Goal: Check status: Check status

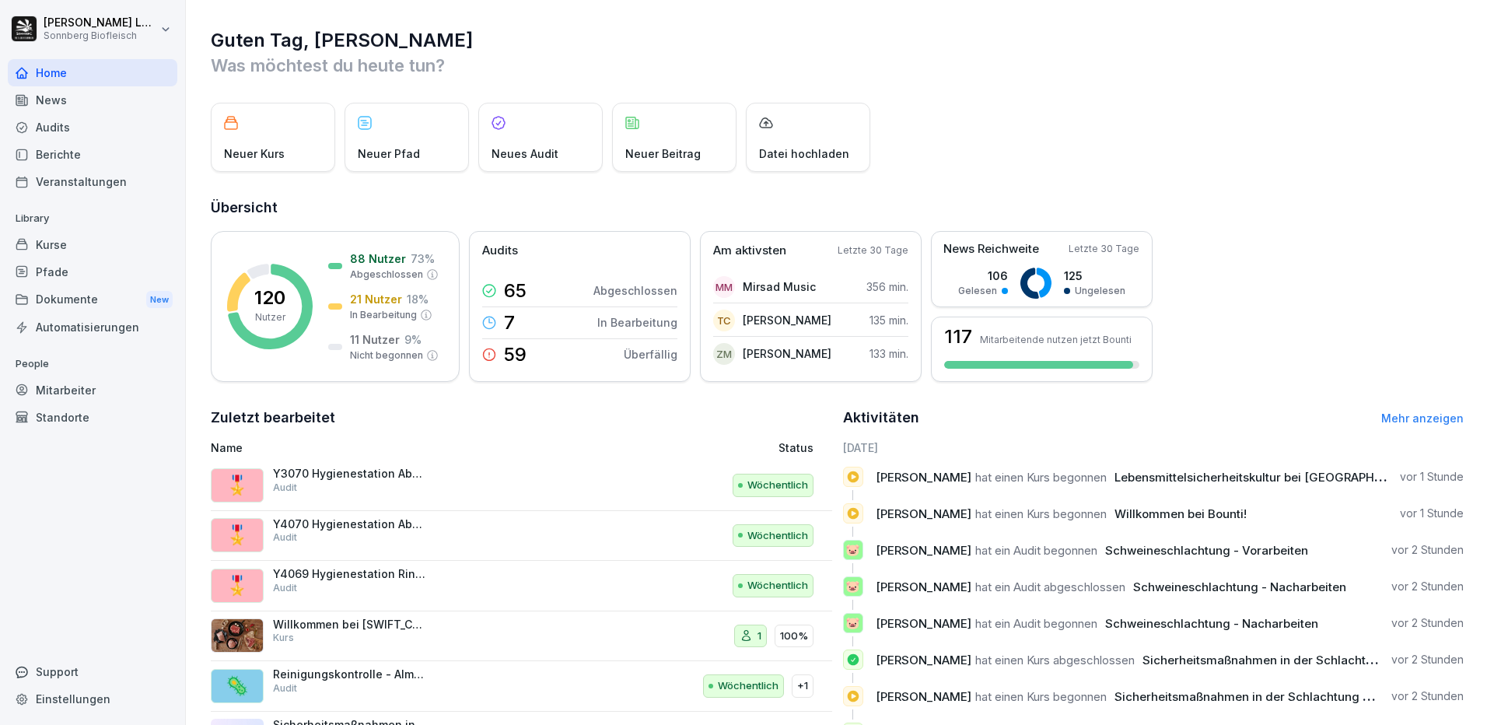
click at [81, 389] on div "Mitarbeiter" at bounding box center [93, 389] width 170 height 27
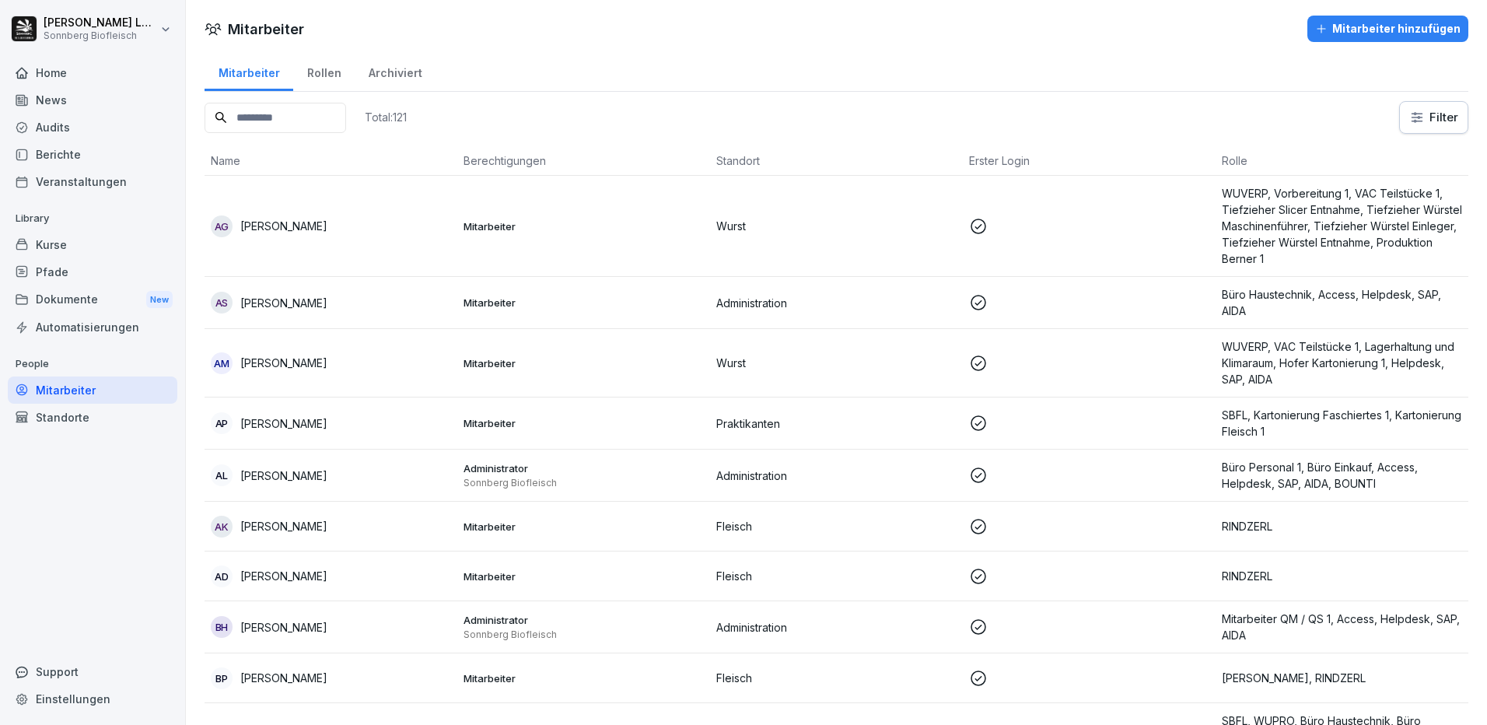
click at [281, 121] on input at bounding box center [276, 118] width 142 height 30
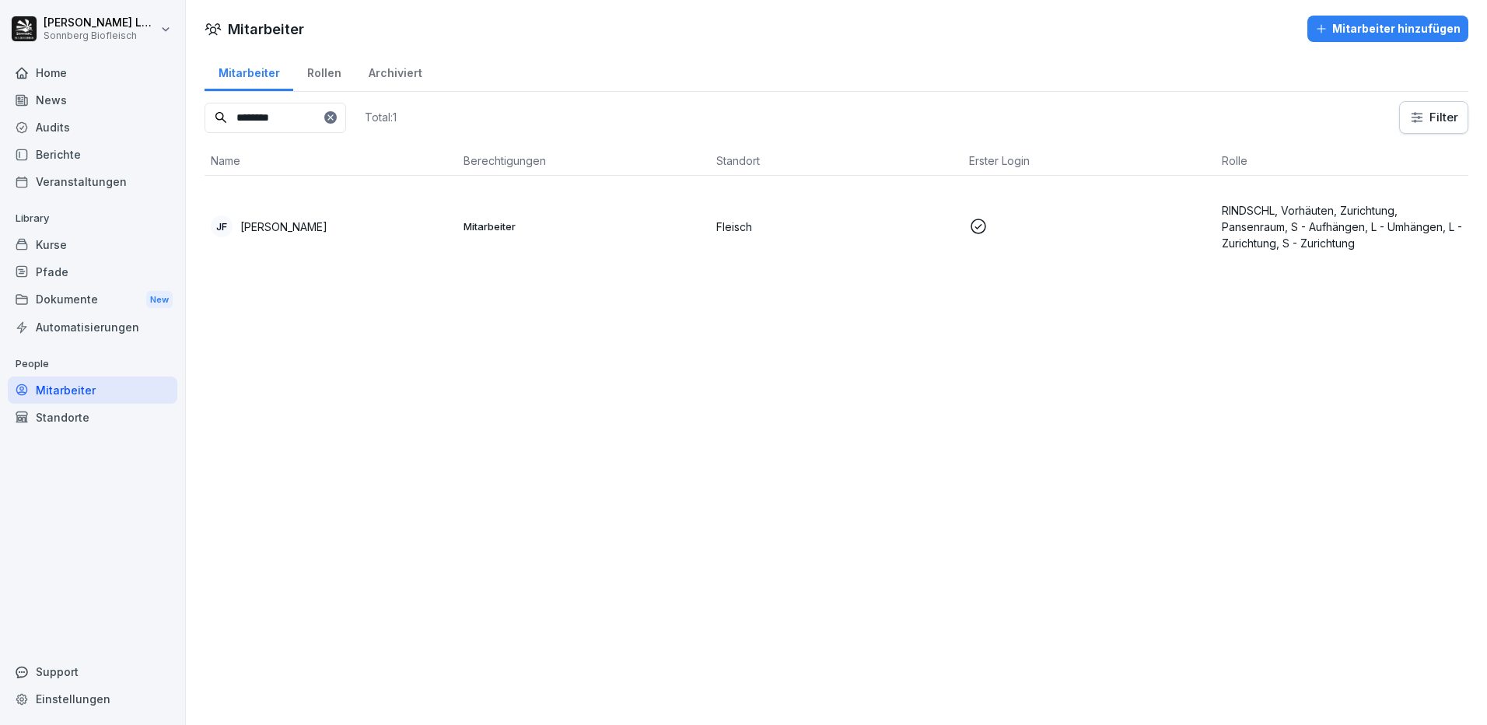
type input "********"
click at [352, 244] on td "[PERSON_NAME]" at bounding box center [331, 226] width 253 height 101
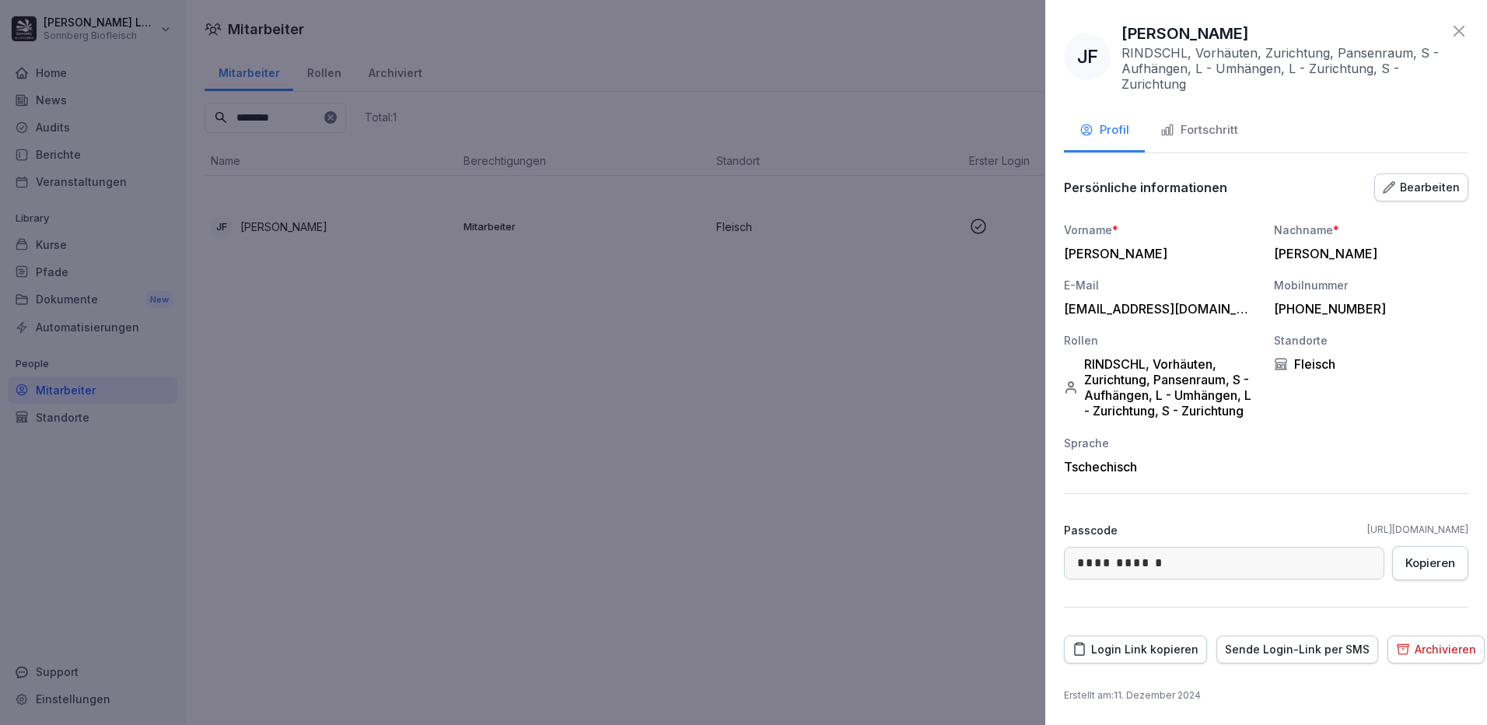
click at [1234, 133] on div "Fortschritt" at bounding box center [1199, 130] width 78 height 18
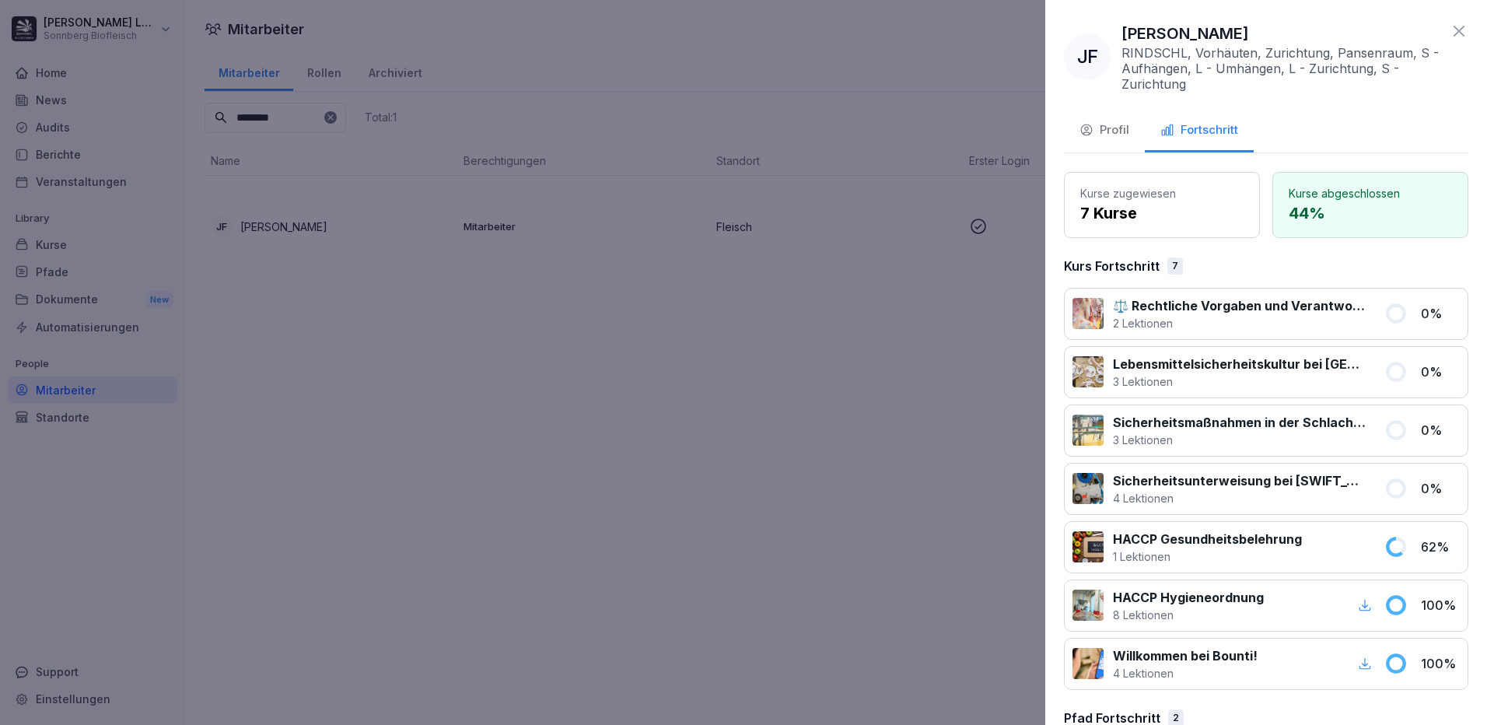
click at [485, 383] on div at bounding box center [743, 362] width 1487 height 725
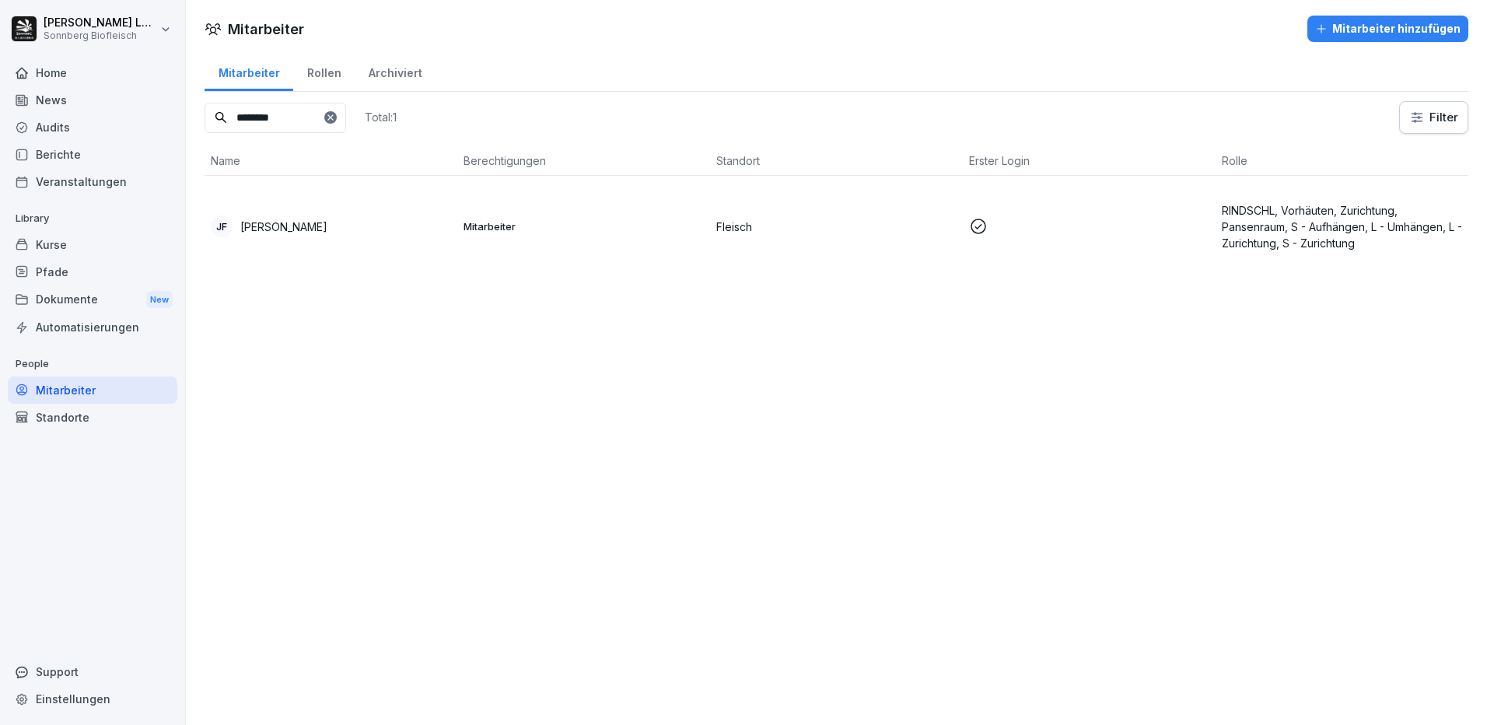
click at [71, 243] on div "Kurse" at bounding box center [93, 244] width 170 height 27
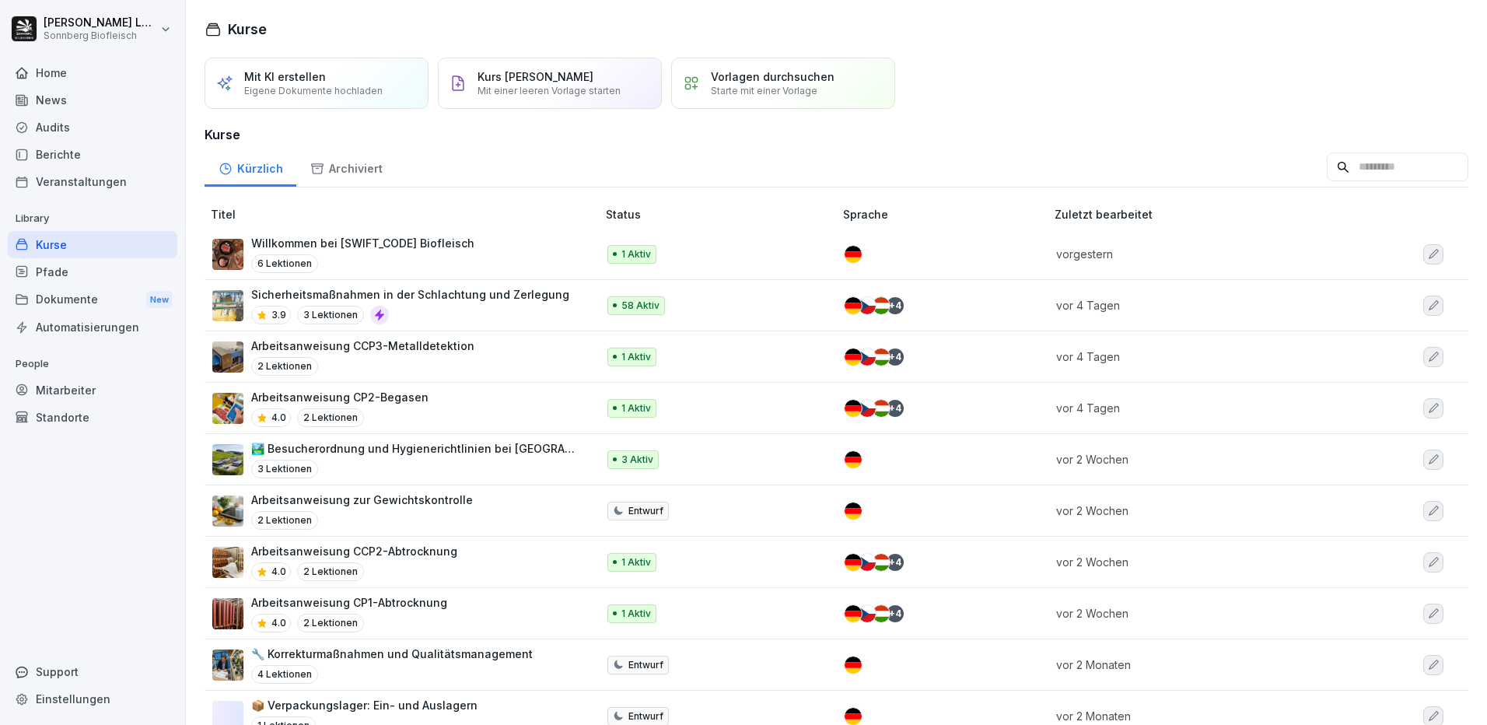
click at [1328, 180] on input at bounding box center [1398, 167] width 142 height 30
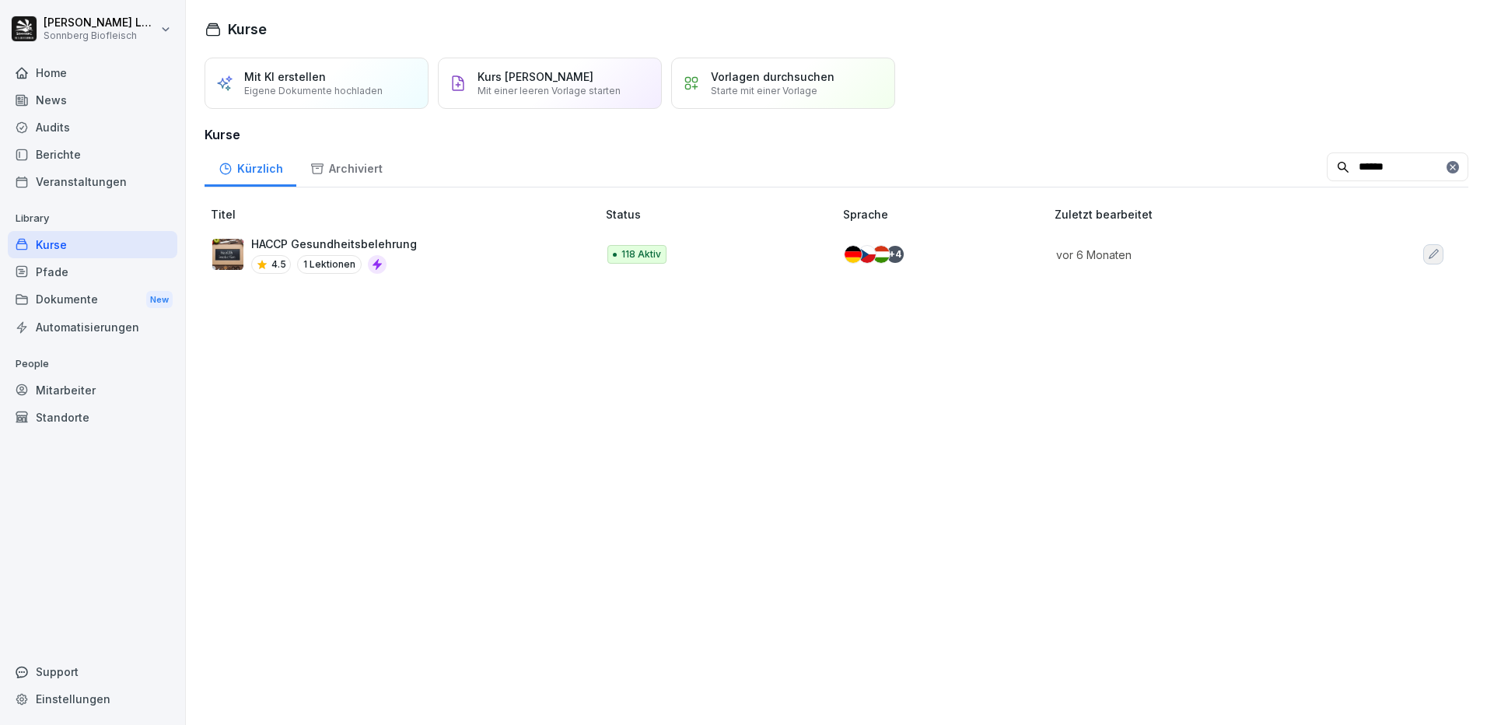
type input "******"
click at [435, 274] on div "HACCP Gesundheitsbelehrung 4.5 1 Lektionen" at bounding box center [396, 255] width 369 height 38
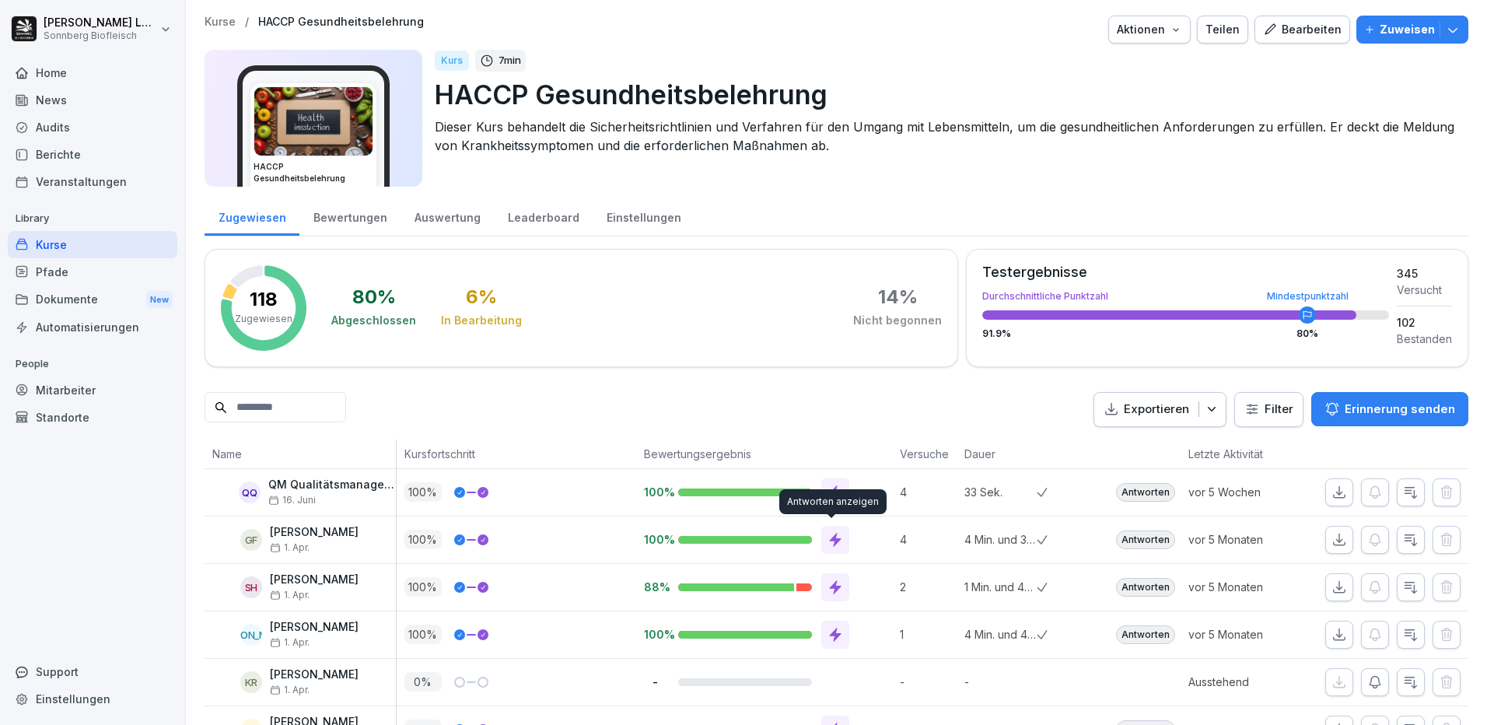
click at [830, 539] on icon at bounding box center [836, 540] width 12 height 14
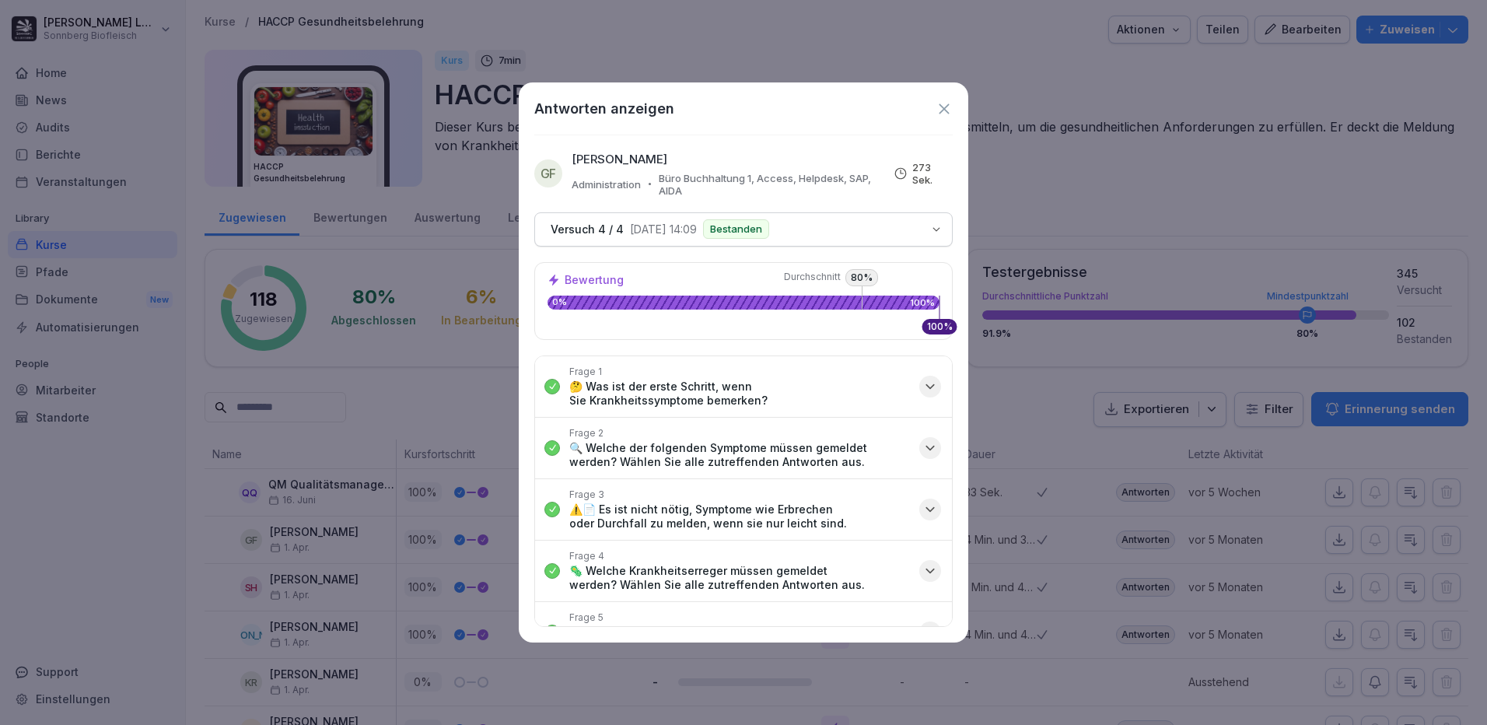
click at [698, 387] on p "🤔 Was ist der erste Schritt, wenn Sie Krankheitssymptome bemerken?" at bounding box center [739, 394] width 341 height 28
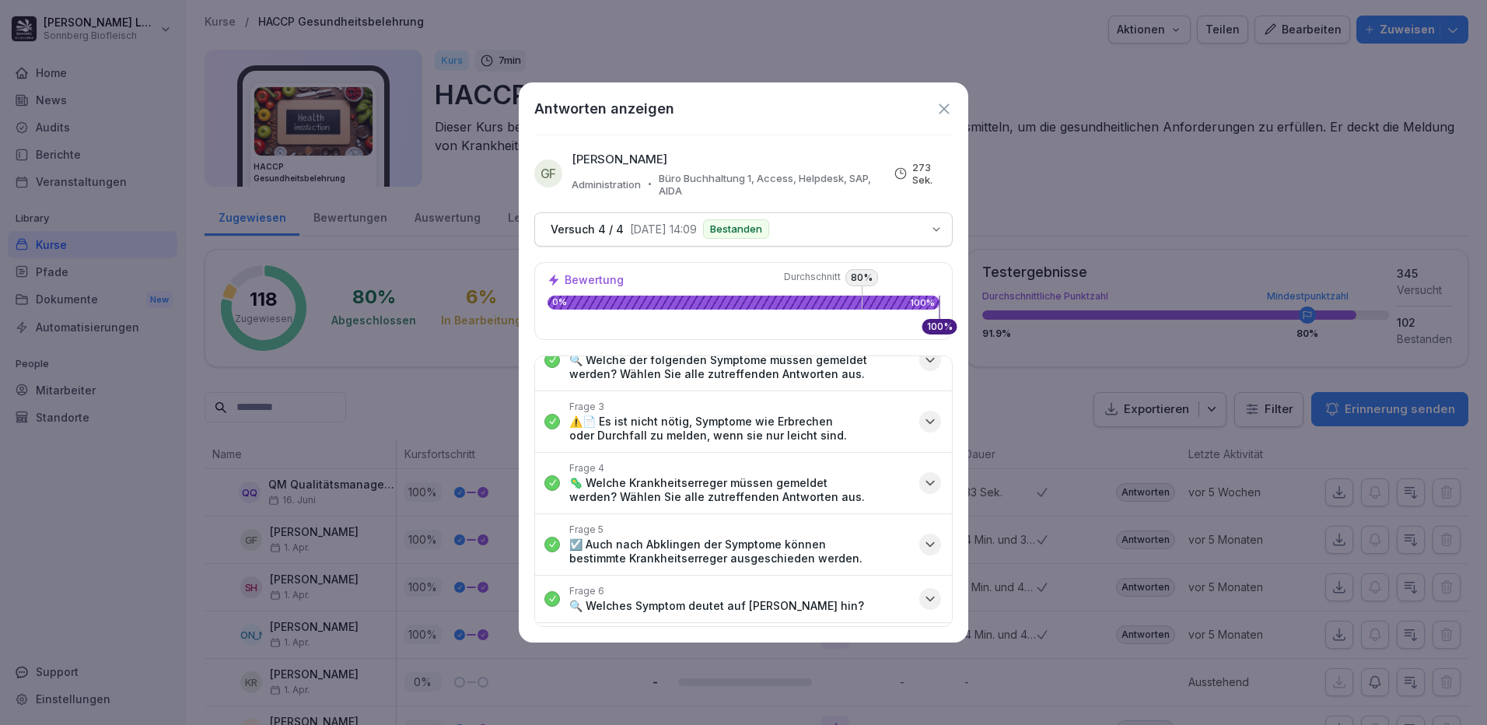
scroll to position [156, 0]
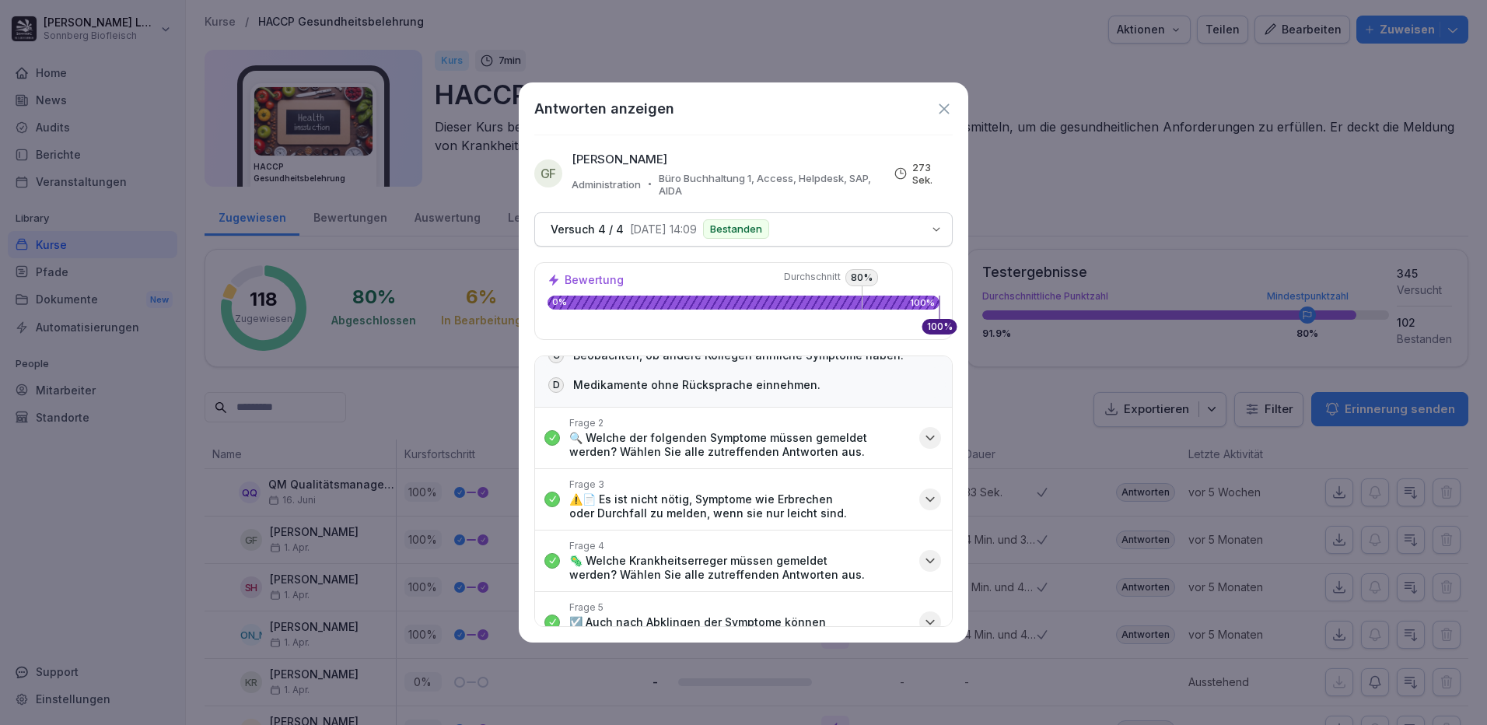
click at [702, 433] on p "🔍 Welche der folgenden Symptome müssen gemeldet werden? Wählen Sie alle zutreff…" at bounding box center [739, 445] width 341 height 28
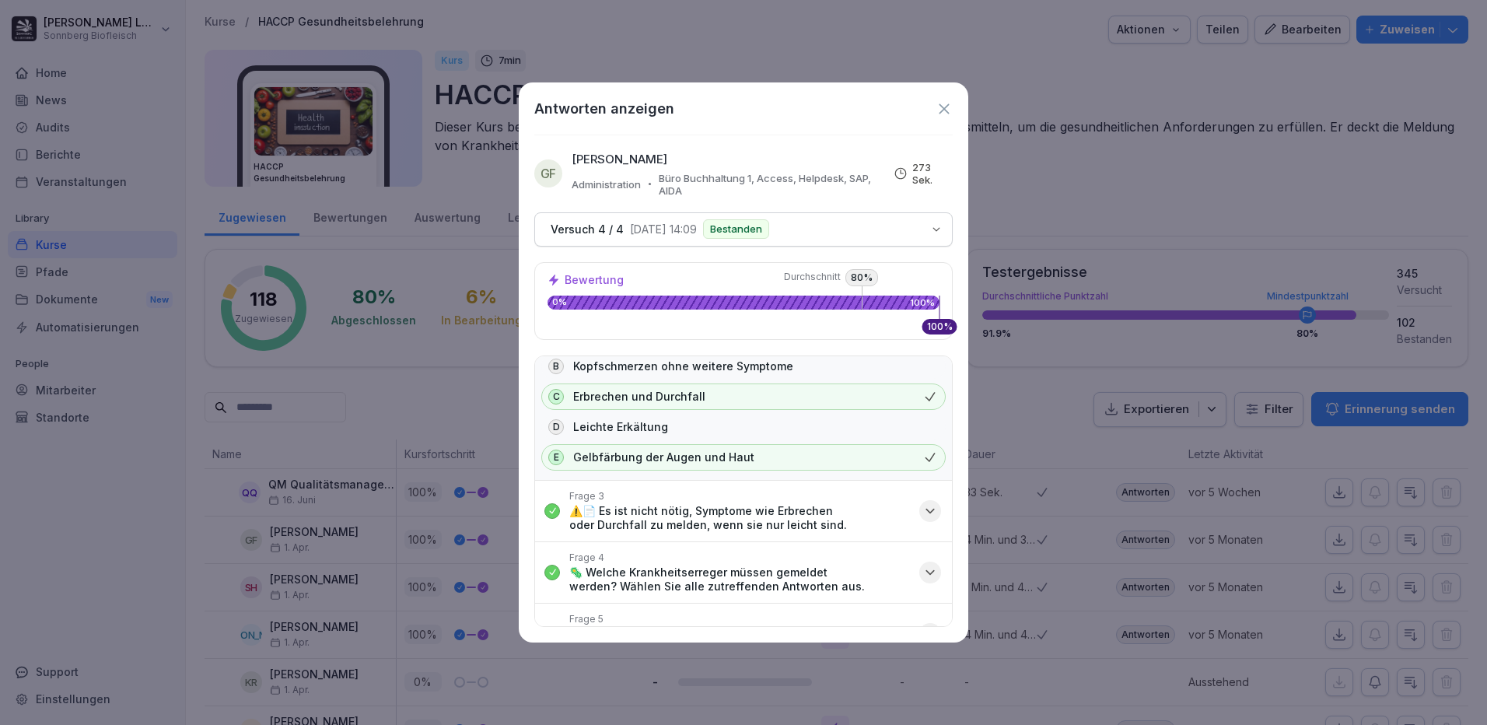
scroll to position [389, 0]
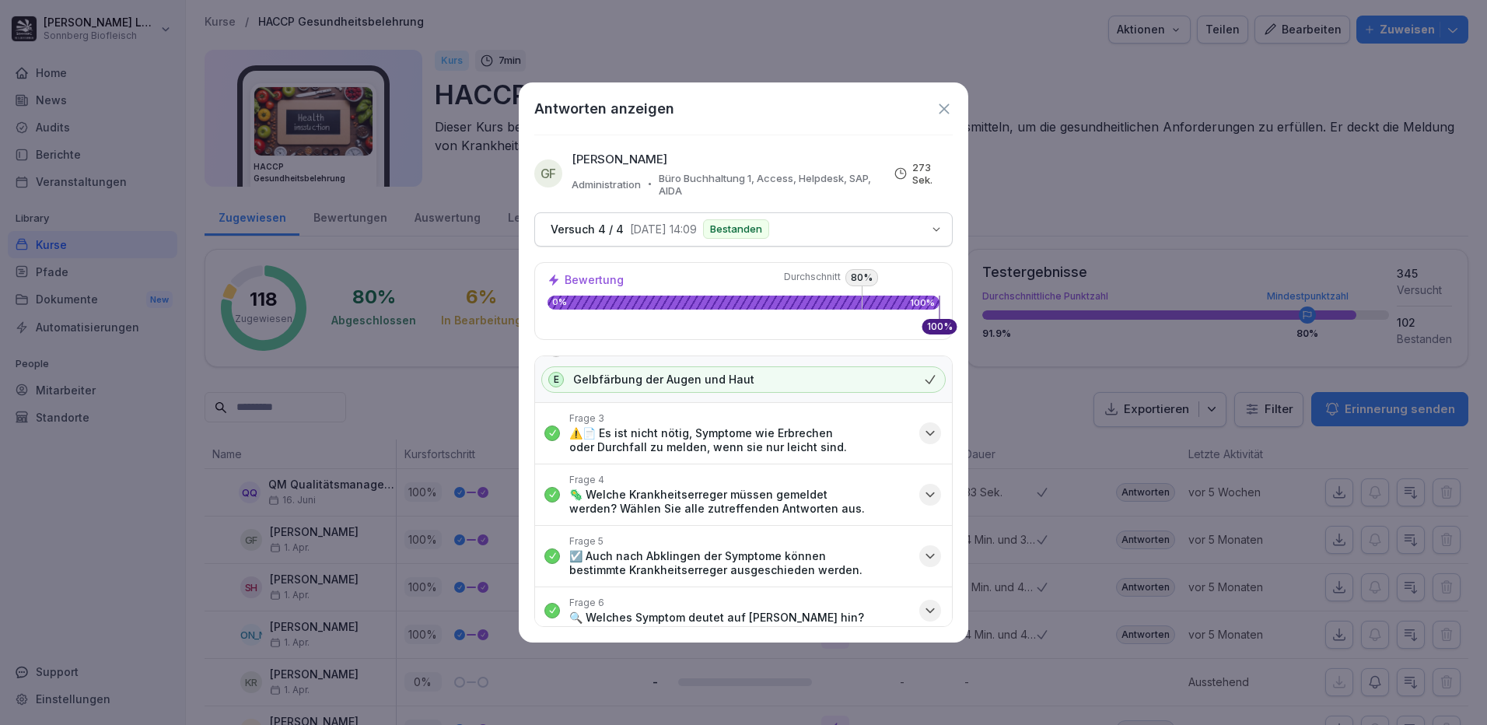
click at [926, 432] on icon "button" at bounding box center [930, 433] width 8 height 4
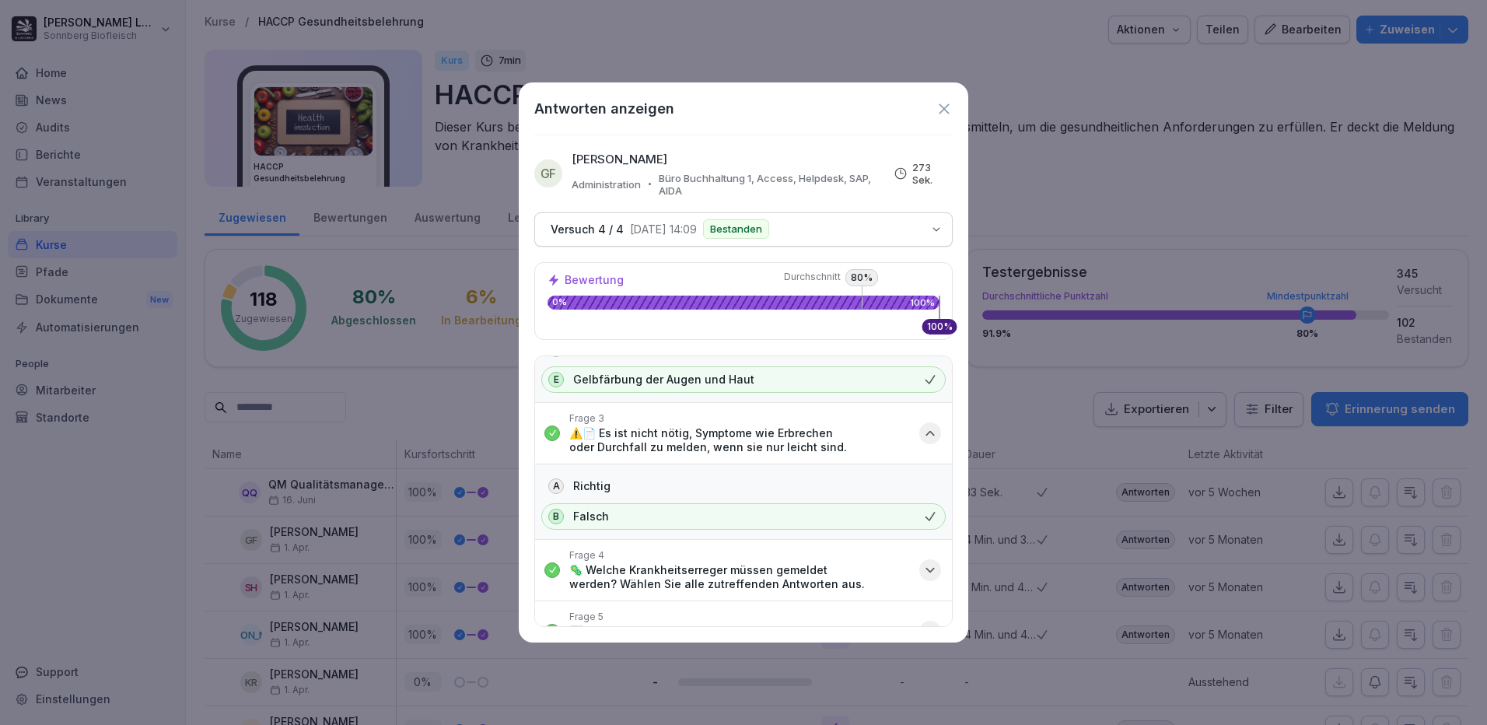
scroll to position [467, 0]
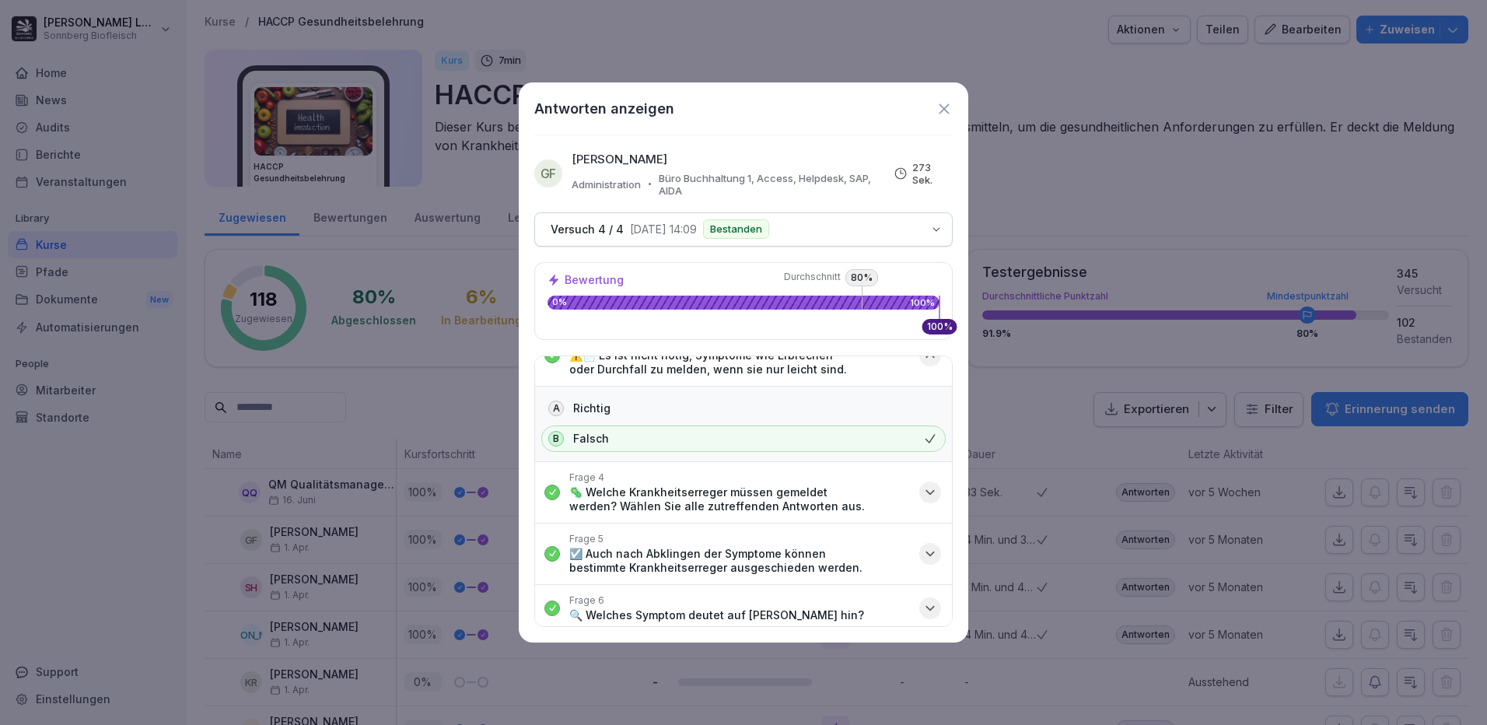
click at [894, 496] on p "🦠 Welche Krankheitserreger müssen gemeldet werden? Wählen Sie alle zutreffenden…" at bounding box center [739, 499] width 341 height 28
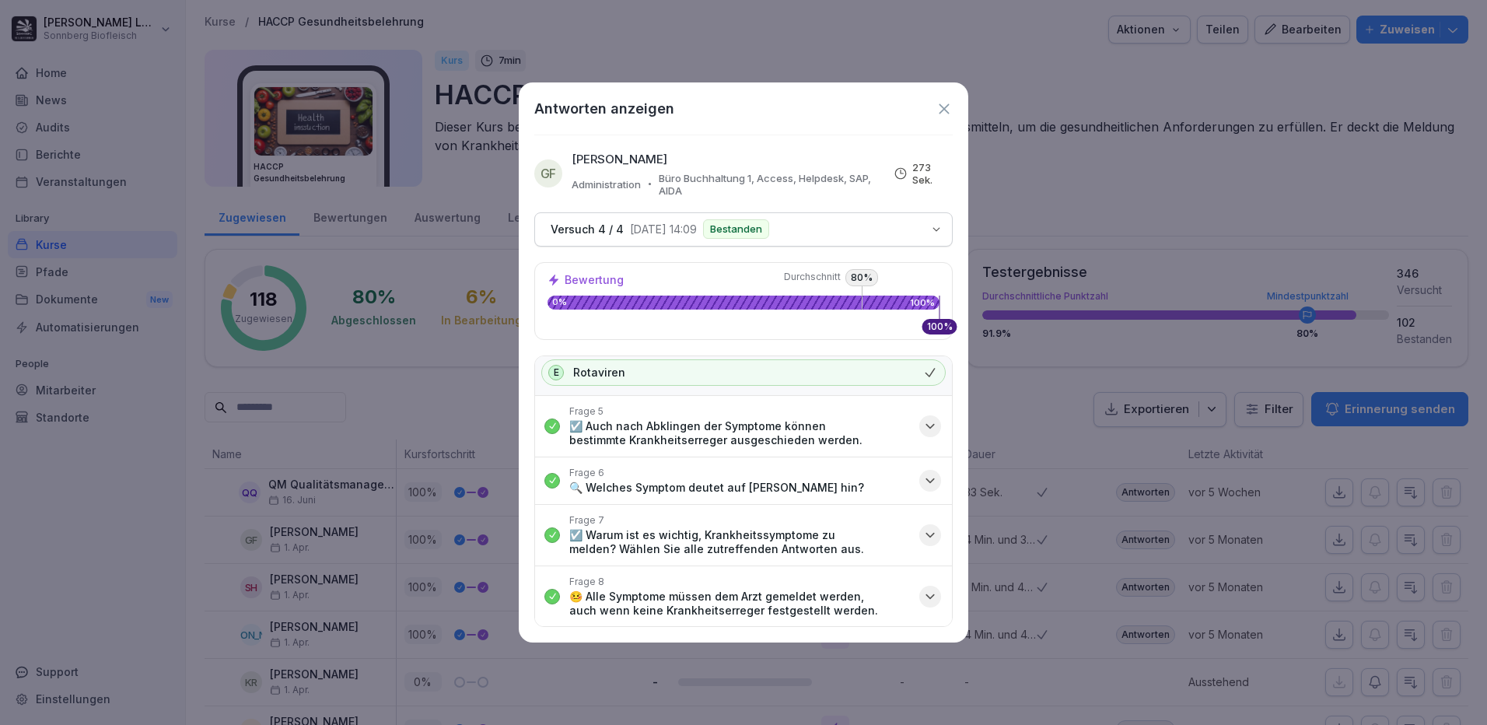
scroll to position [685, 0]
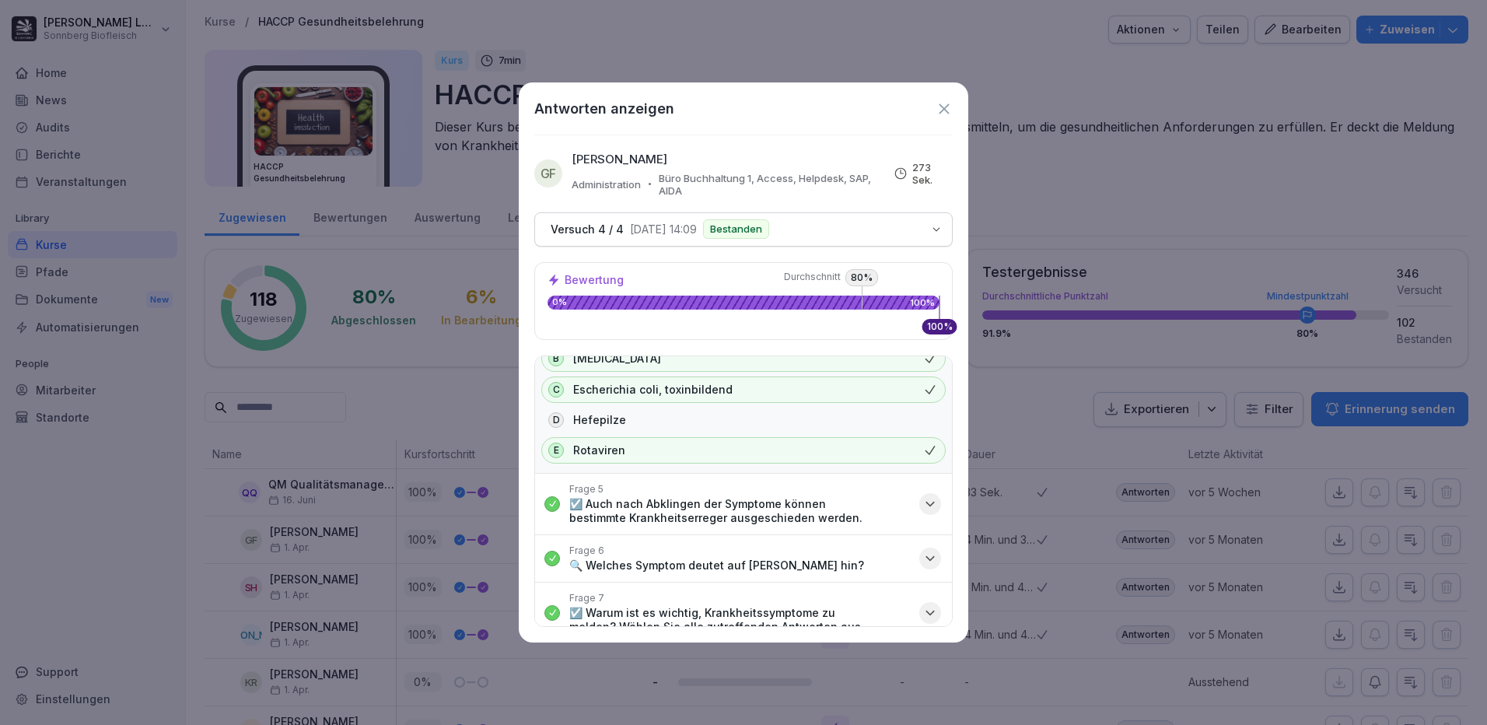
click at [923, 498] on icon "button" at bounding box center [930, 504] width 16 height 16
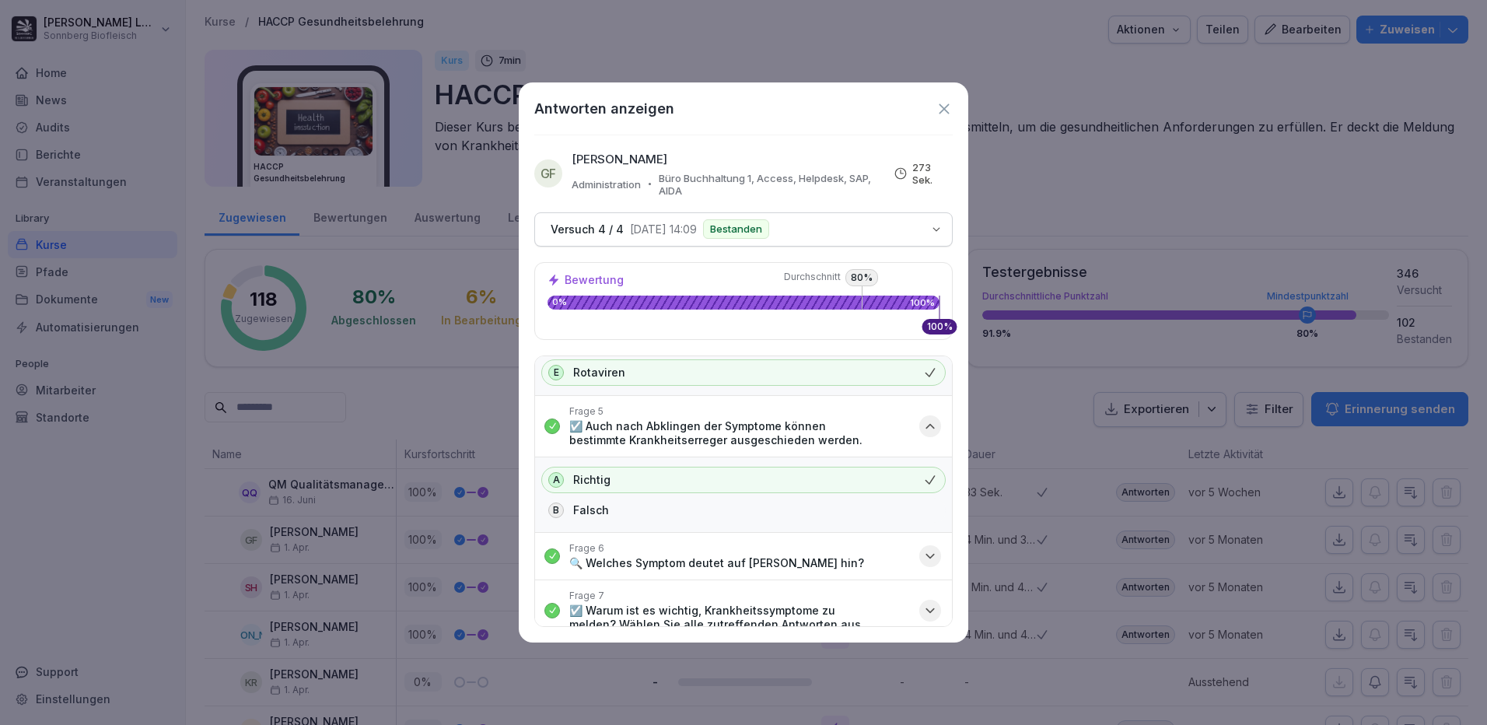
scroll to position [838, 0]
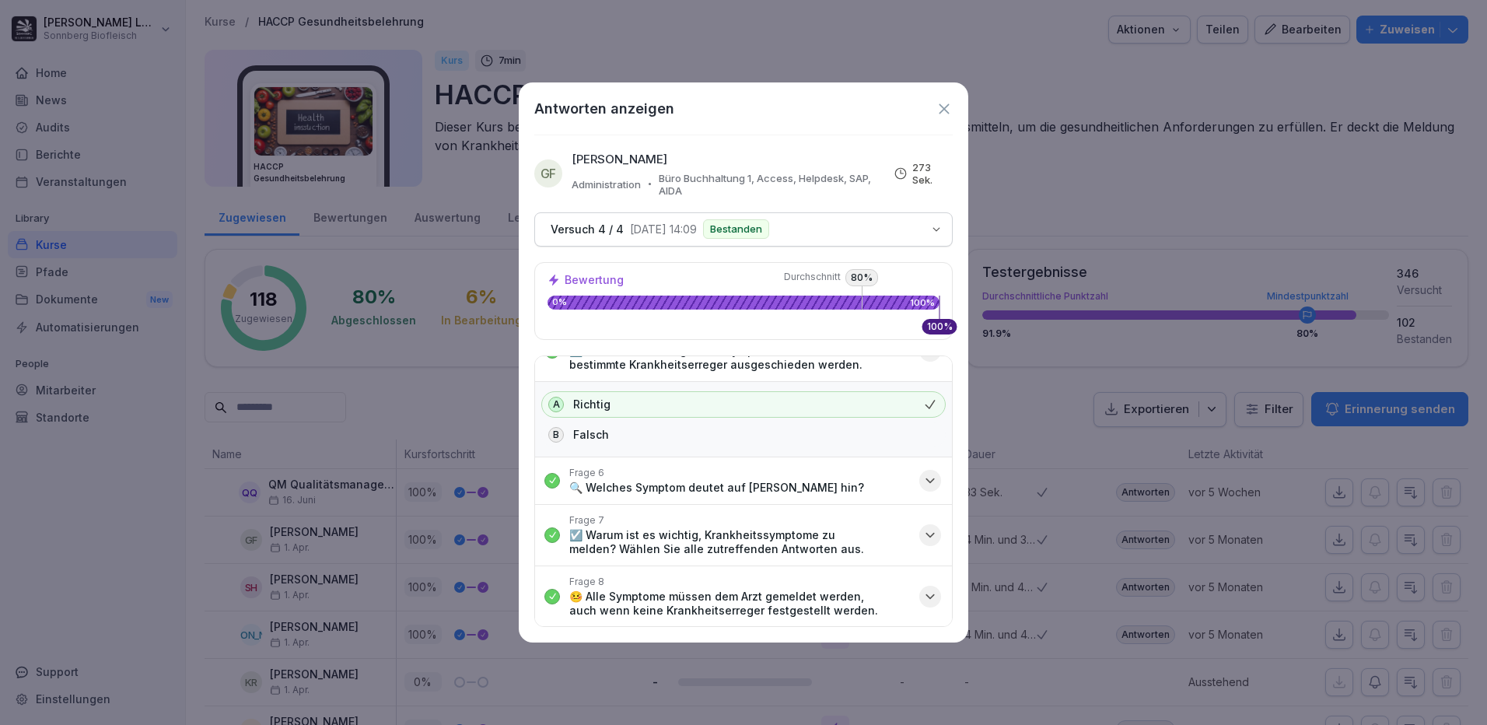
click at [740, 530] on p "☑️ Warum ist es wichtig, Krankheitssymptome zu melden? Wählen Sie alle zutreffe…" at bounding box center [739, 542] width 341 height 28
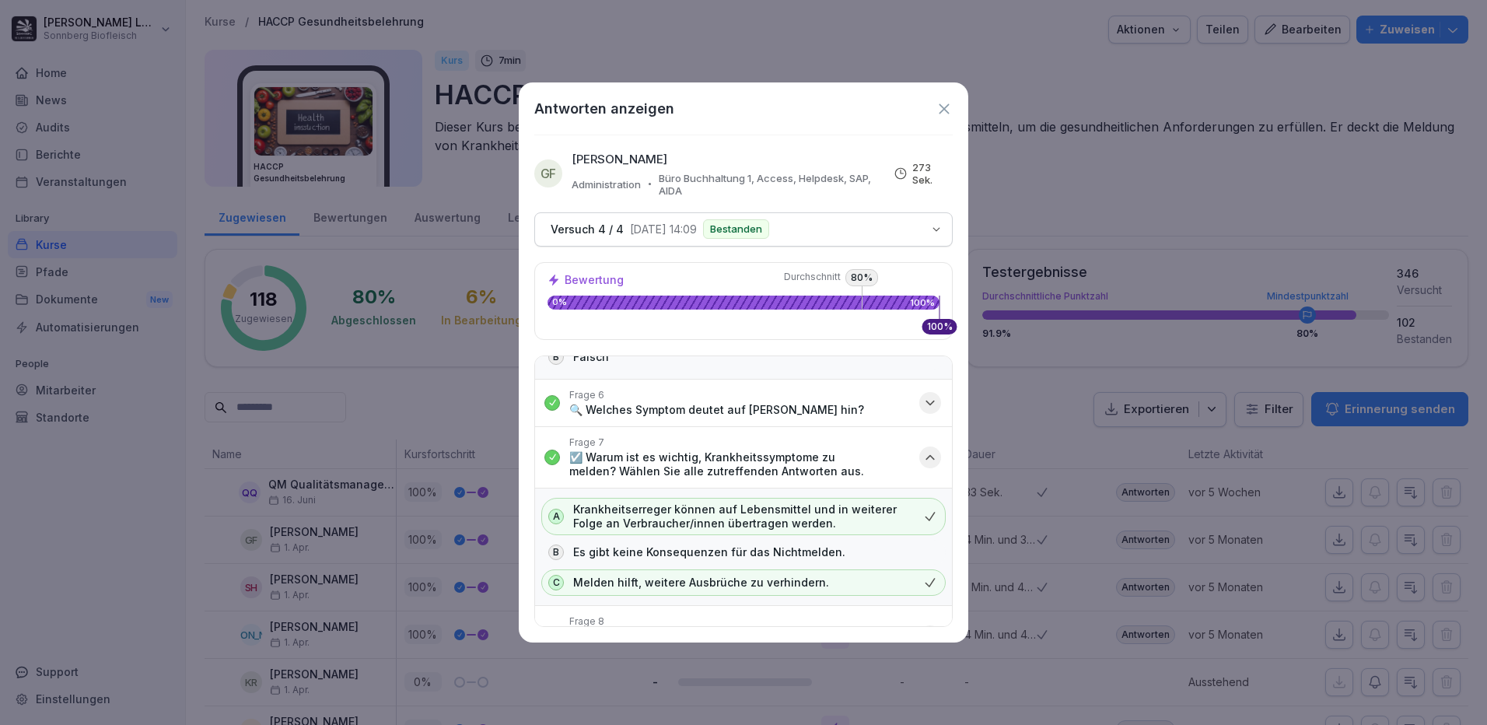
scroll to position [956, 0]
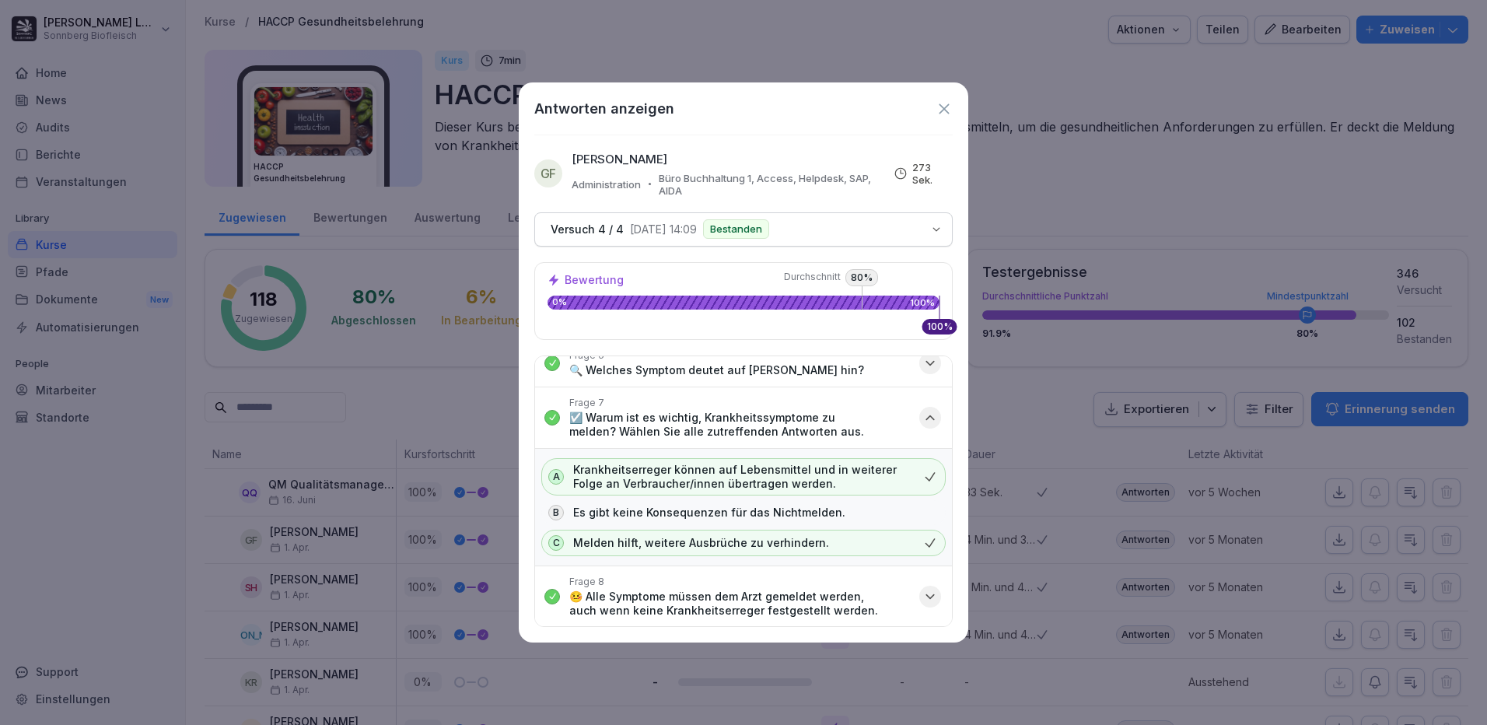
click at [762, 585] on div "Frage 8 🤒 Alle Symptome müssen dem Arzt gemeldet werden, auch wenn keine Krankh…" at bounding box center [739, 597] width 341 height 42
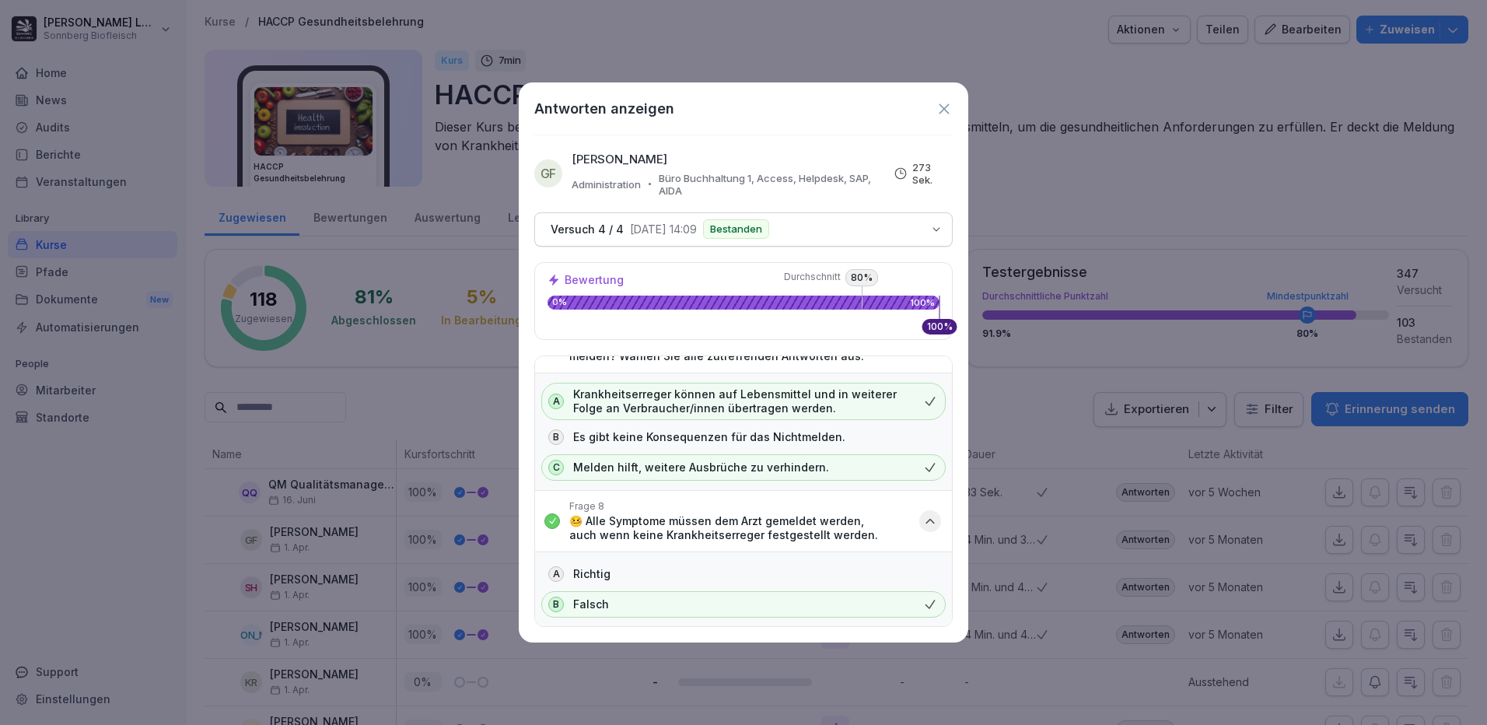
scroll to position [0, 0]
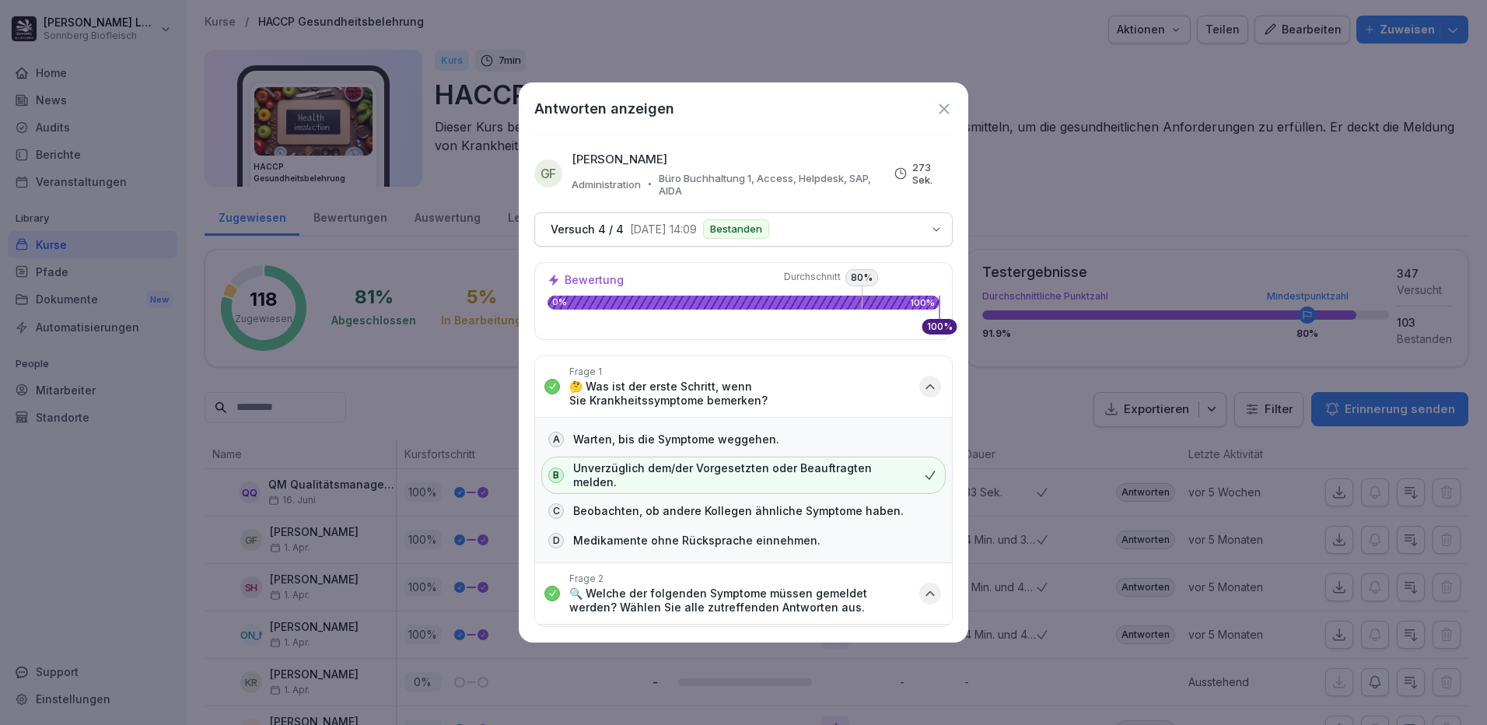
click at [947, 105] on icon at bounding box center [944, 108] width 17 height 17
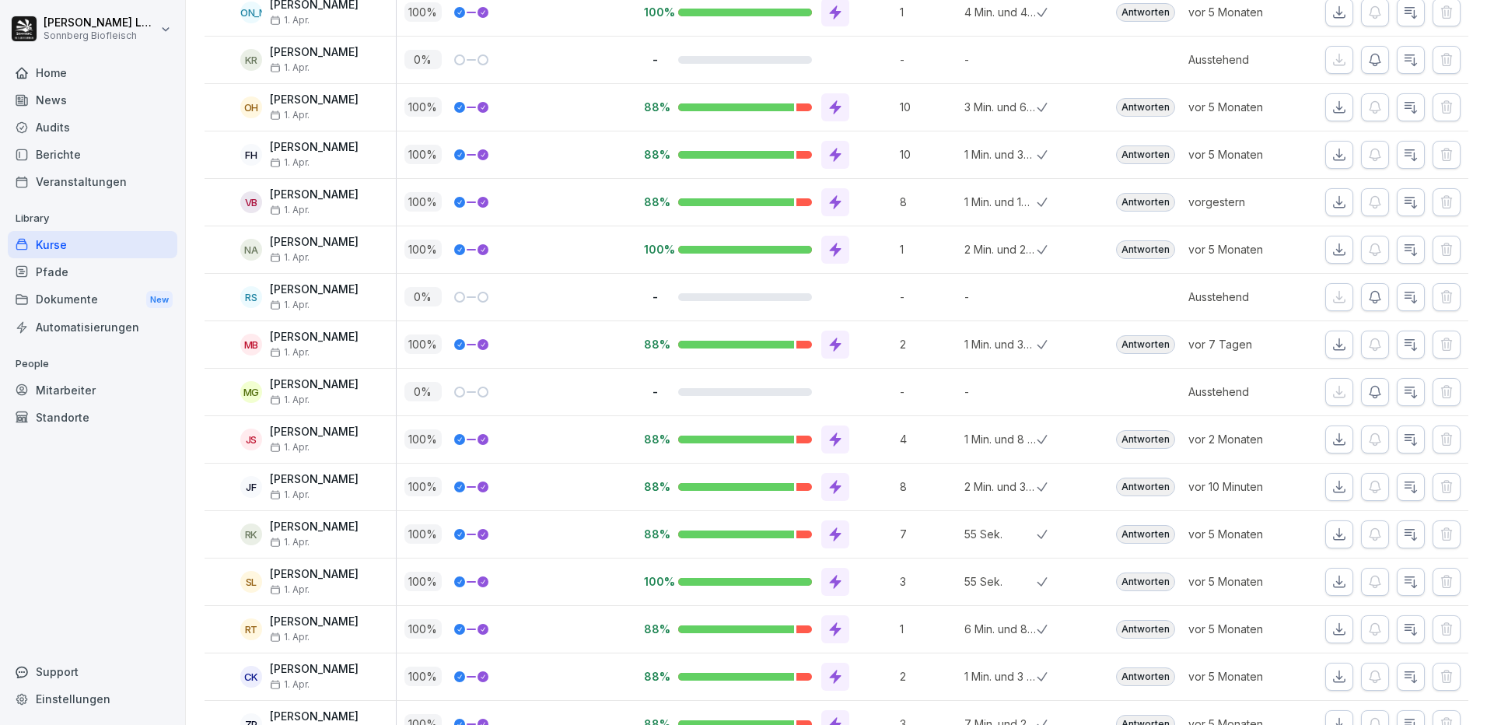
scroll to position [700, 0]
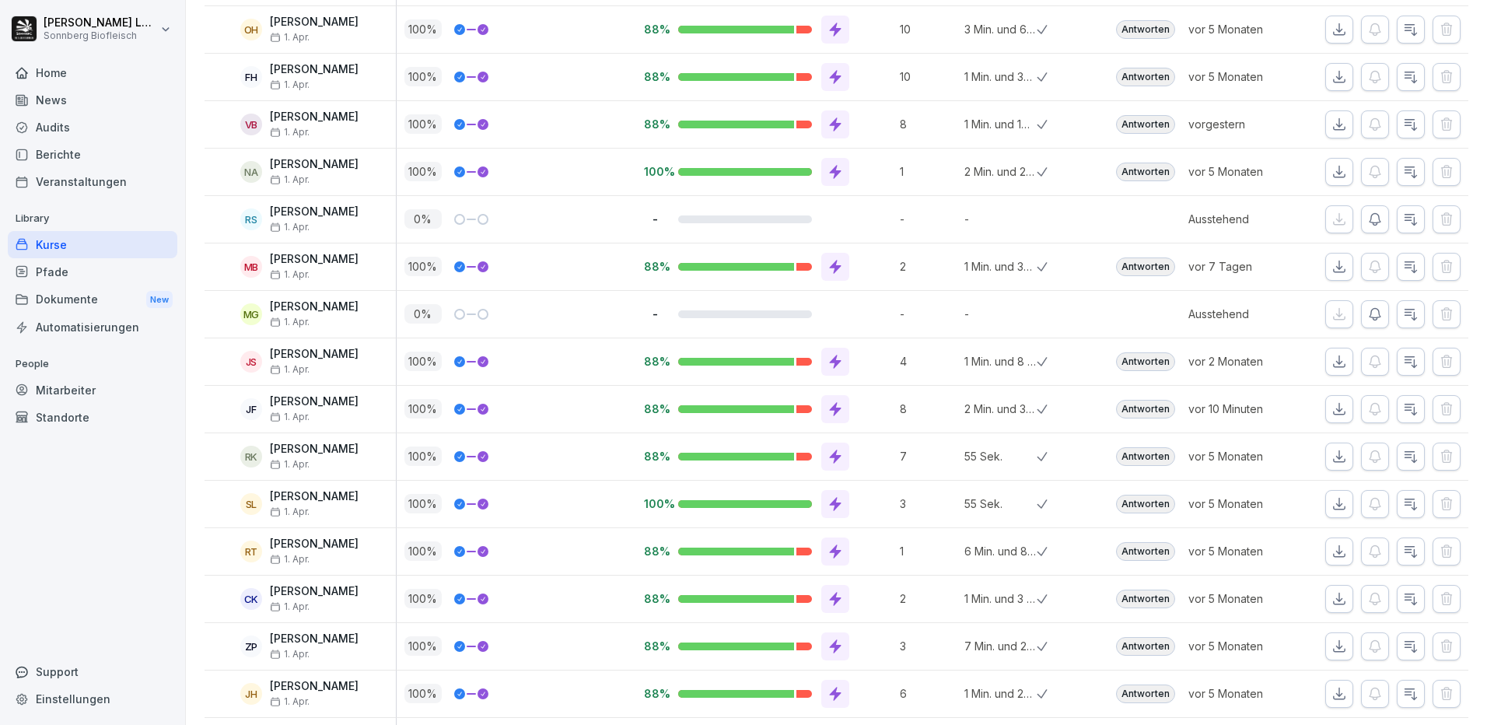
click at [69, 391] on div "Mitarbeiter" at bounding box center [93, 389] width 170 height 27
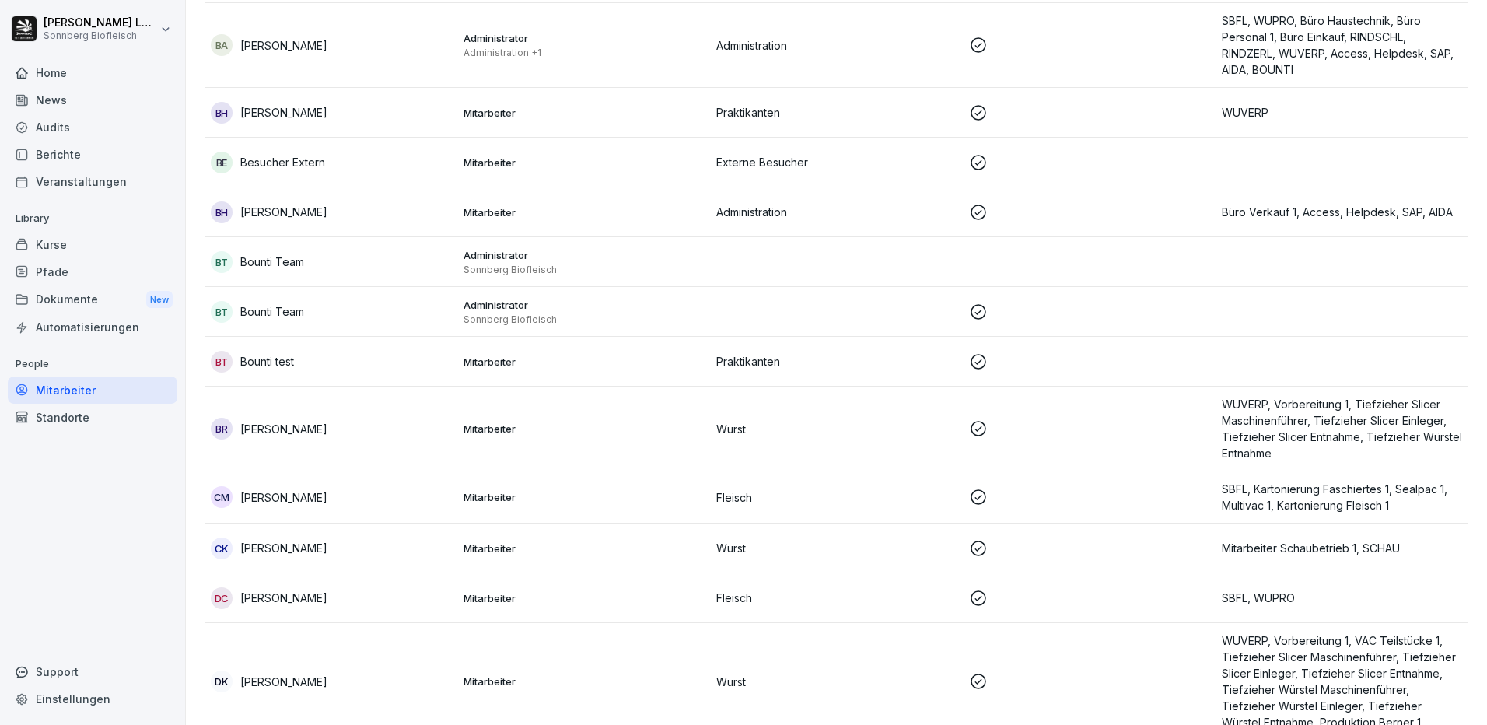
scroll to position [16, 0]
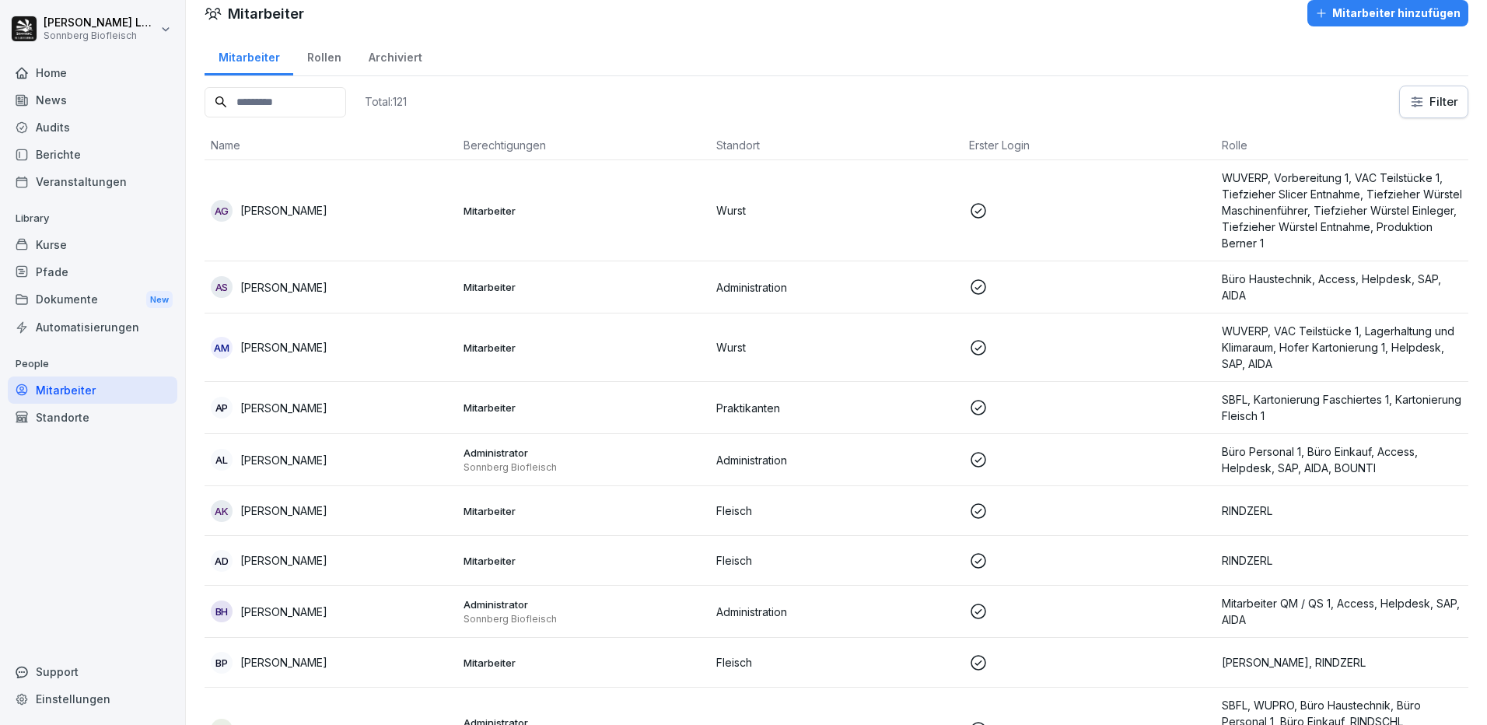
click at [237, 100] on input at bounding box center [276, 102] width 142 height 30
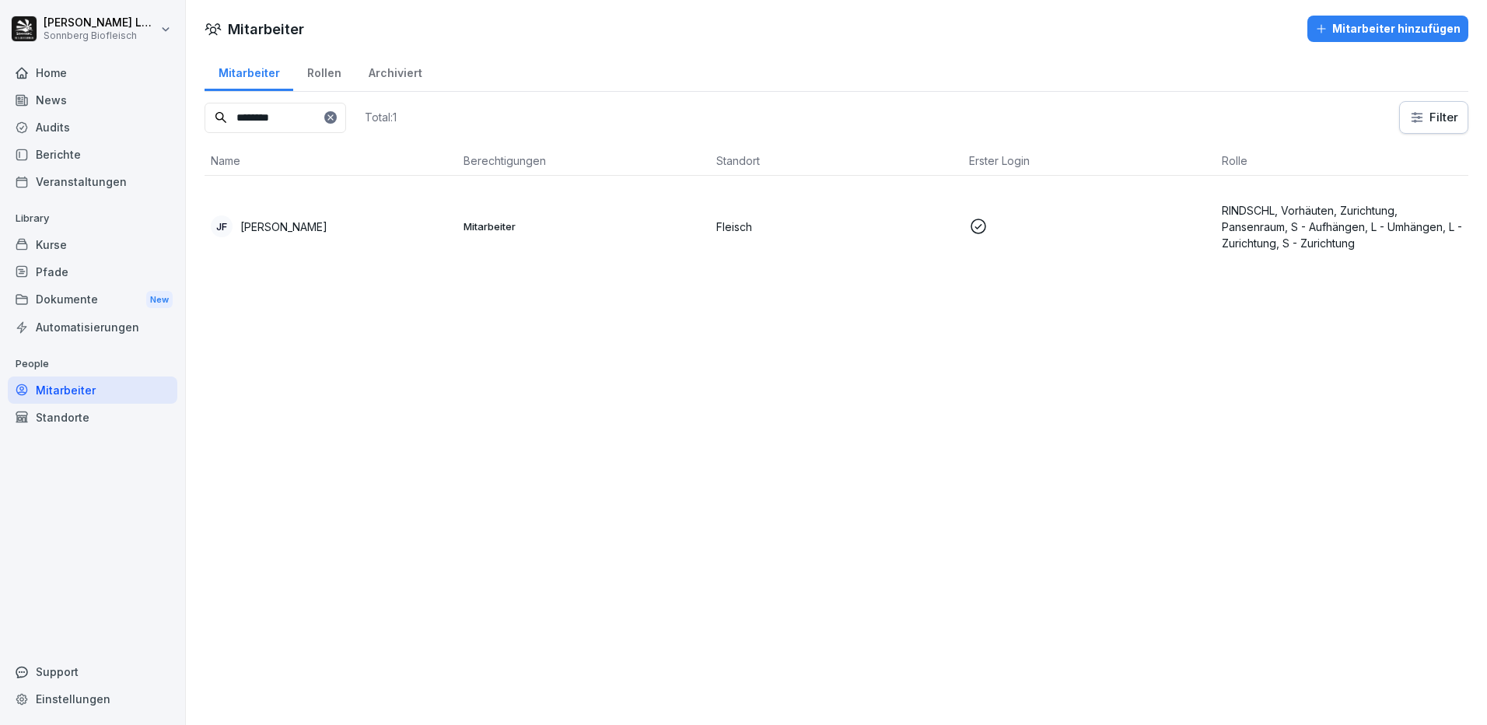
type input "********"
click at [323, 225] on p "[PERSON_NAME]" at bounding box center [283, 227] width 87 height 16
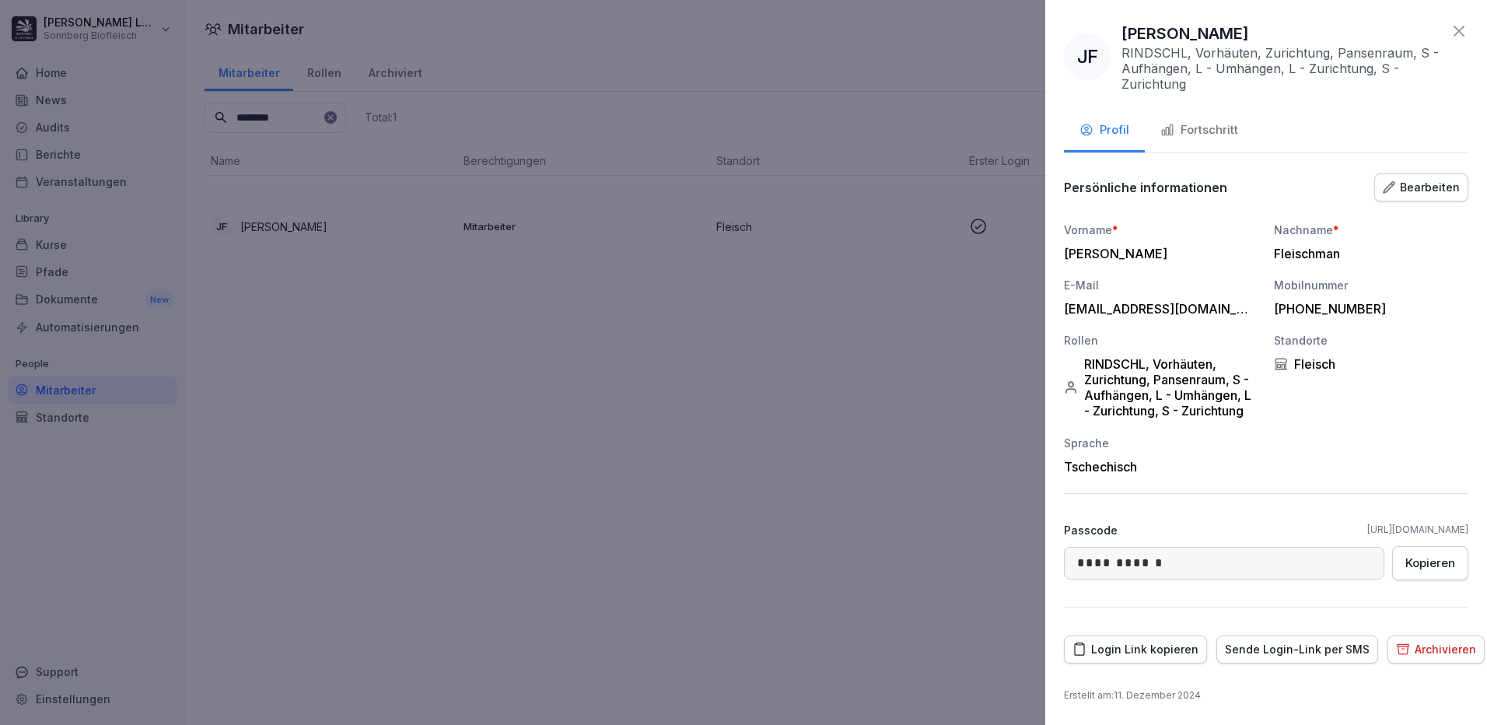
click at [1223, 129] on div "Fortschritt" at bounding box center [1199, 130] width 78 height 18
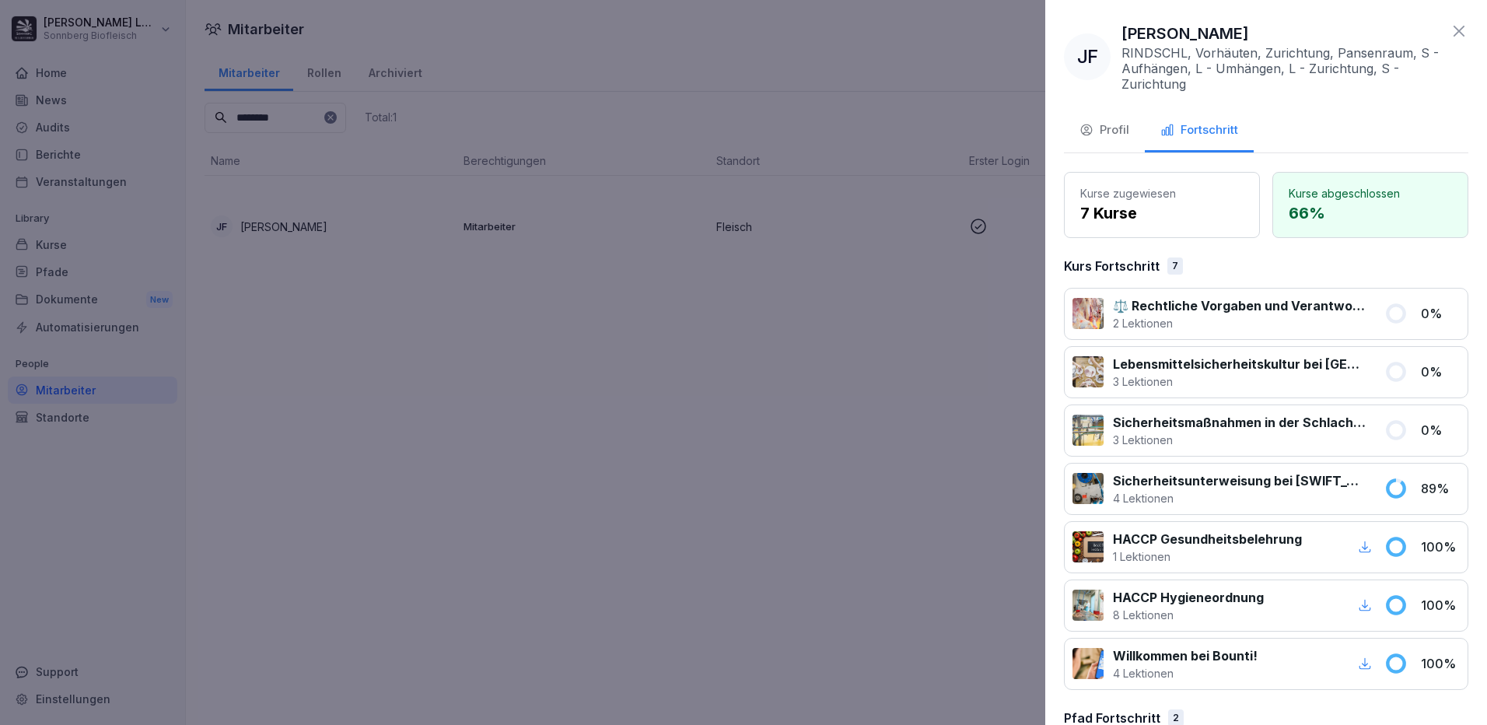
click at [839, 486] on div at bounding box center [743, 362] width 1487 height 725
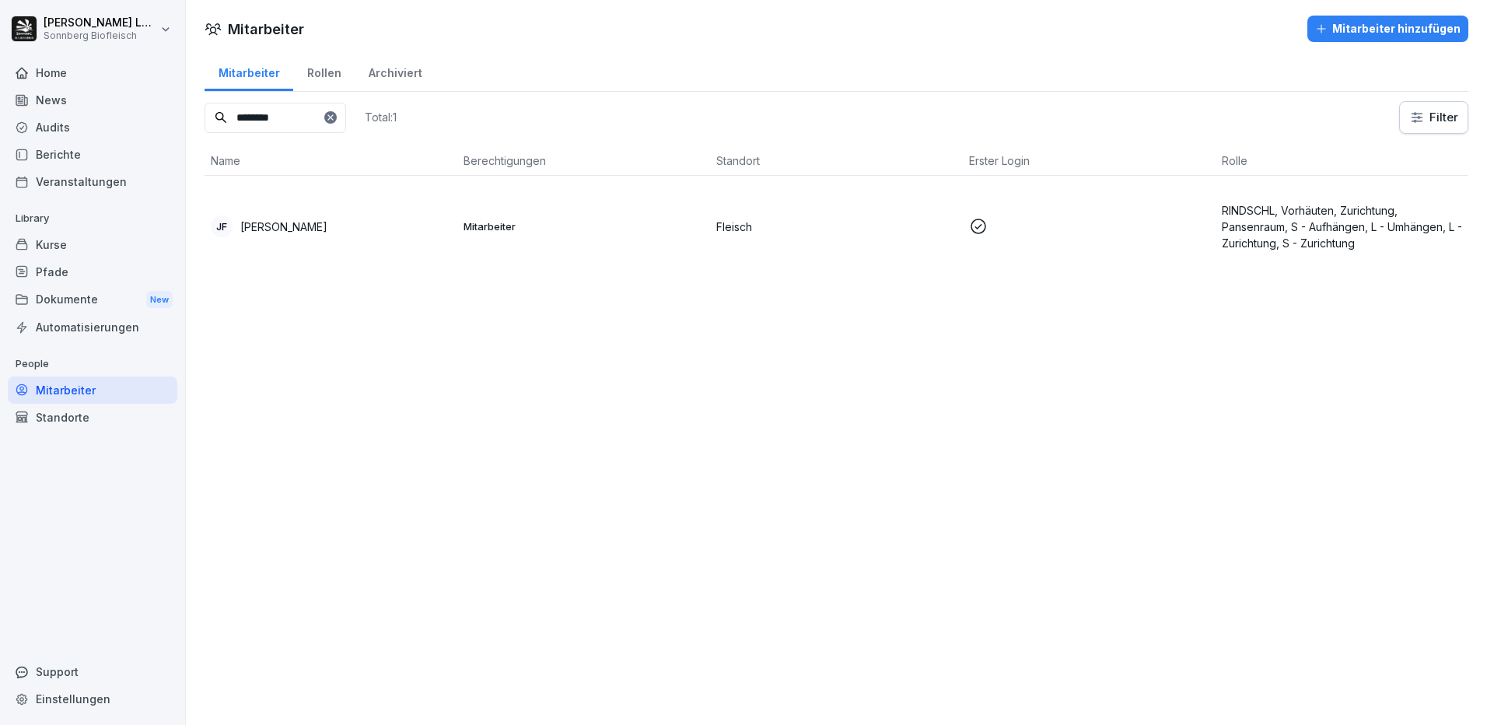
click at [74, 390] on div "Mitarbeiter" at bounding box center [93, 389] width 170 height 27
click at [87, 253] on div "Kurse" at bounding box center [93, 244] width 170 height 27
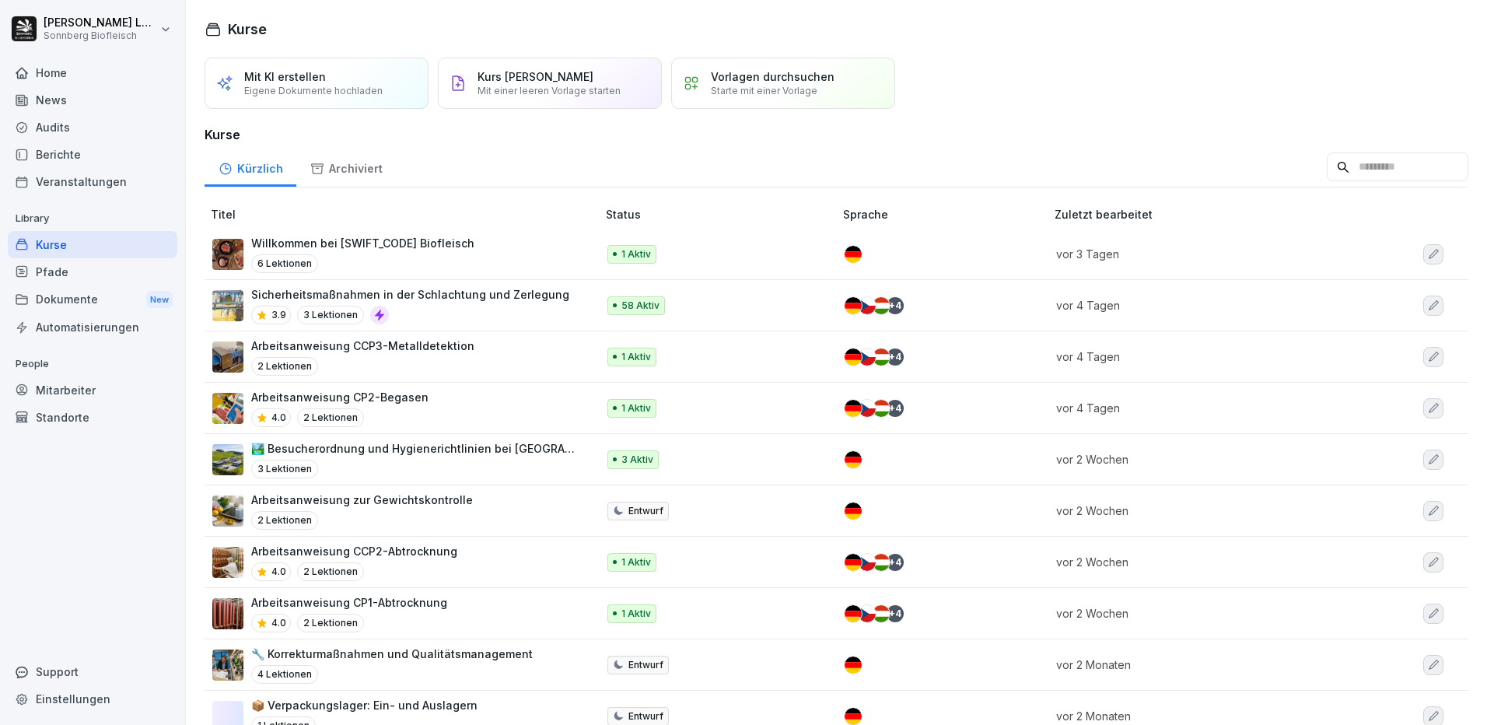
click at [1340, 182] on input at bounding box center [1398, 167] width 142 height 30
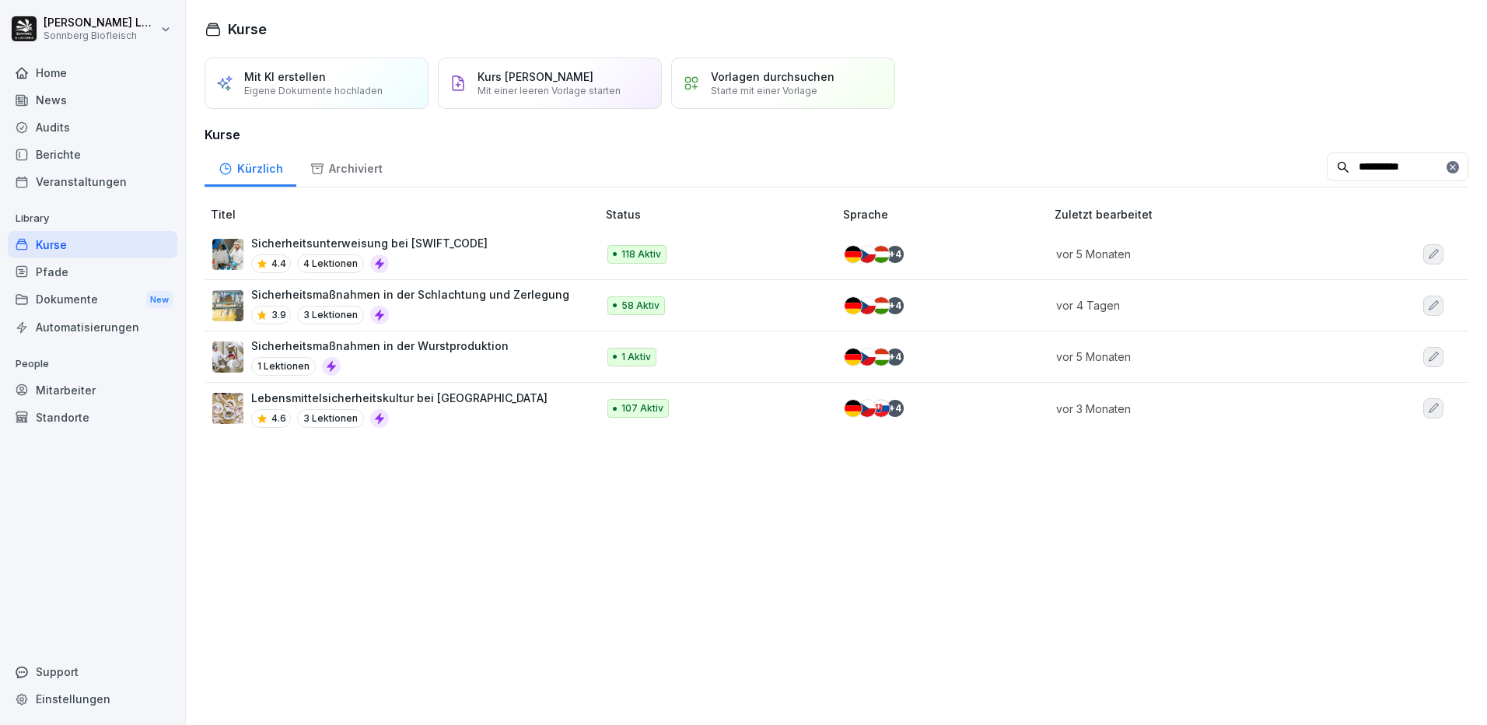
type input "**********"
click at [507, 273] on div "Sicherheitsunterweisung bei SONNBERG 4.4 4 Lektionen" at bounding box center [396, 254] width 369 height 38
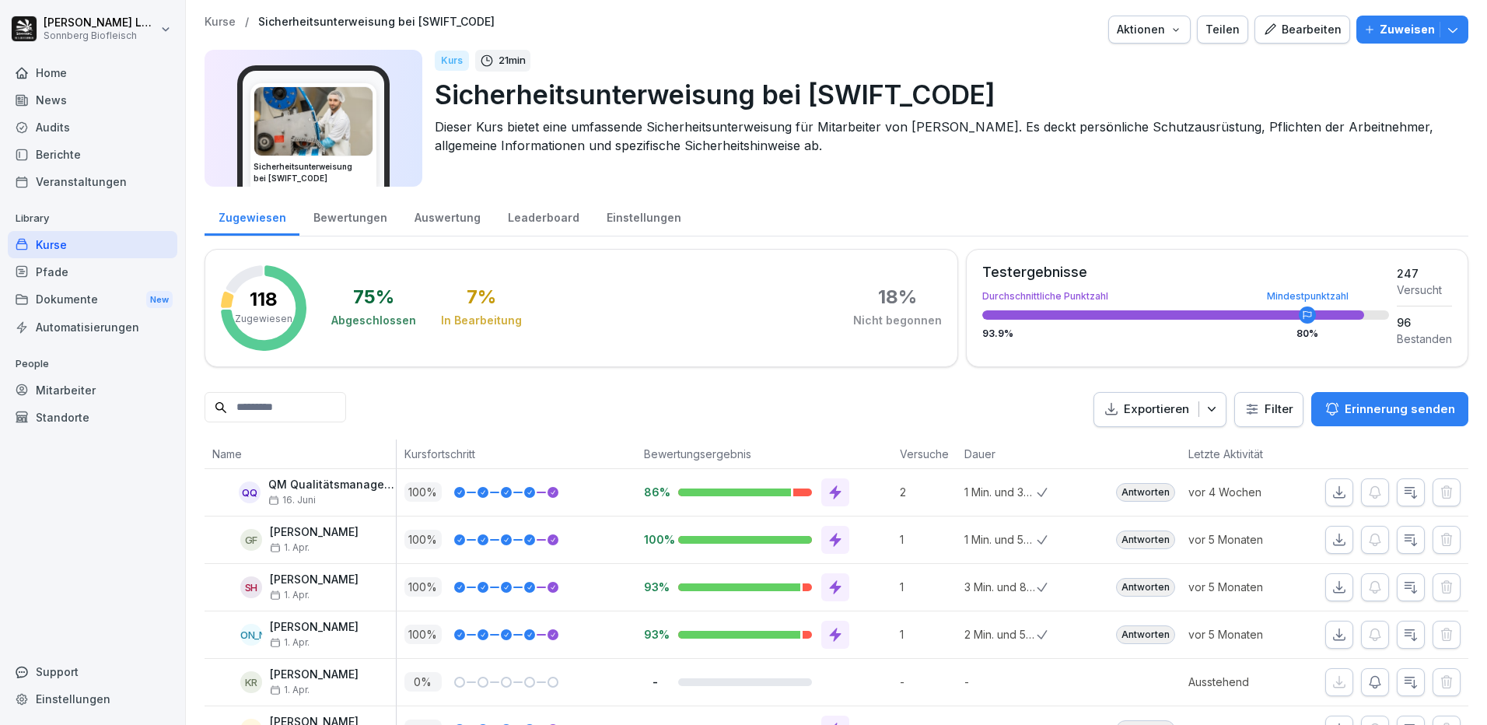
click at [828, 537] on icon at bounding box center [836, 540] width 16 height 16
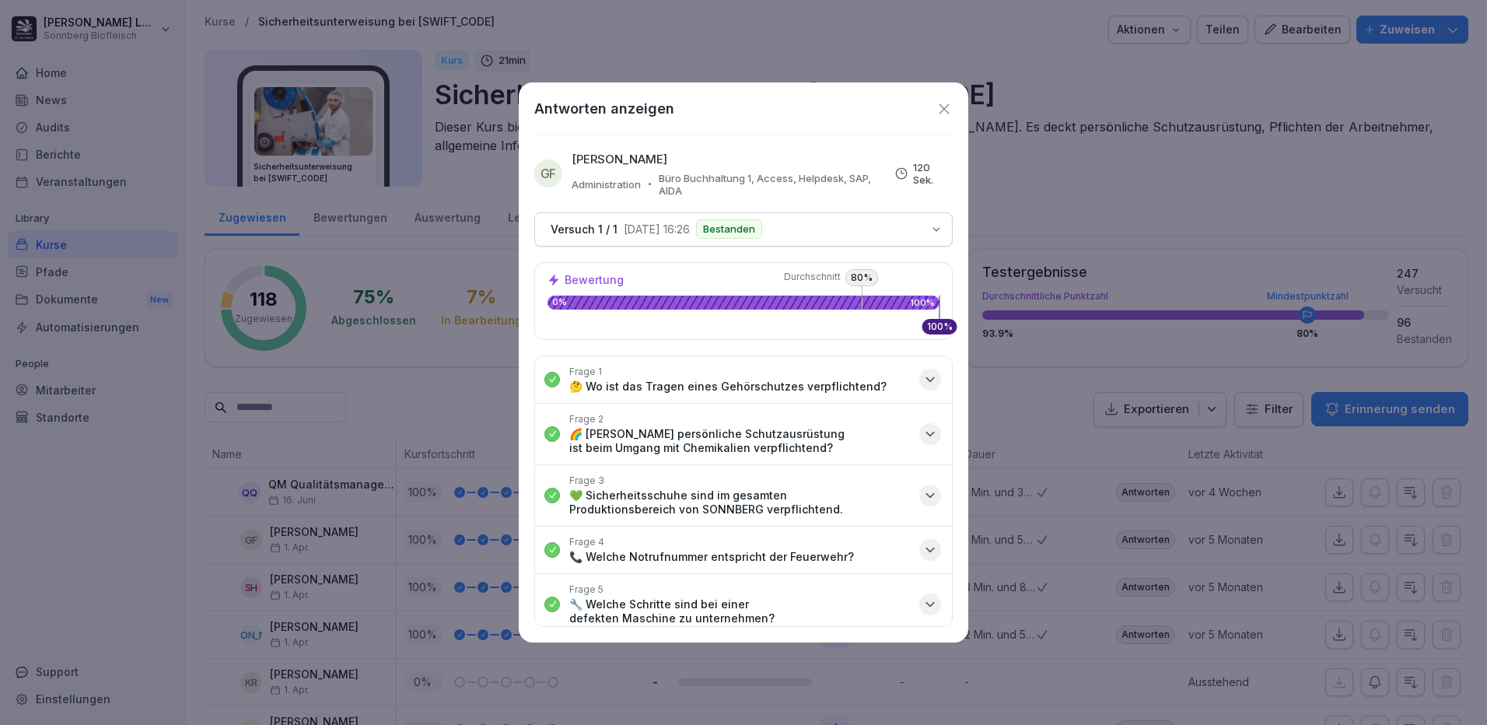
scroll to position [78, 0]
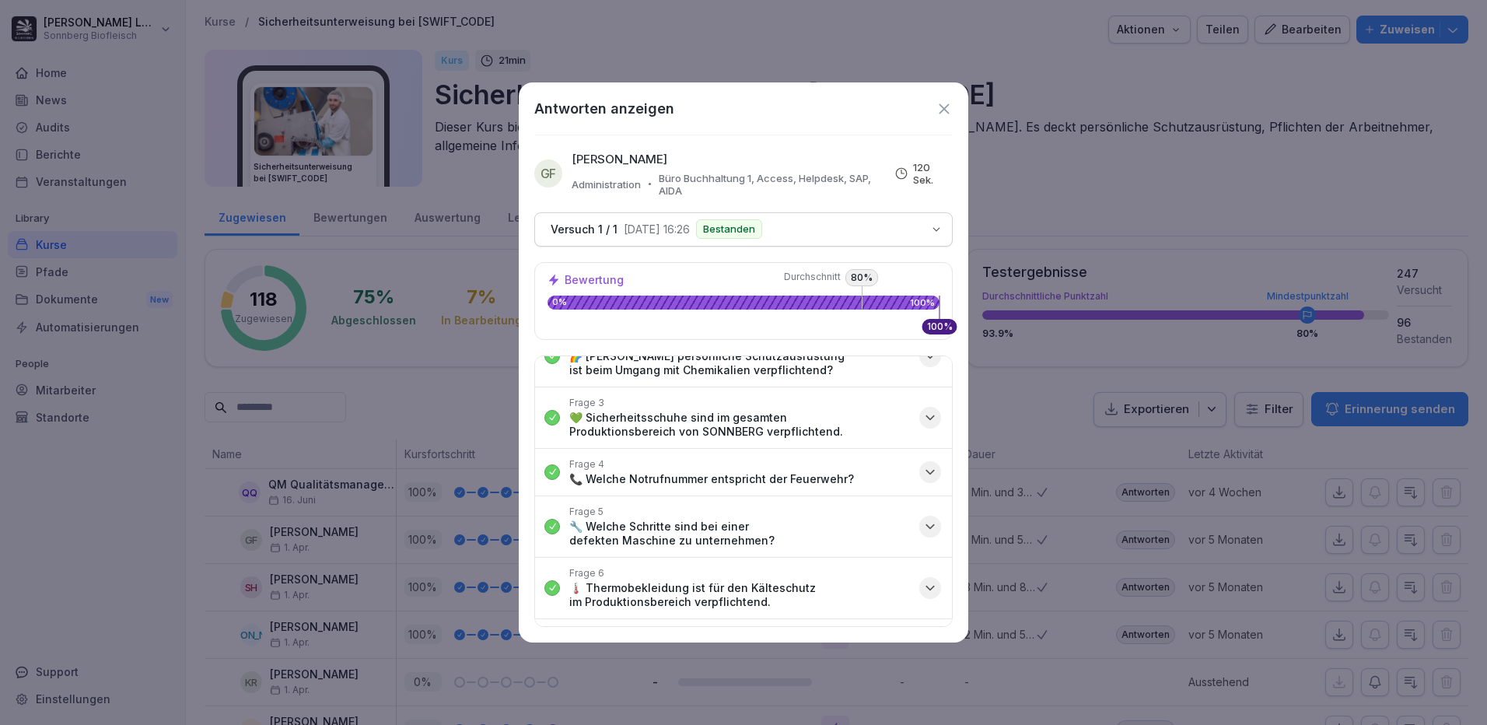
click at [838, 542] on p "🔧 Welche Schritte sind bei einer defekten Maschine zu unternehmen?" at bounding box center [739, 534] width 341 height 28
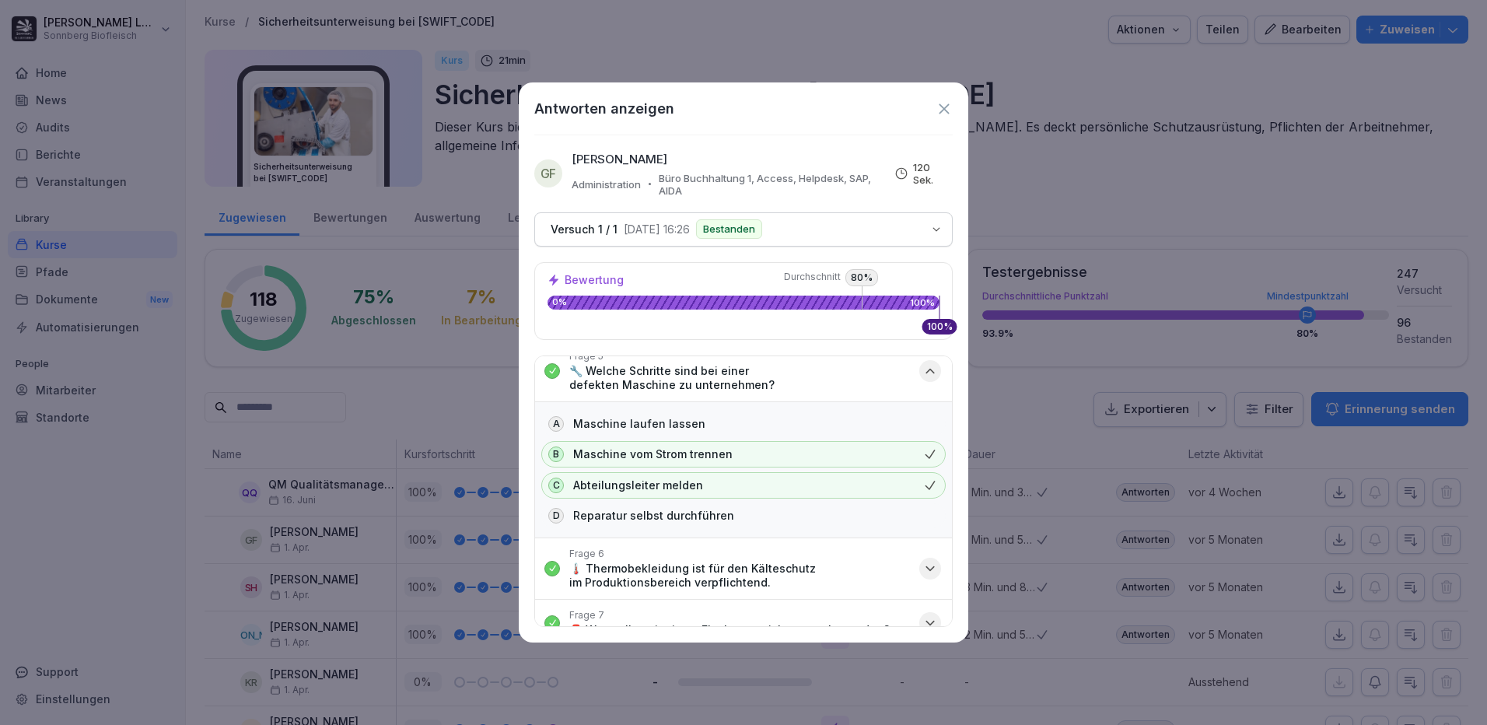
scroll to position [311, 0]
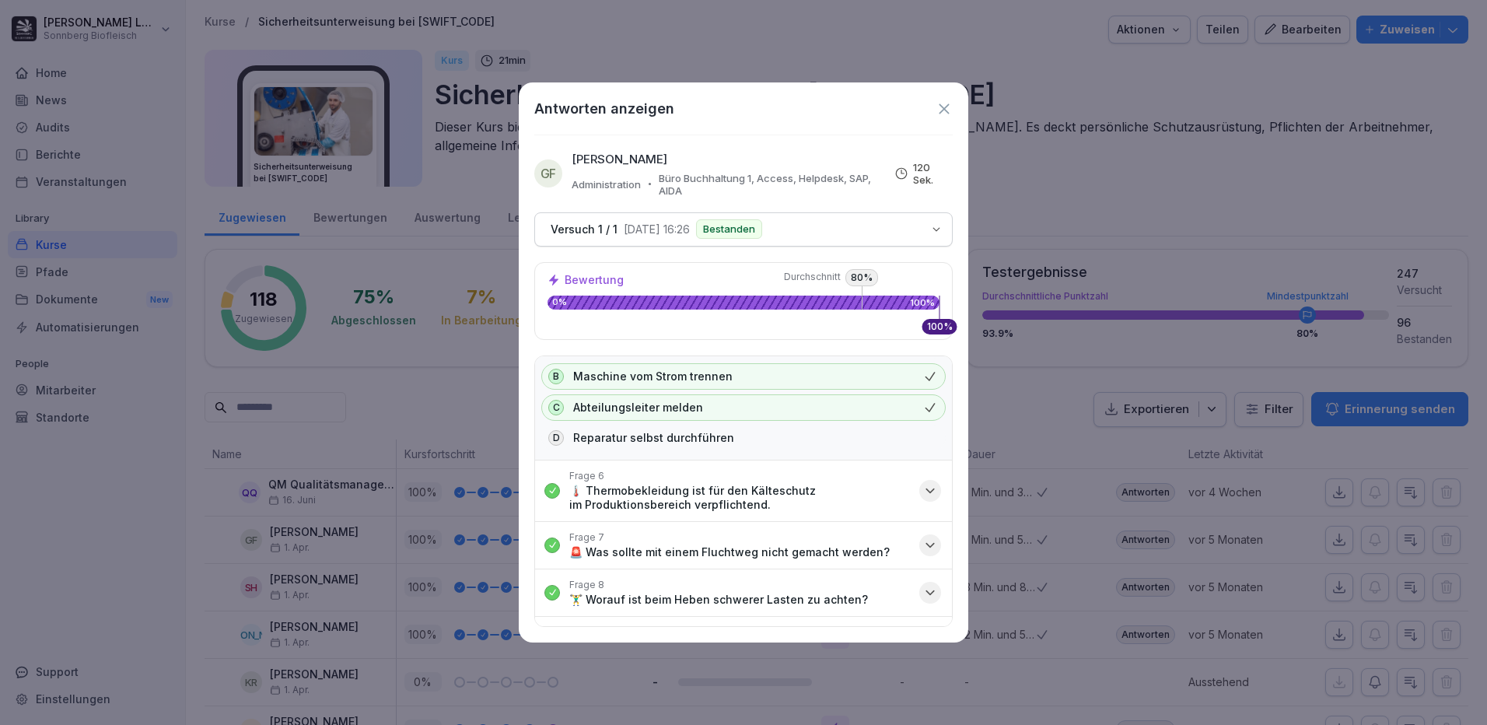
click at [787, 506] on p "🌡️ Thermobekleidung ist für den Kälteschutz im Produktionsbereich verpflichtend." at bounding box center [739, 498] width 341 height 28
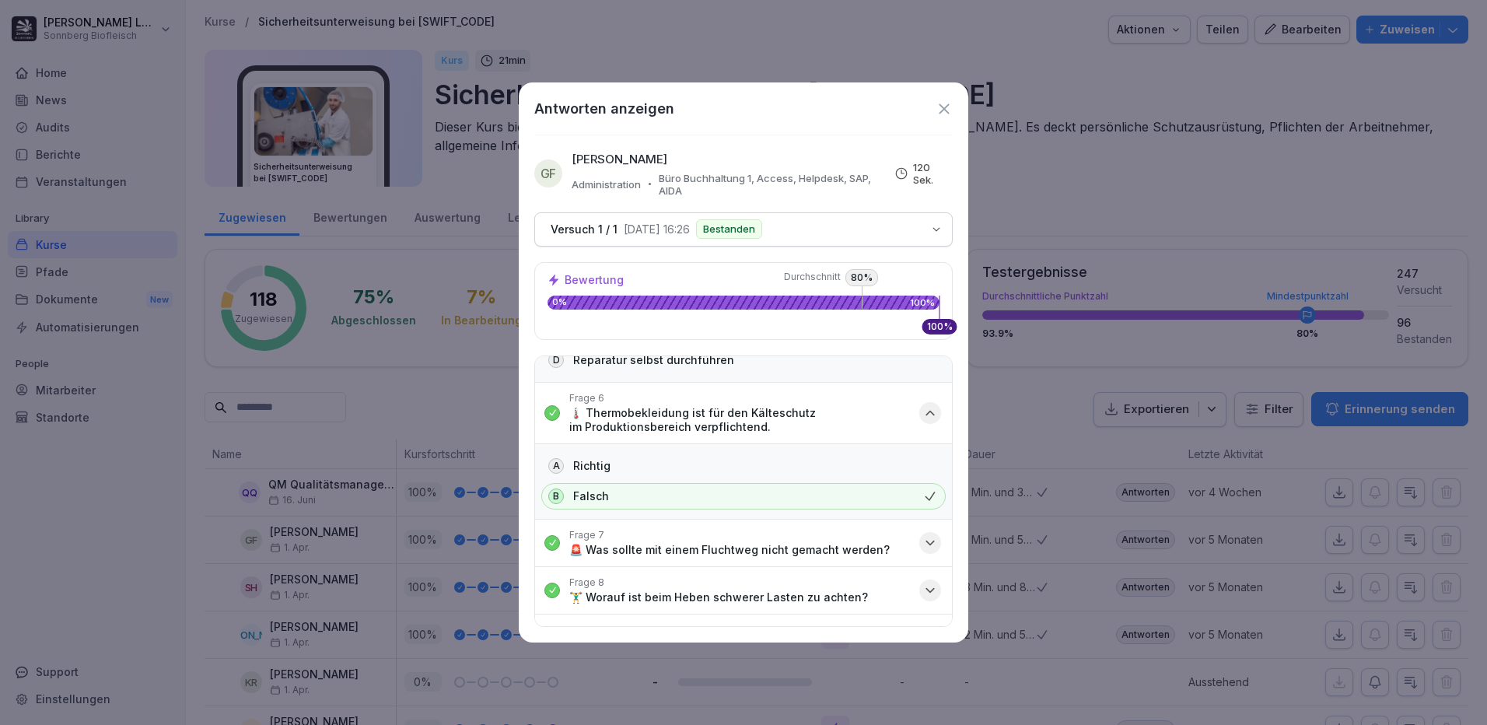
scroll to position [467, 0]
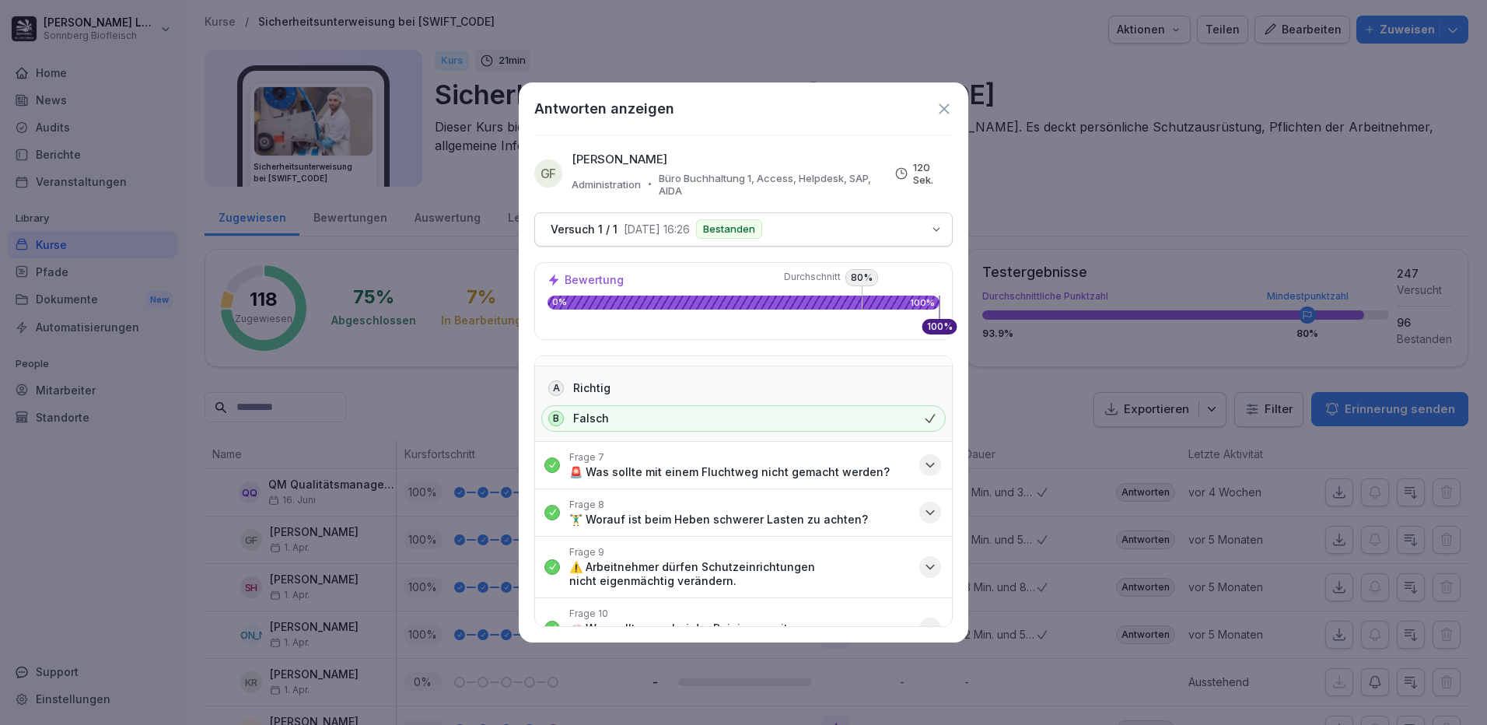
click at [737, 476] on p "🚨 Was sollte mit einem Fluchtweg nicht gemacht werden?" at bounding box center [729, 472] width 320 height 14
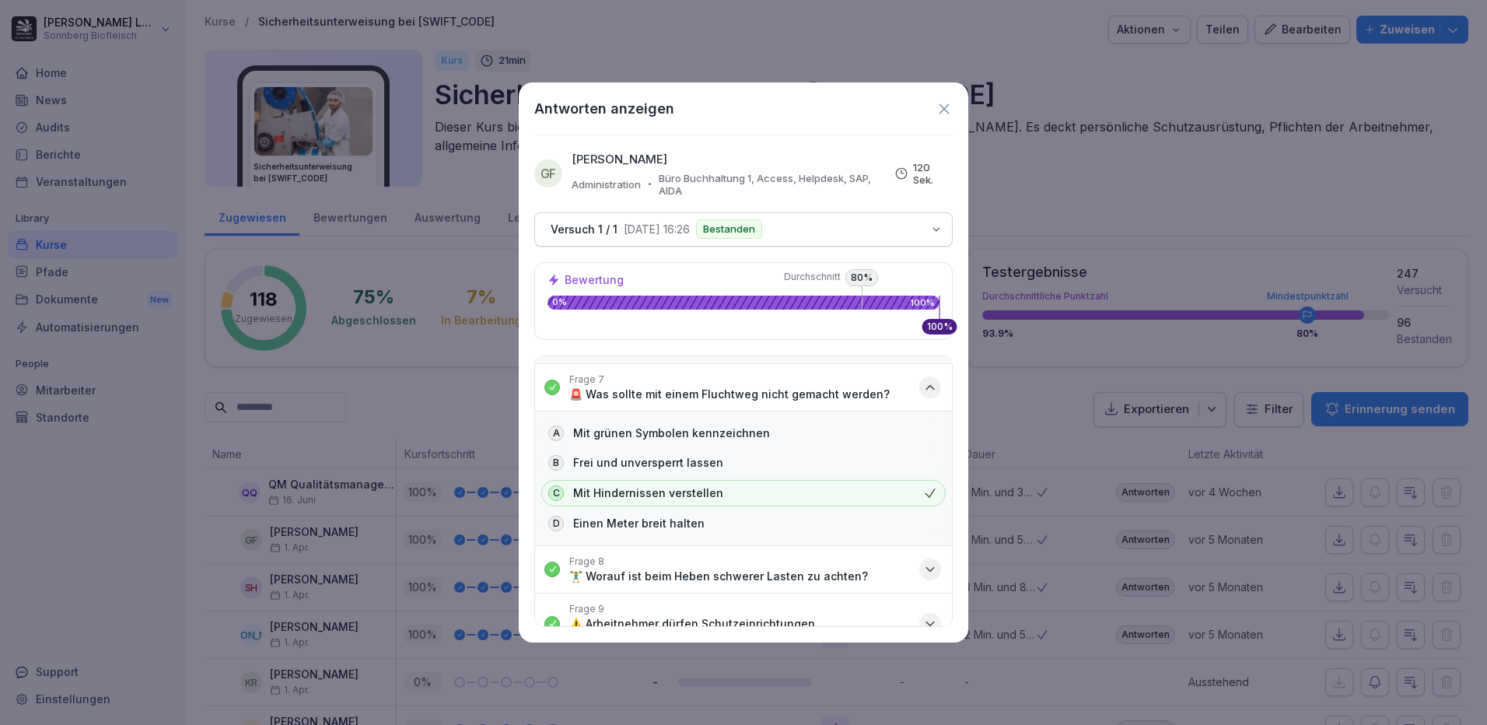
scroll to position [622, 0]
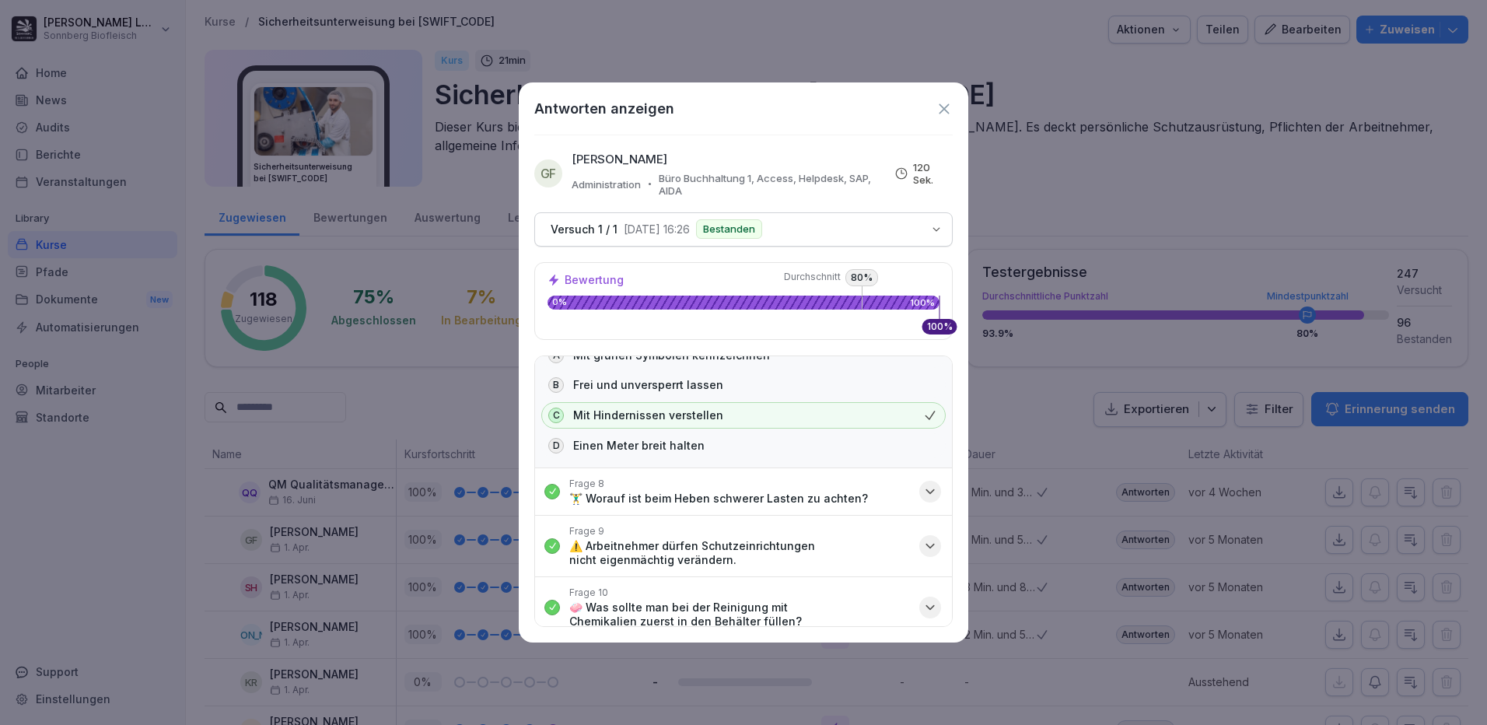
click at [733, 492] on p "🏋️‍♂️ Worauf ist beim Heben schwerer Lasten zu achten?" at bounding box center [718, 499] width 299 height 14
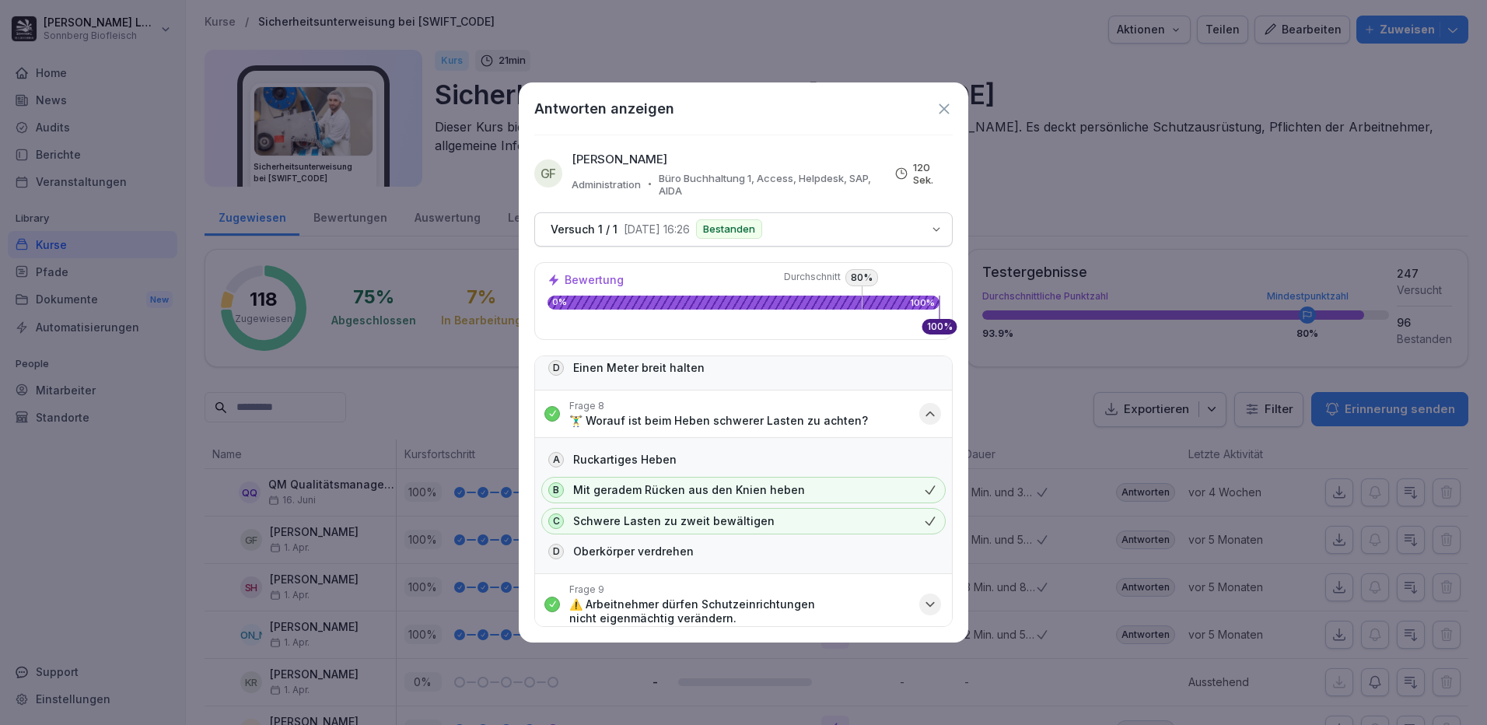
scroll to position [778, 0]
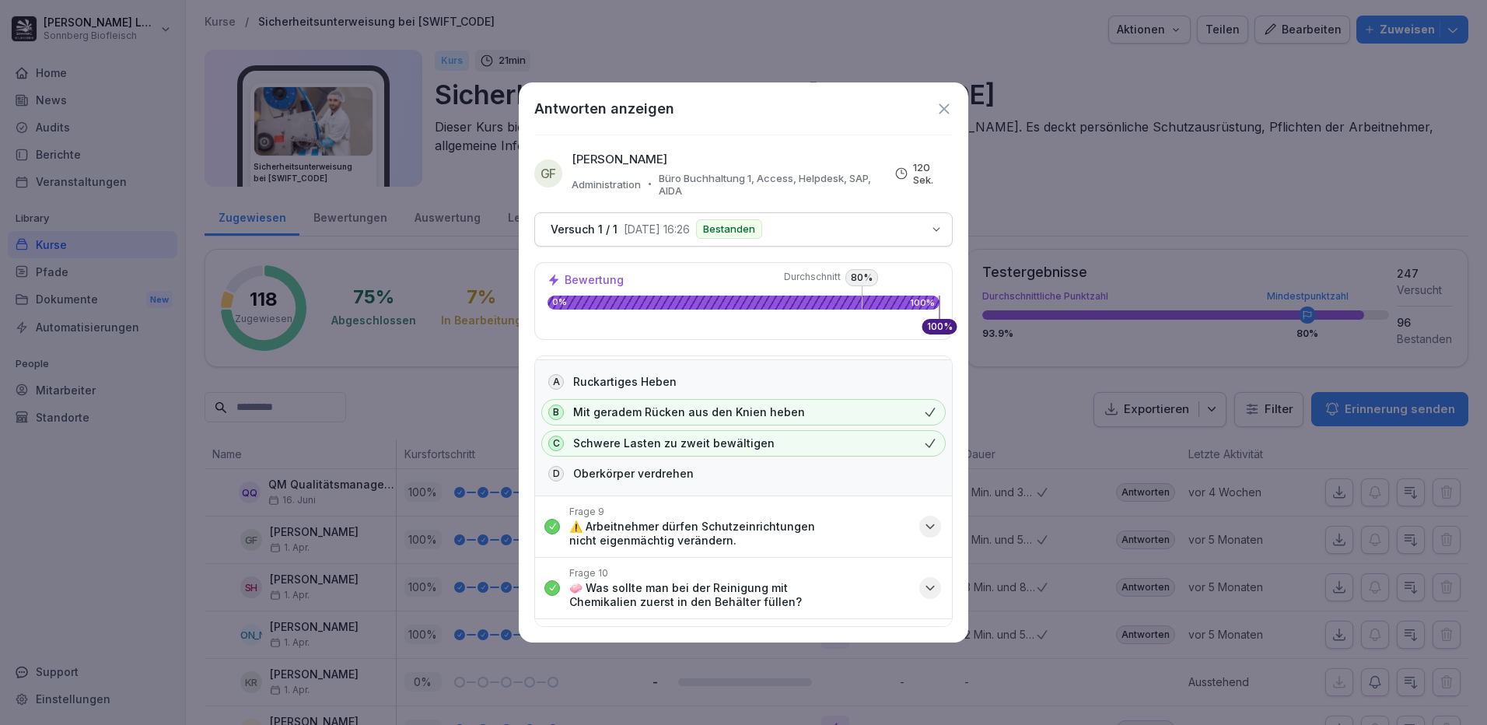
click at [741, 526] on p "⚠️ Arbeitnehmer dürfen Schutzeinrichtungen nicht eigenmächtig verändern." at bounding box center [739, 534] width 341 height 28
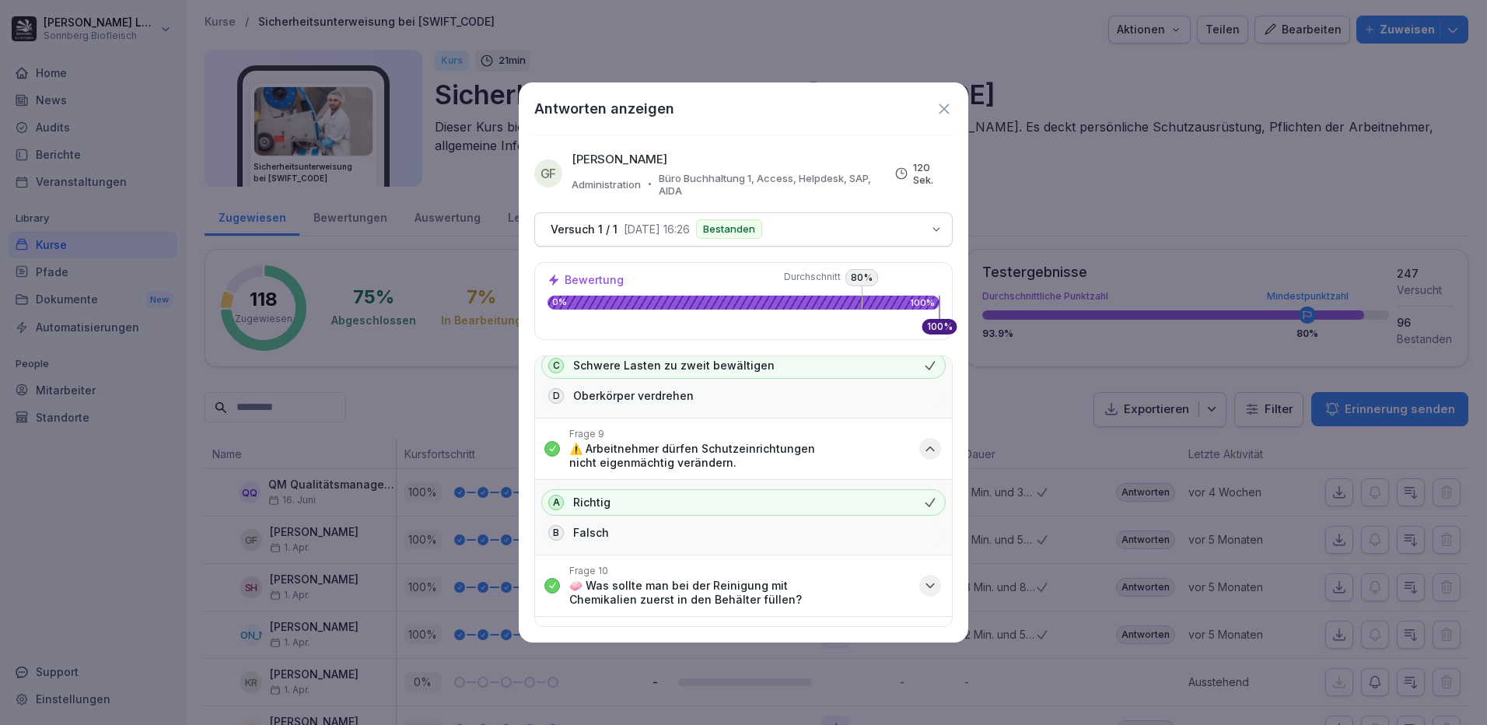
scroll to position [933, 0]
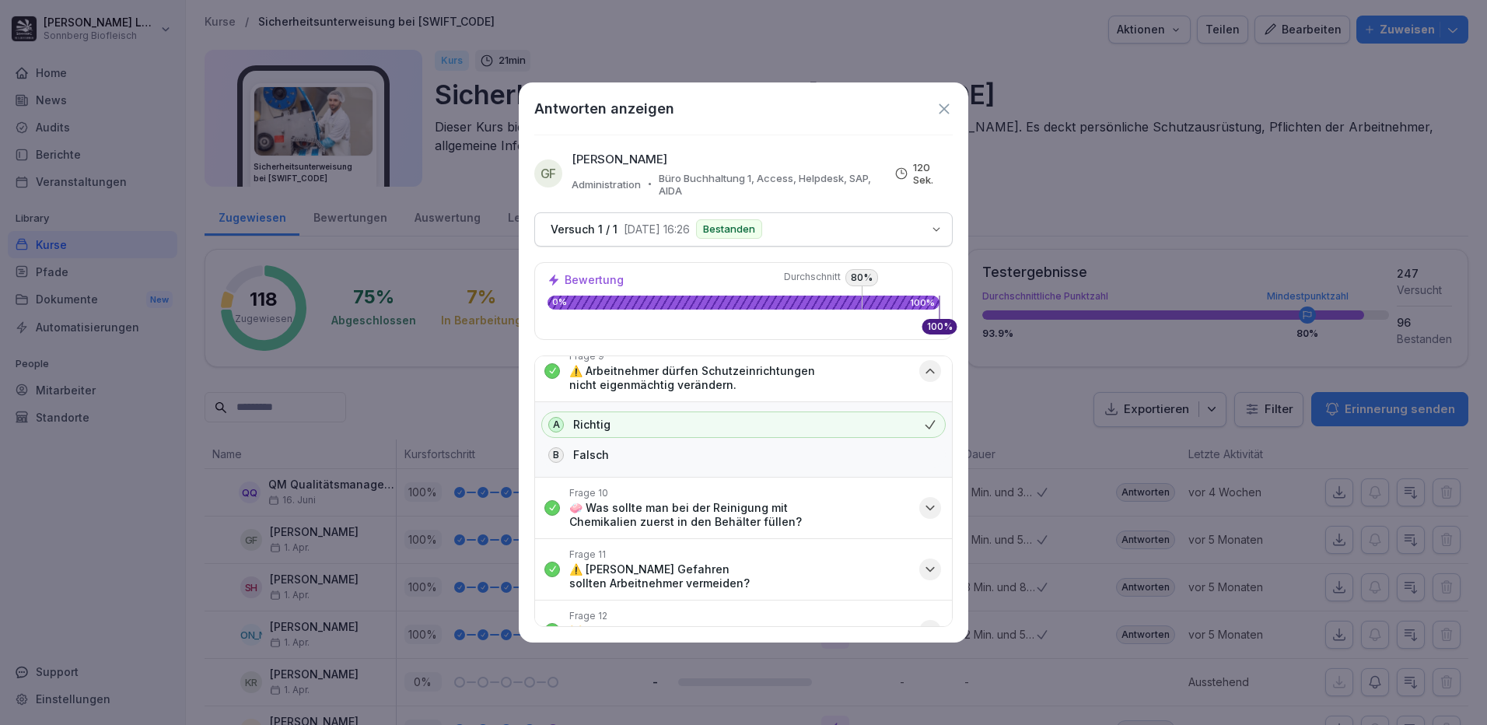
click at [748, 511] on p "🧼 Was sollte man bei der Reinigung mit Chemikalien zuerst in den Behälter fülle…" at bounding box center [739, 515] width 341 height 28
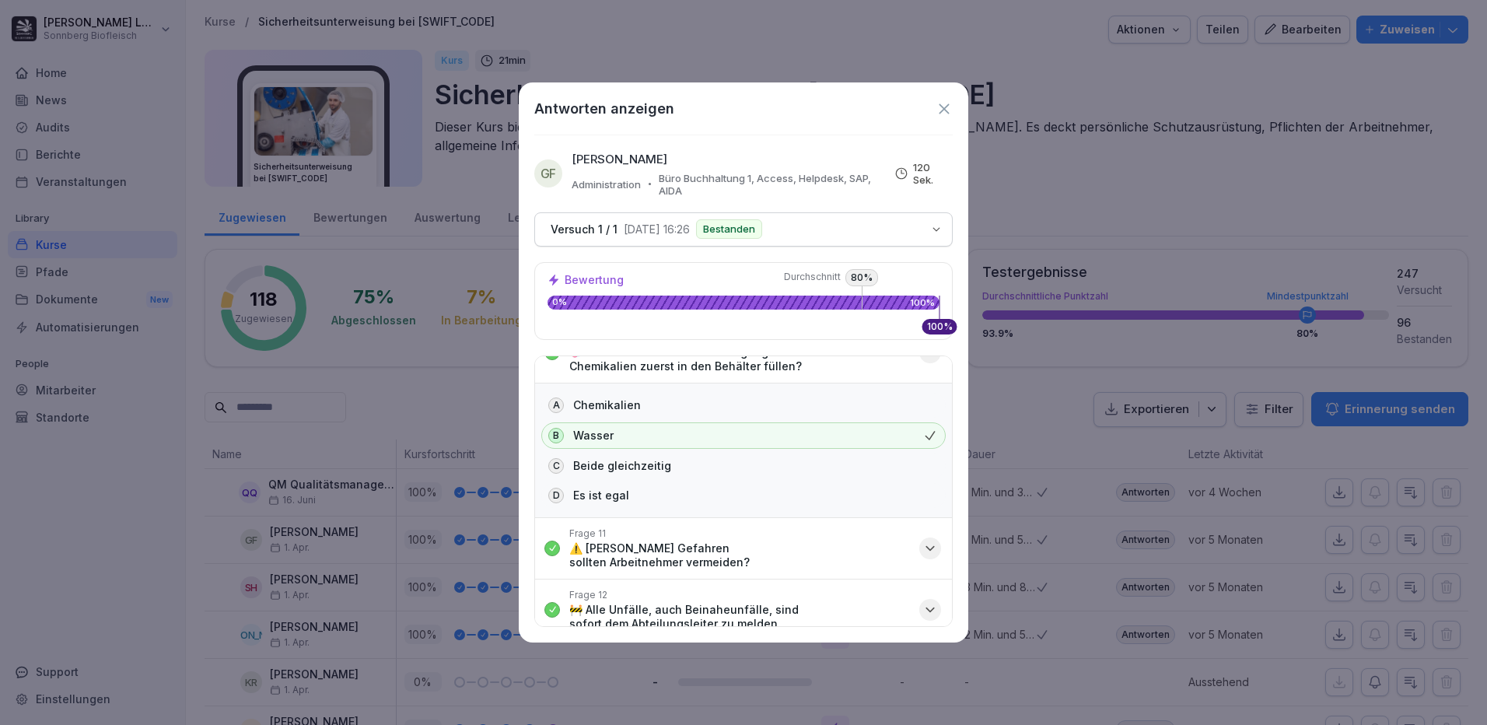
scroll to position [1167, 0]
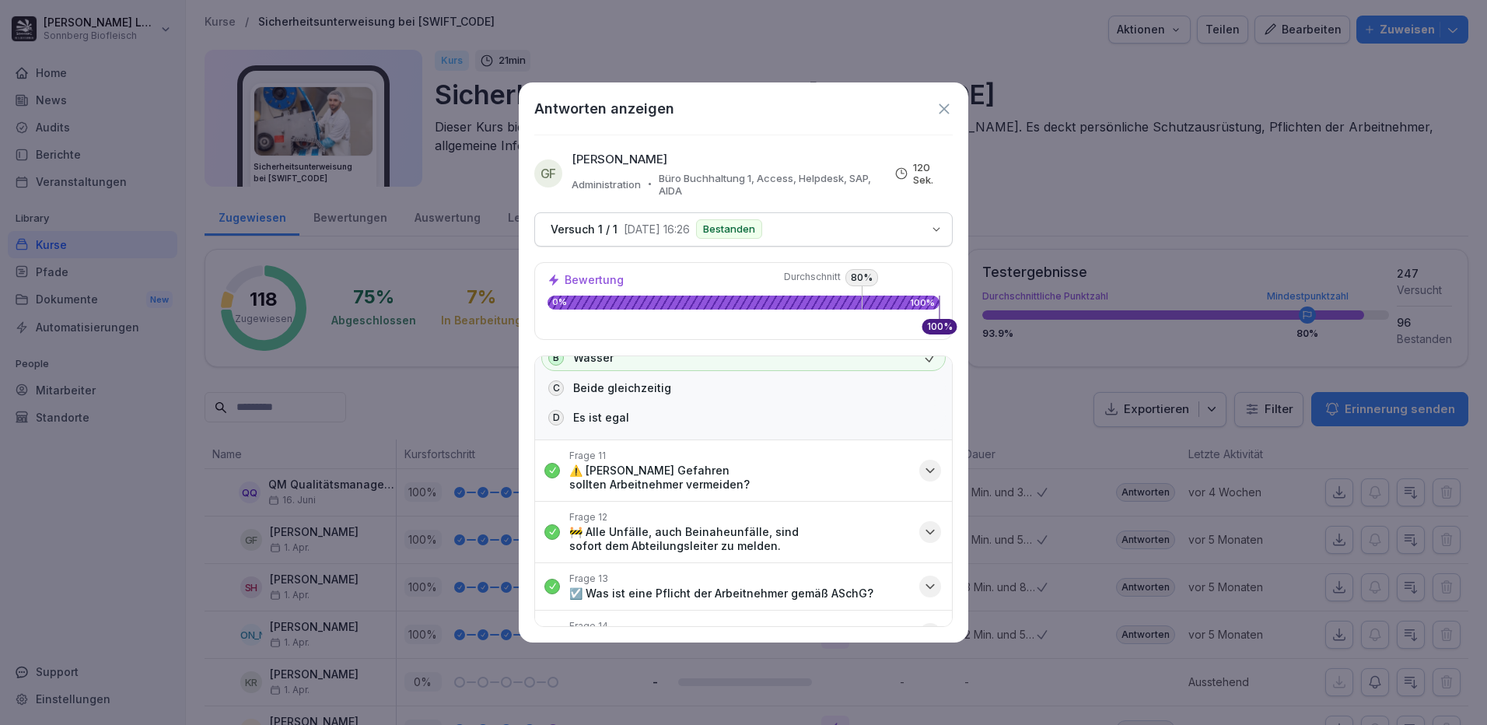
click at [767, 467] on p "⚠️ Welche Gefahren sollten Arbeitnehmer vermeiden?" at bounding box center [739, 478] width 341 height 28
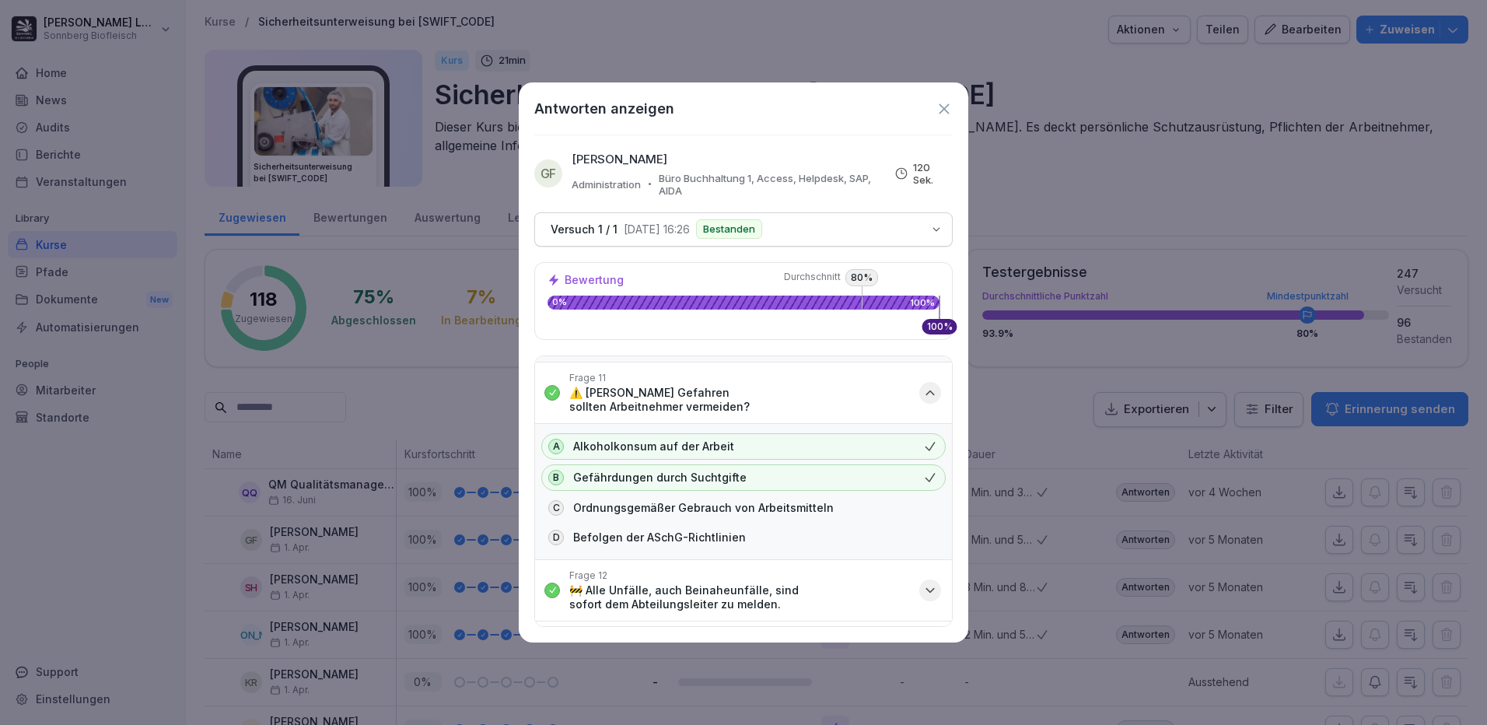
scroll to position [1319, 0]
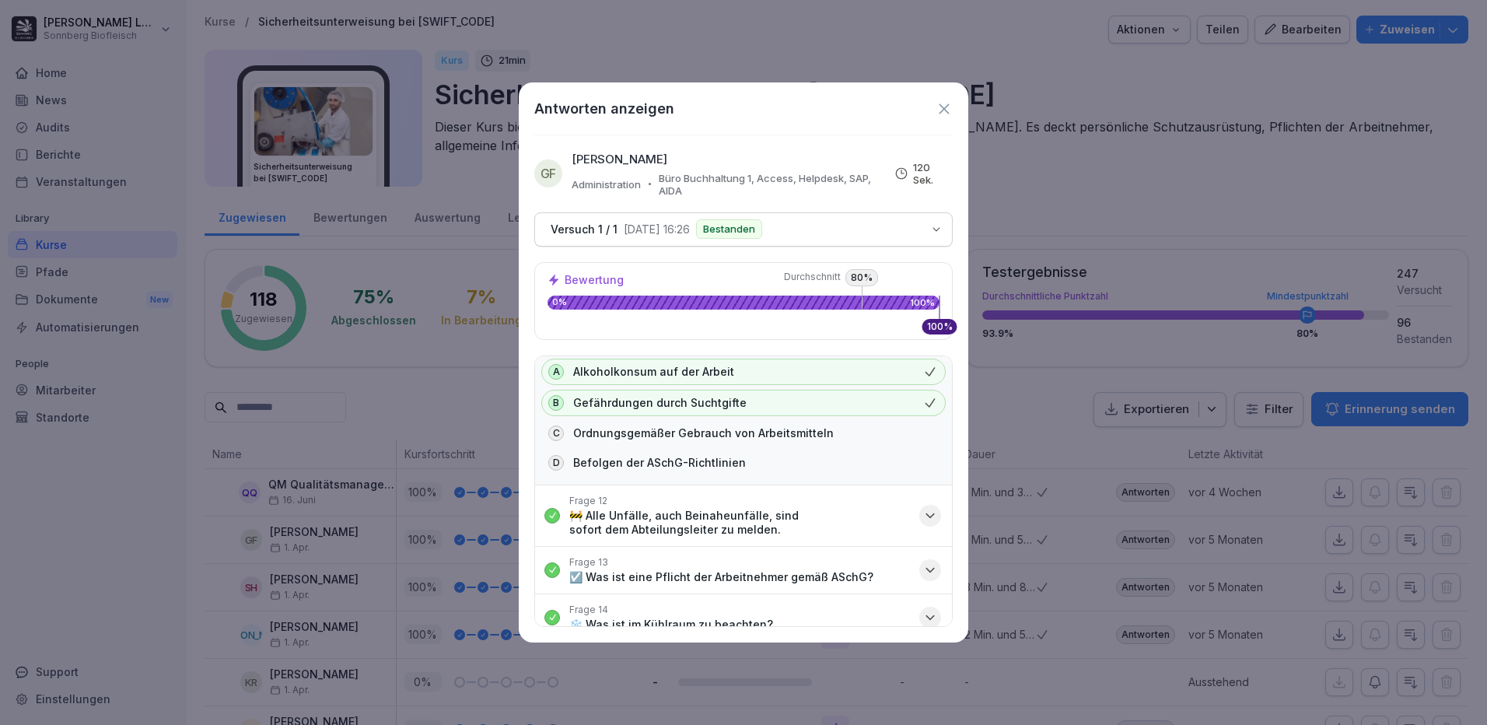
click at [700, 516] on p "🚧 Alle Unfälle, auch Beinaheunfälle, sind sofort dem Abteilungsleiter zu melden." at bounding box center [739, 523] width 341 height 28
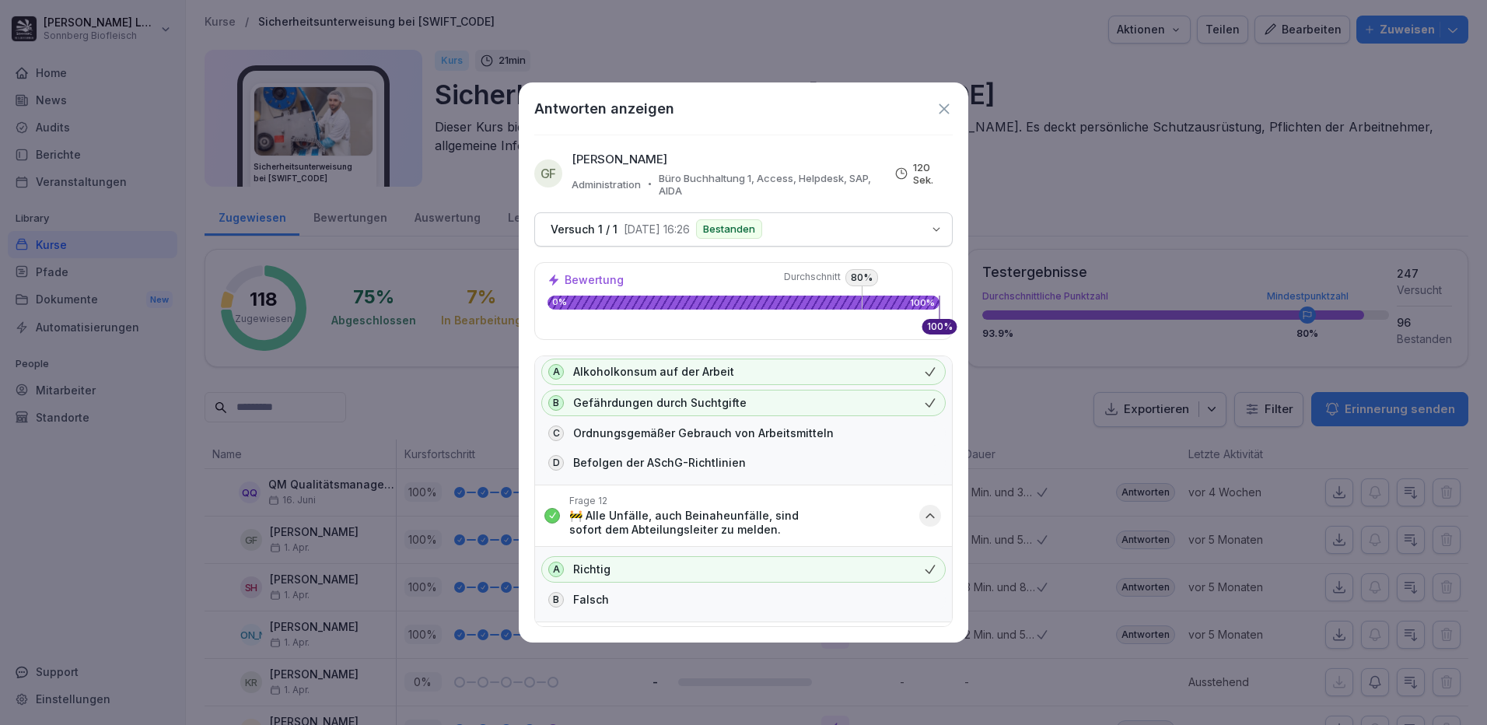
scroll to position [1395, 0]
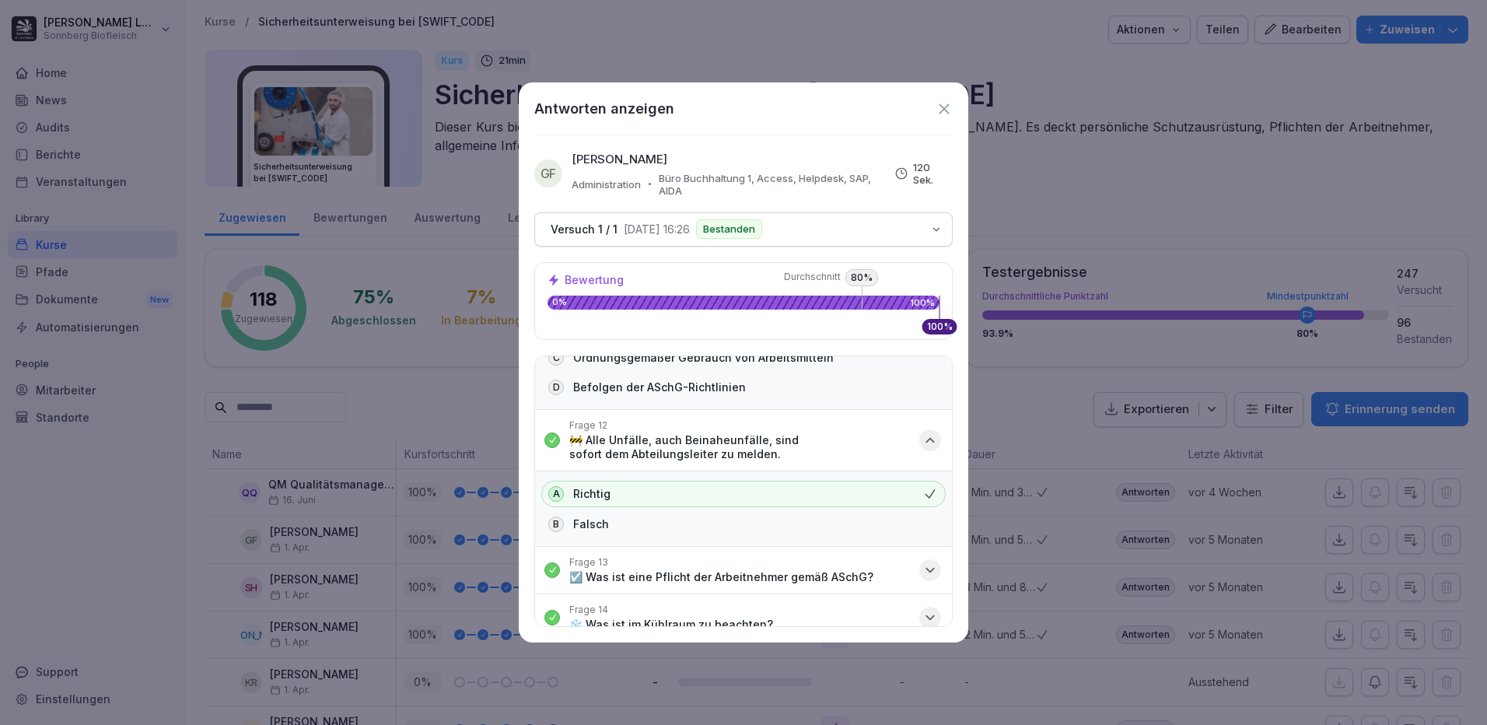
click at [739, 556] on div "Frage 13 ☑️ Was ist eine Pflicht der Arbeitnehmer gemäß ASchG?" at bounding box center [721, 570] width 304 height 28
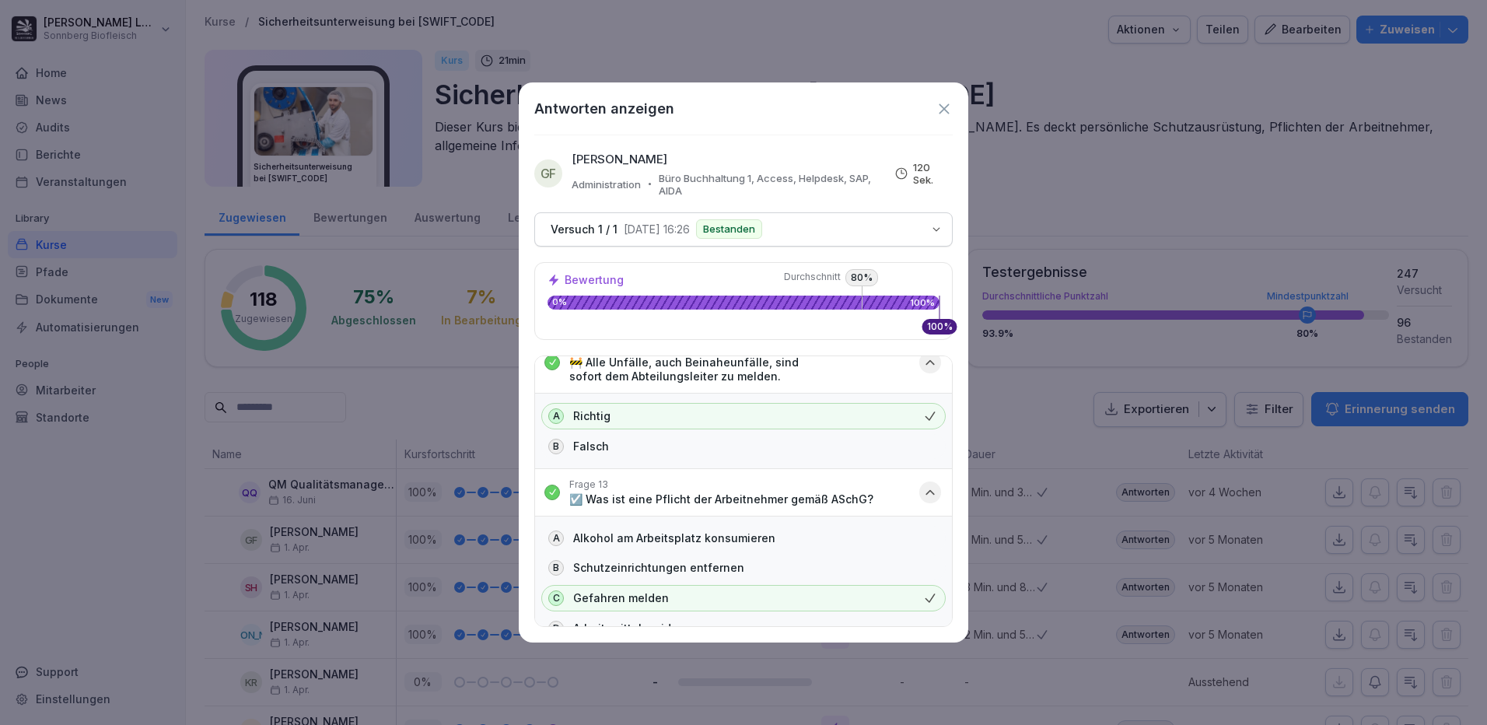
scroll to position [1529, 0]
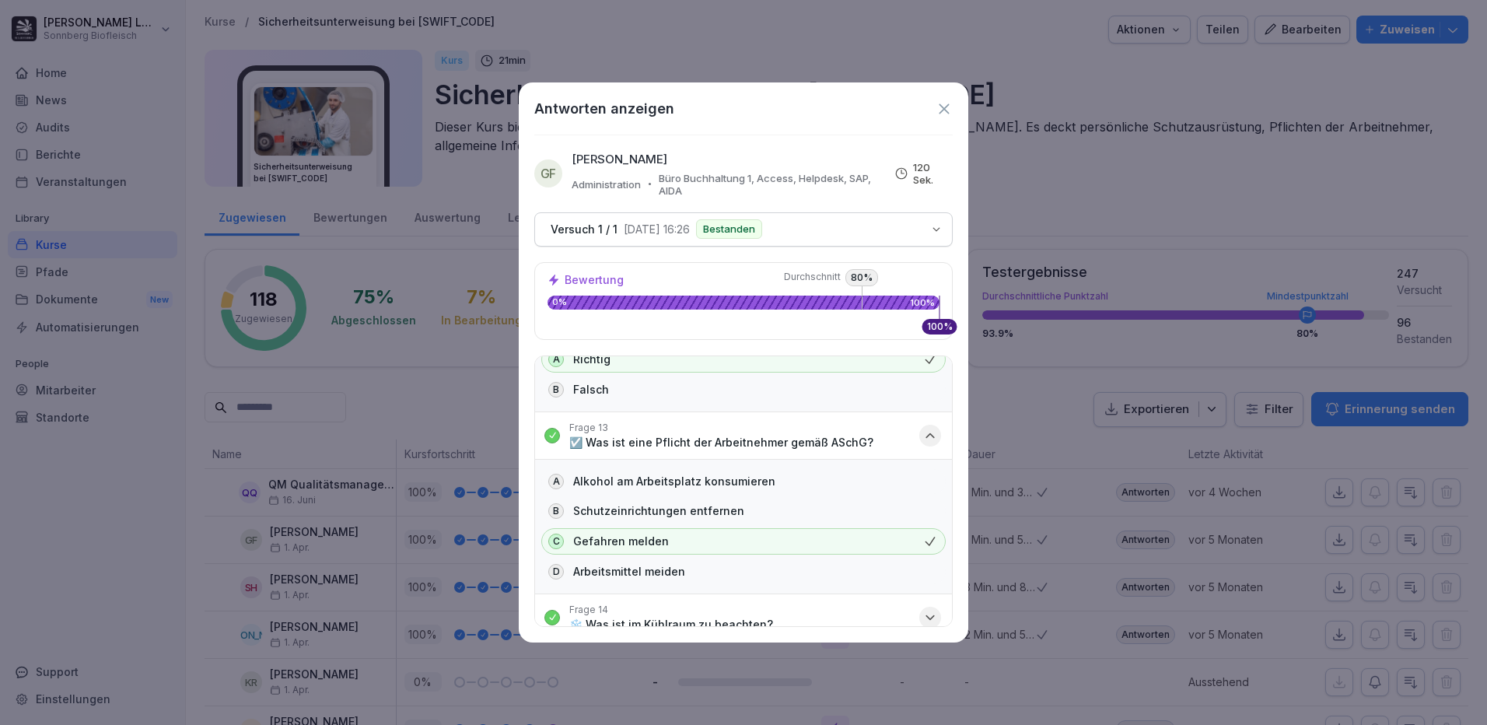
click at [737, 618] on p "❄️ Was ist im Kühlraum zu beachten?" at bounding box center [671, 625] width 204 height 14
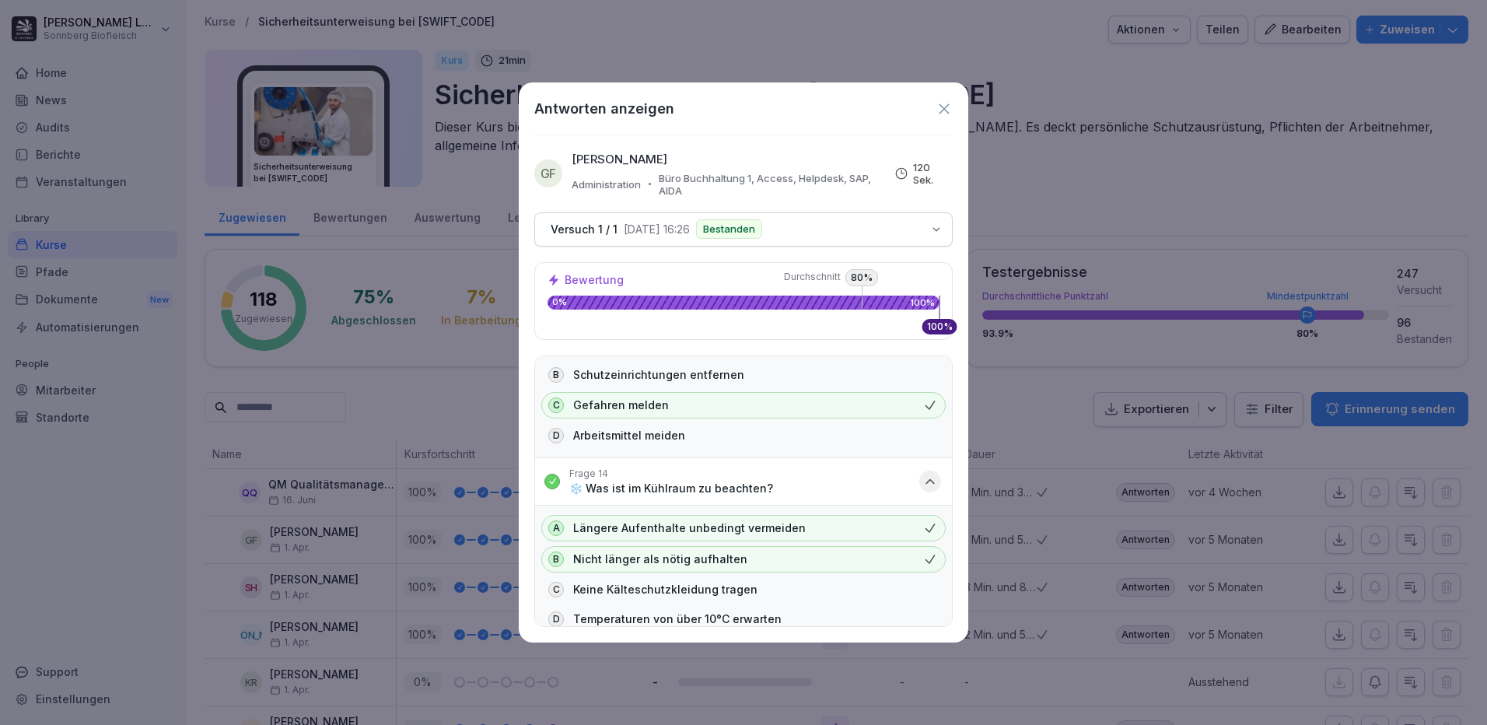
click at [945, 114] on icon at bounding box center [944, 108] width 17 height 17
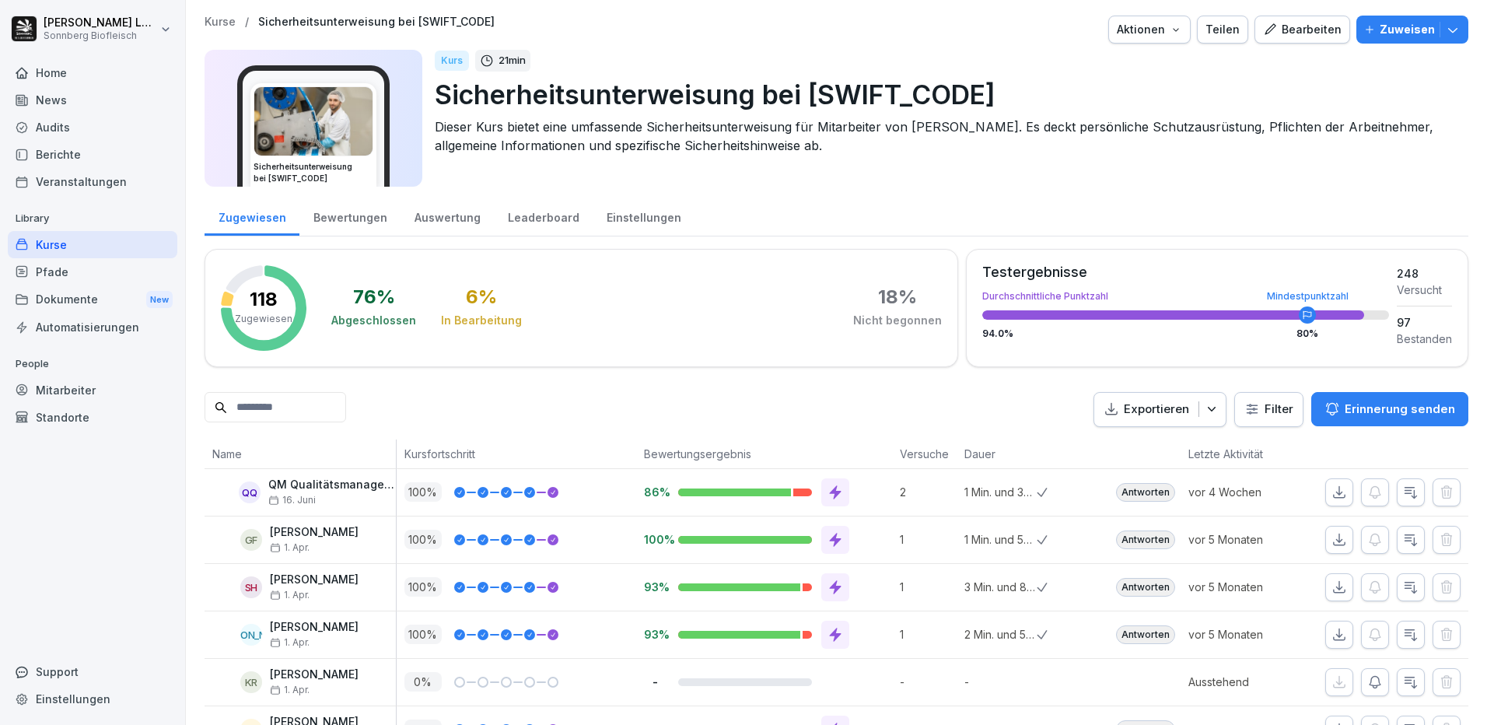
click at [113, 378] on div "Mitarbeiter" at bounding box center [93, 389] width 170 height 27
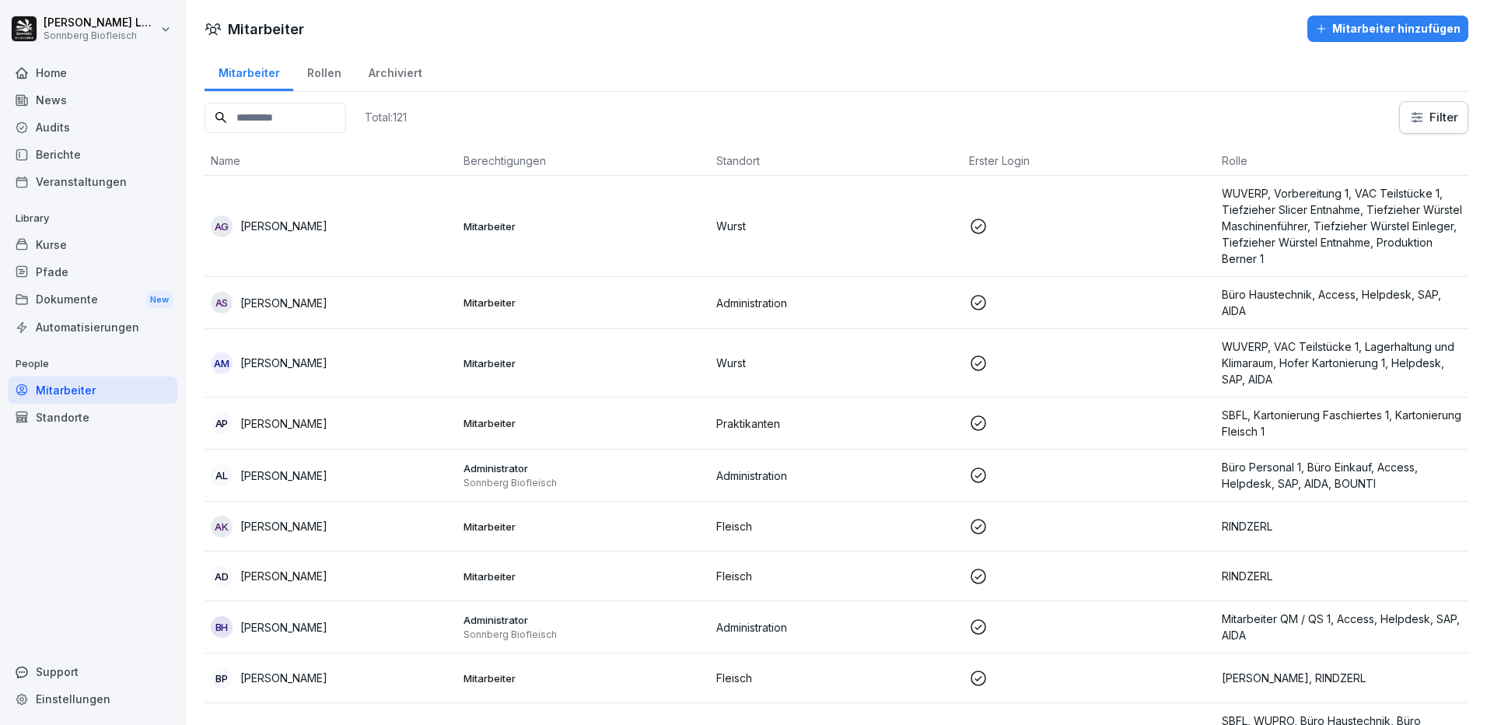
click at [244, 118] on input at bounding box center [276, 118] width 142 height 30
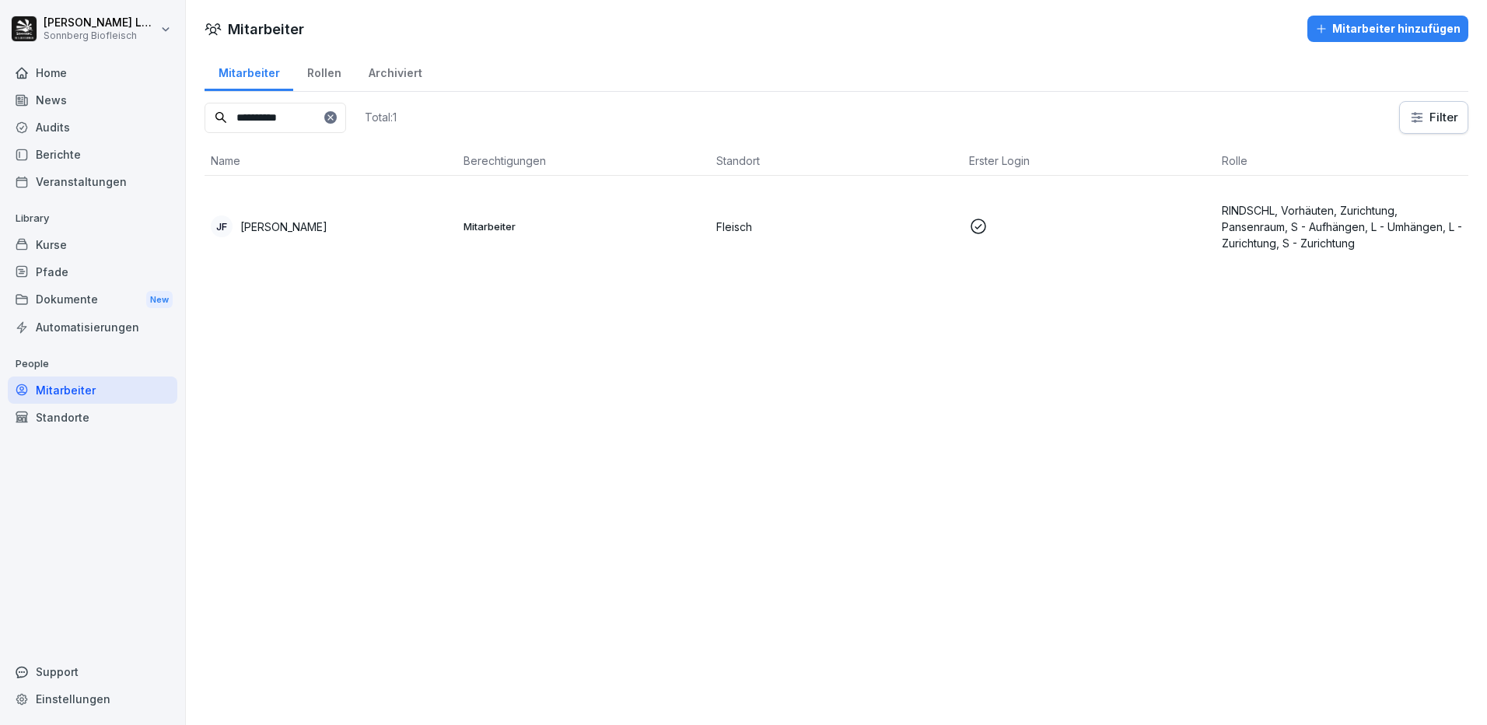
type input "**********"
click at [245, 237] on td "JF Josef Fleischman" at bounding box center [331, 226] width 253 height 101
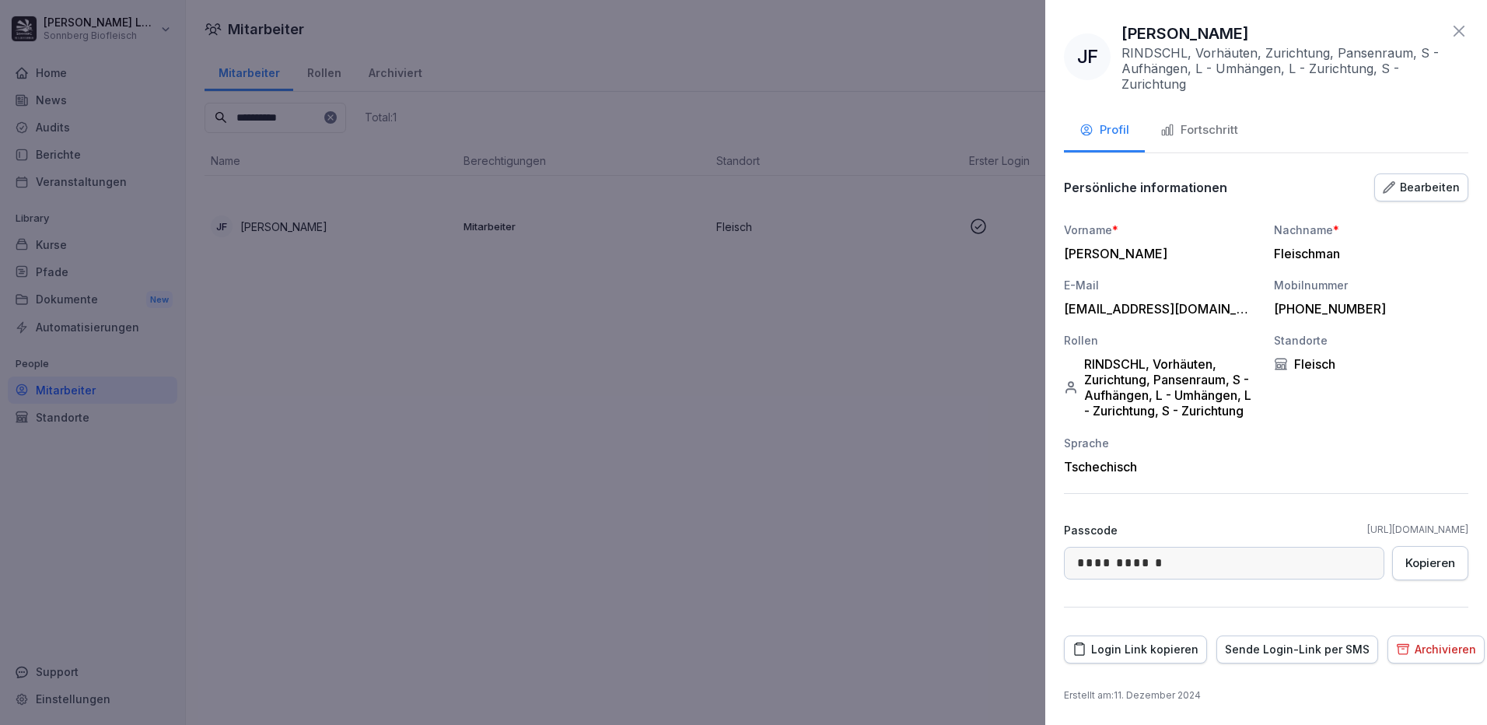
click at [1239, 124] on button "Fortschritt" at bounding box center [1199, 131] width 109 height 42
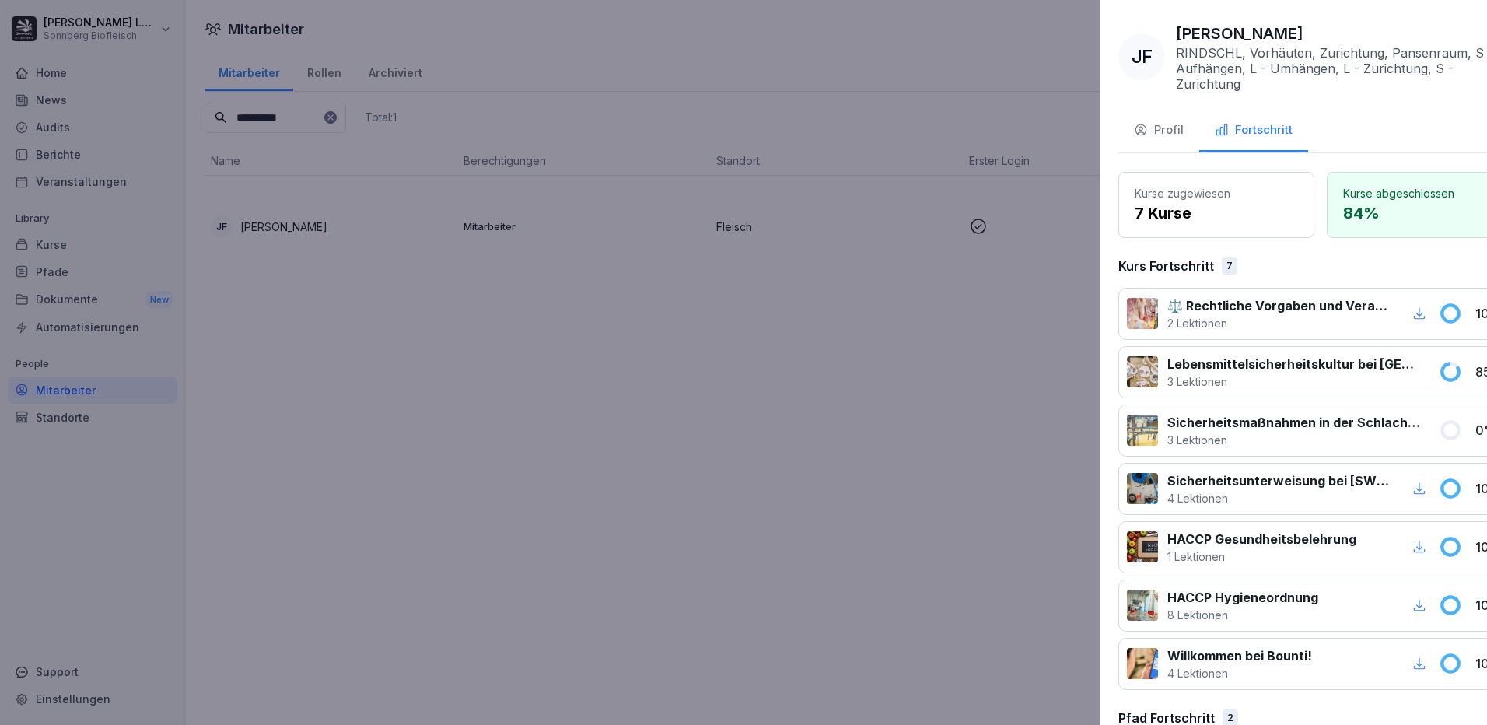
click at [898, 380] on div at bounding box center [743, 362] width 1487 height 725
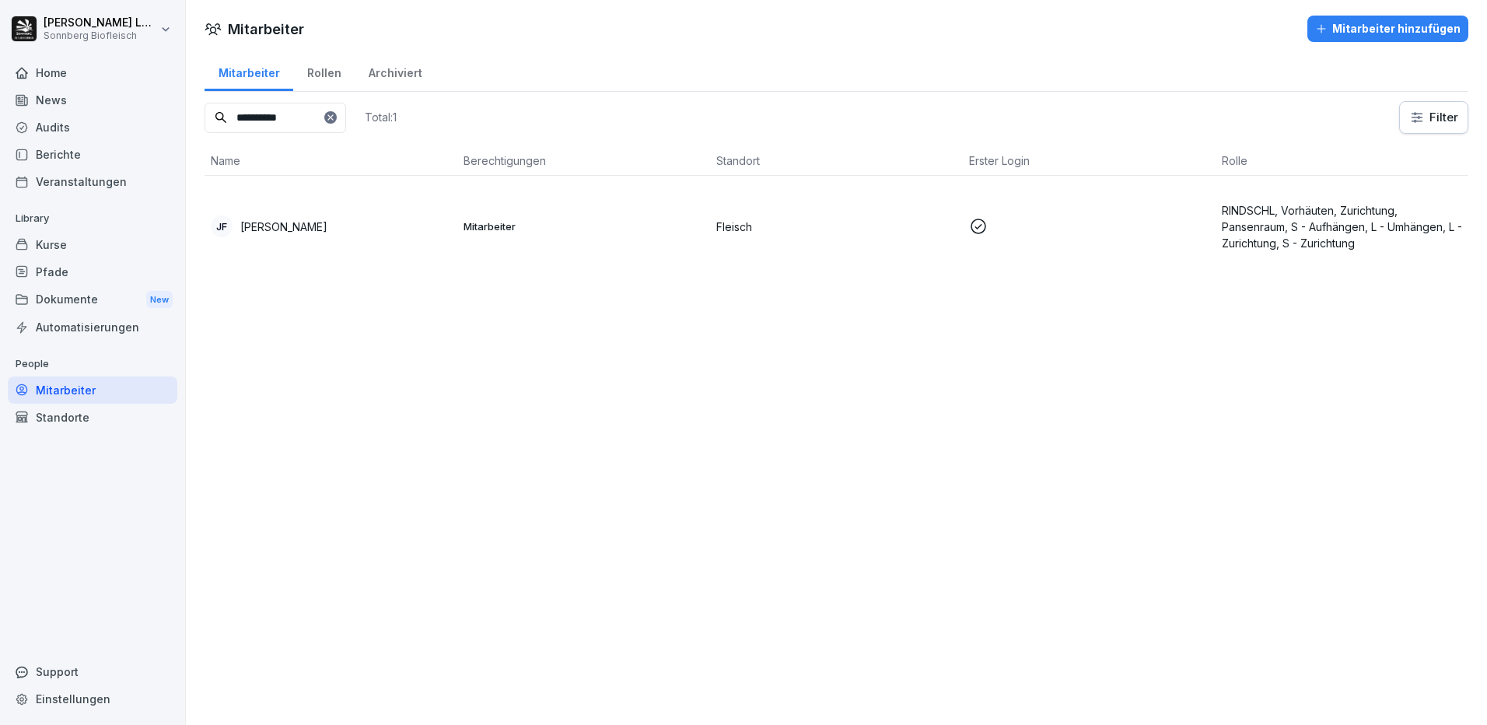
click at [324, 229] on p "[PERSON_NAME]" at bounding box center [283, 227] width 87 height 16
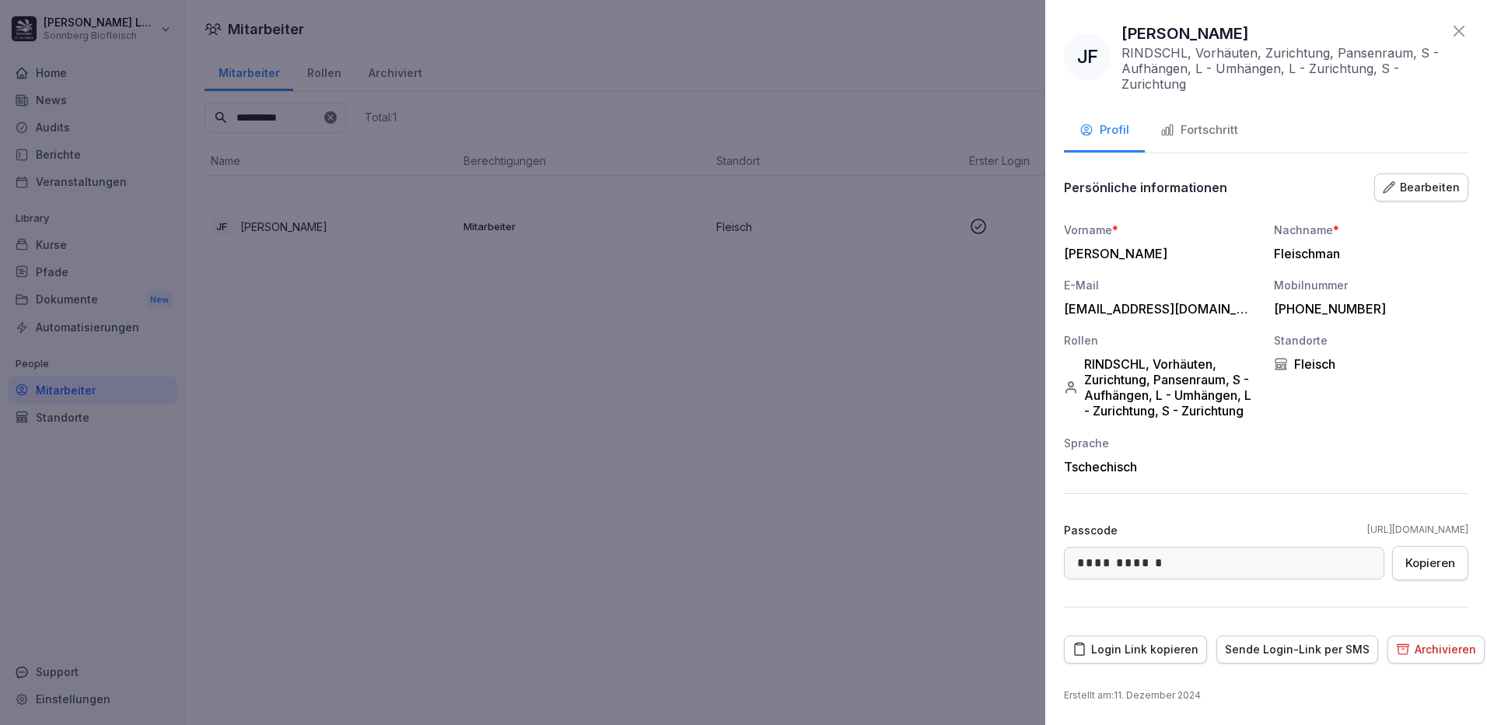
click at [1209, 133] on div "Fortschritt" at bounding box center [1199, 130] width 78 height 18
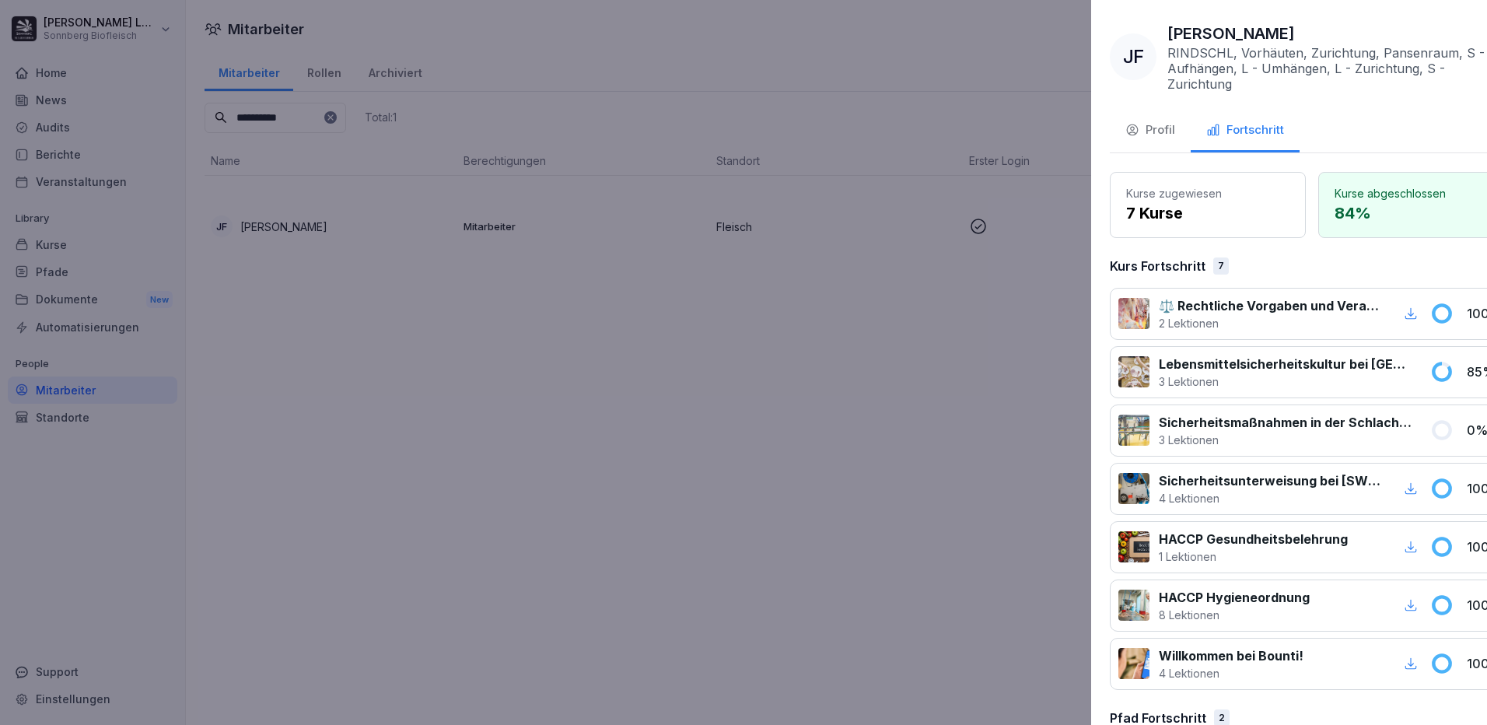
click at [606, 427] on div at bounding box center [743, 362] width 1487 height 725
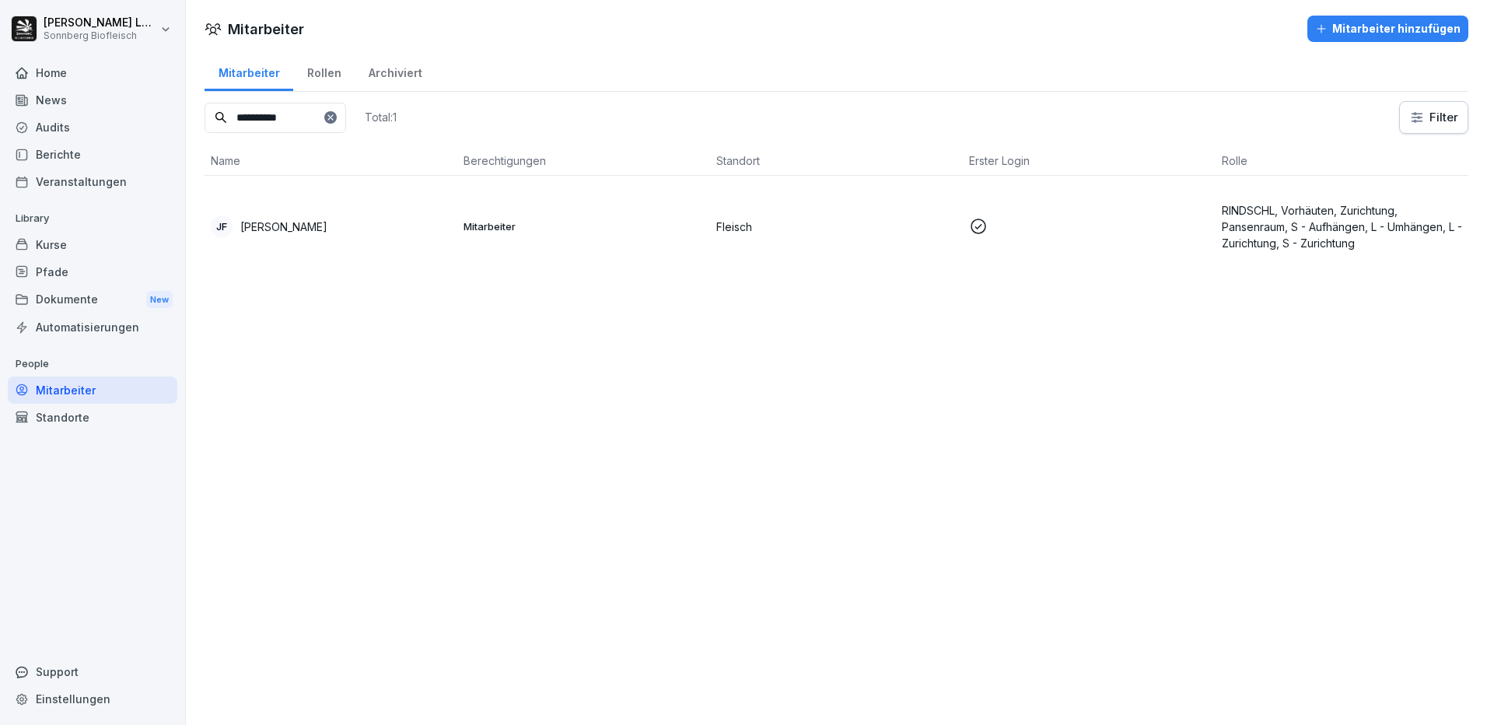
click at [62, 244] on div "Kurse" at bounding box center [93, 244] width 170 height 27
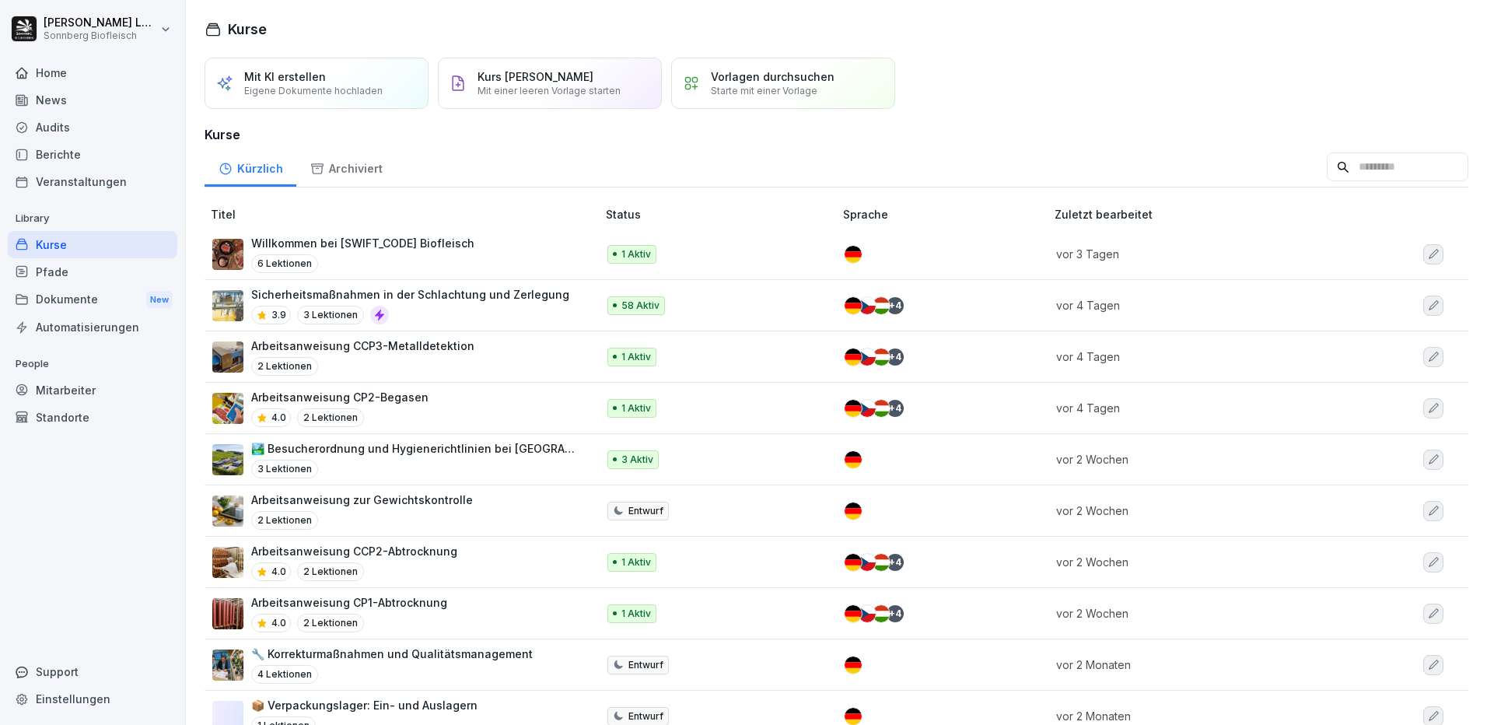
click at [1327, 182] on input at bounding box center [1398, 167] width 142 height 30
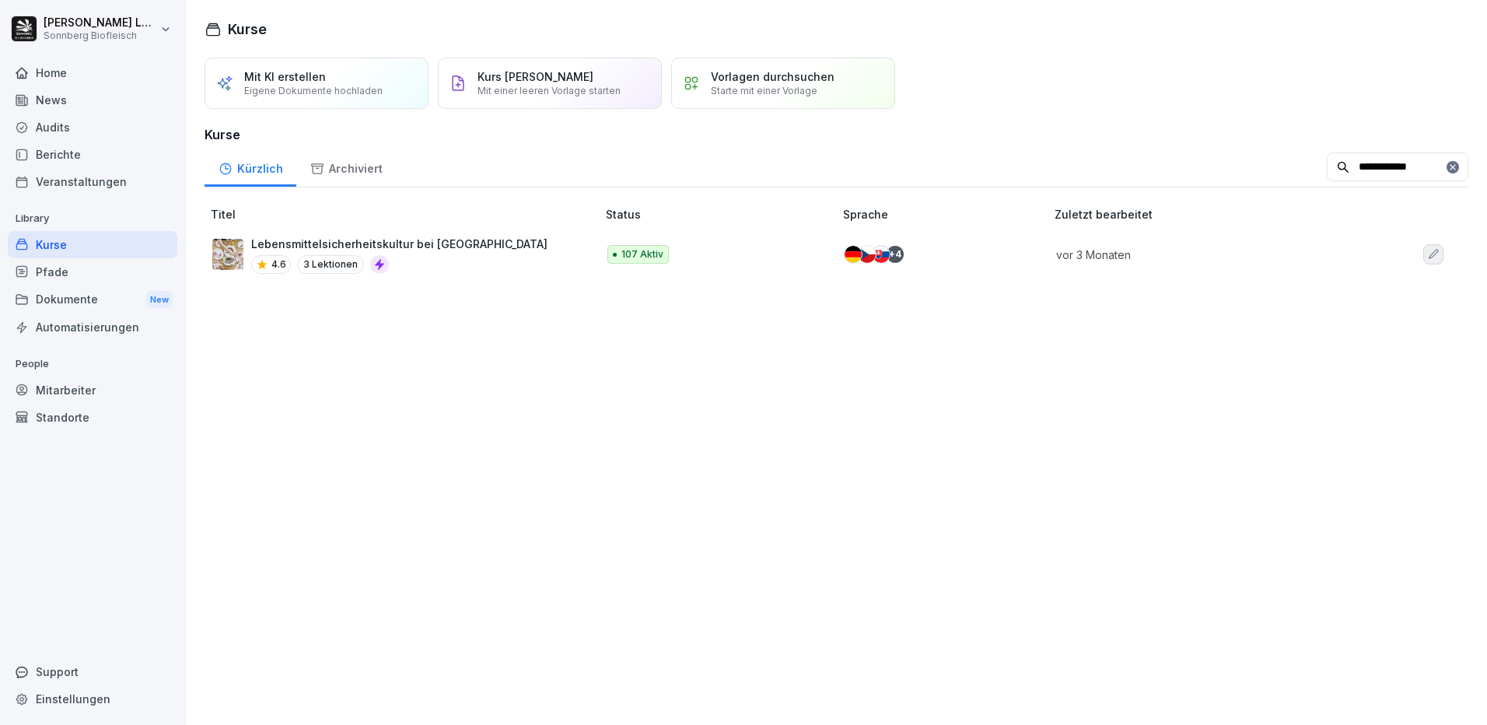
type input "**********"
click at [495, 268] on div "Lebensmittelsicherheitskultur bei Sonnberg 4.6 3 Lektionen" at bounding box center [396, 255] width 369 height 38
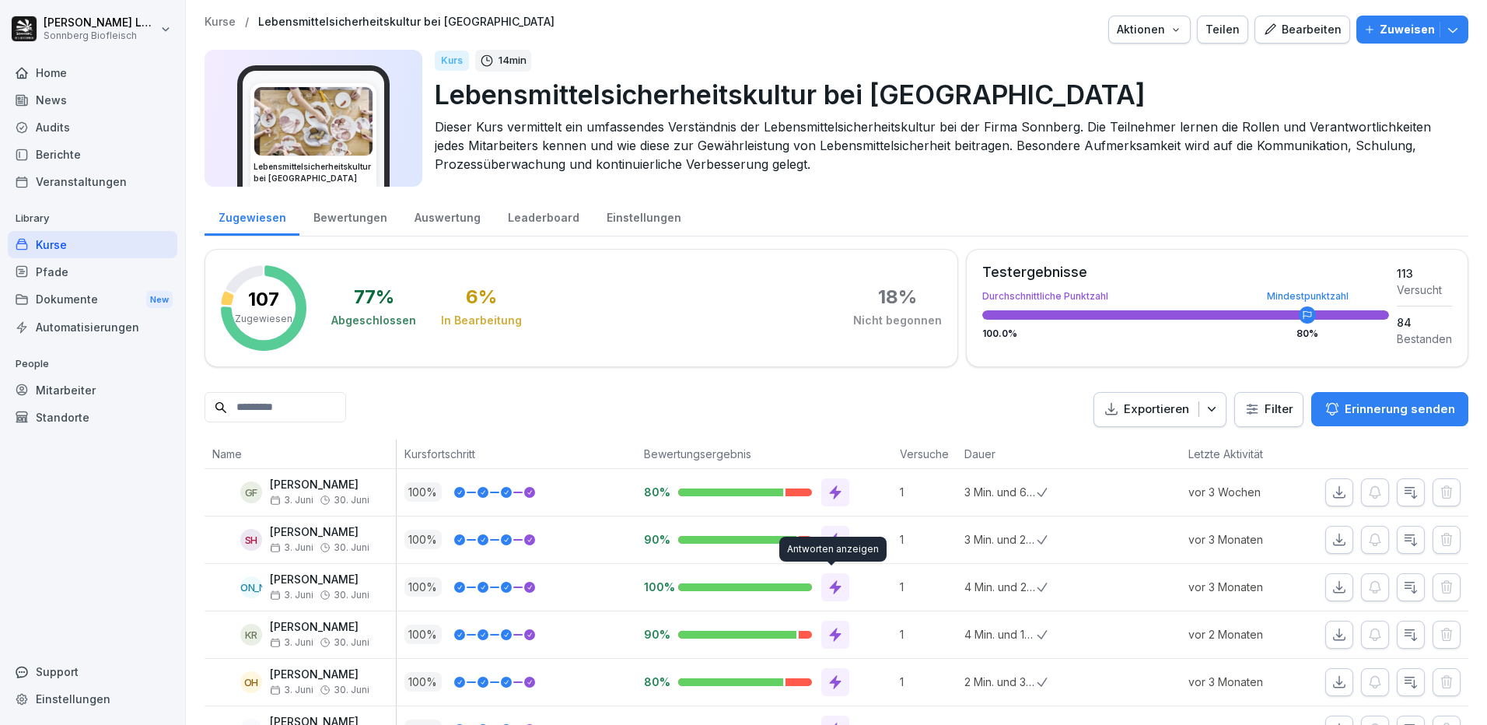
click at [836, 584] on icon at bounding box center [836, 587] width 16 height 16
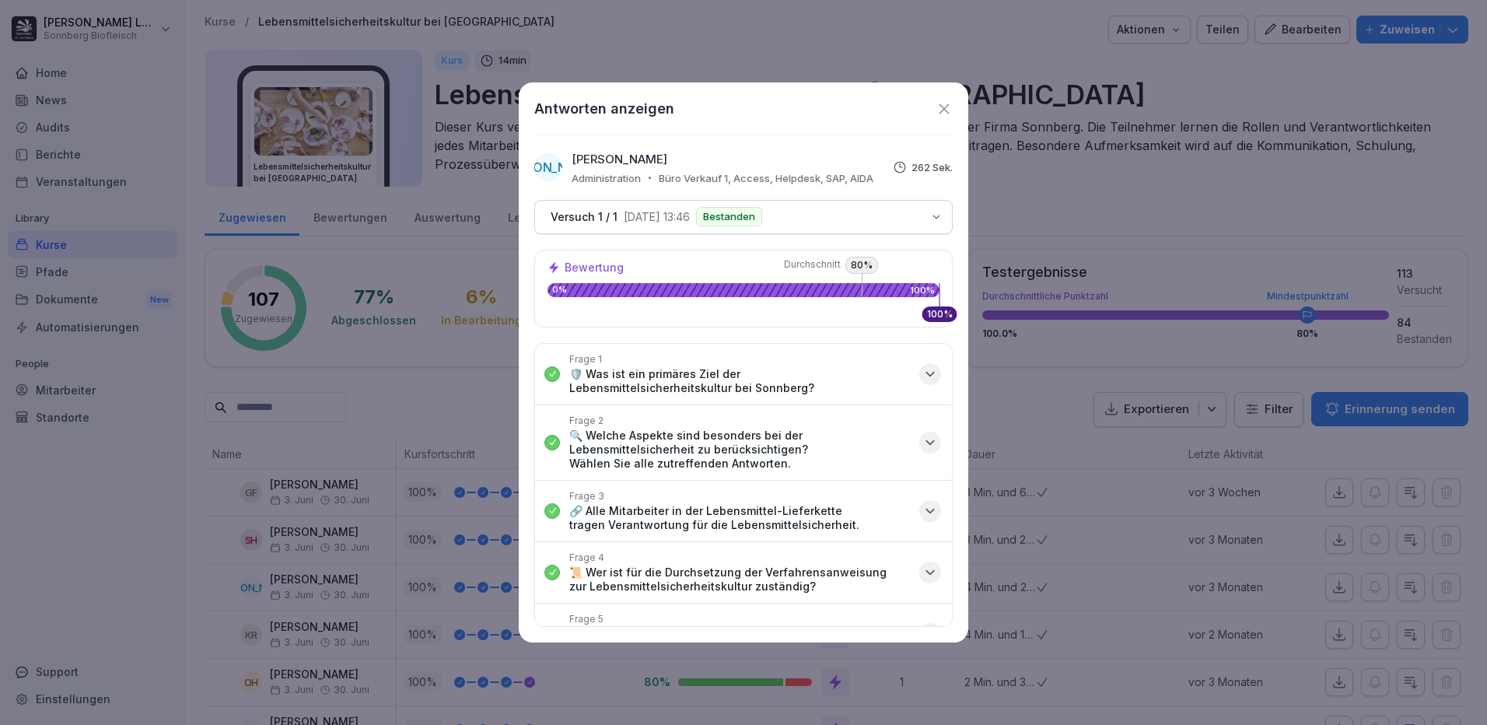
scroll to position [78, 0]
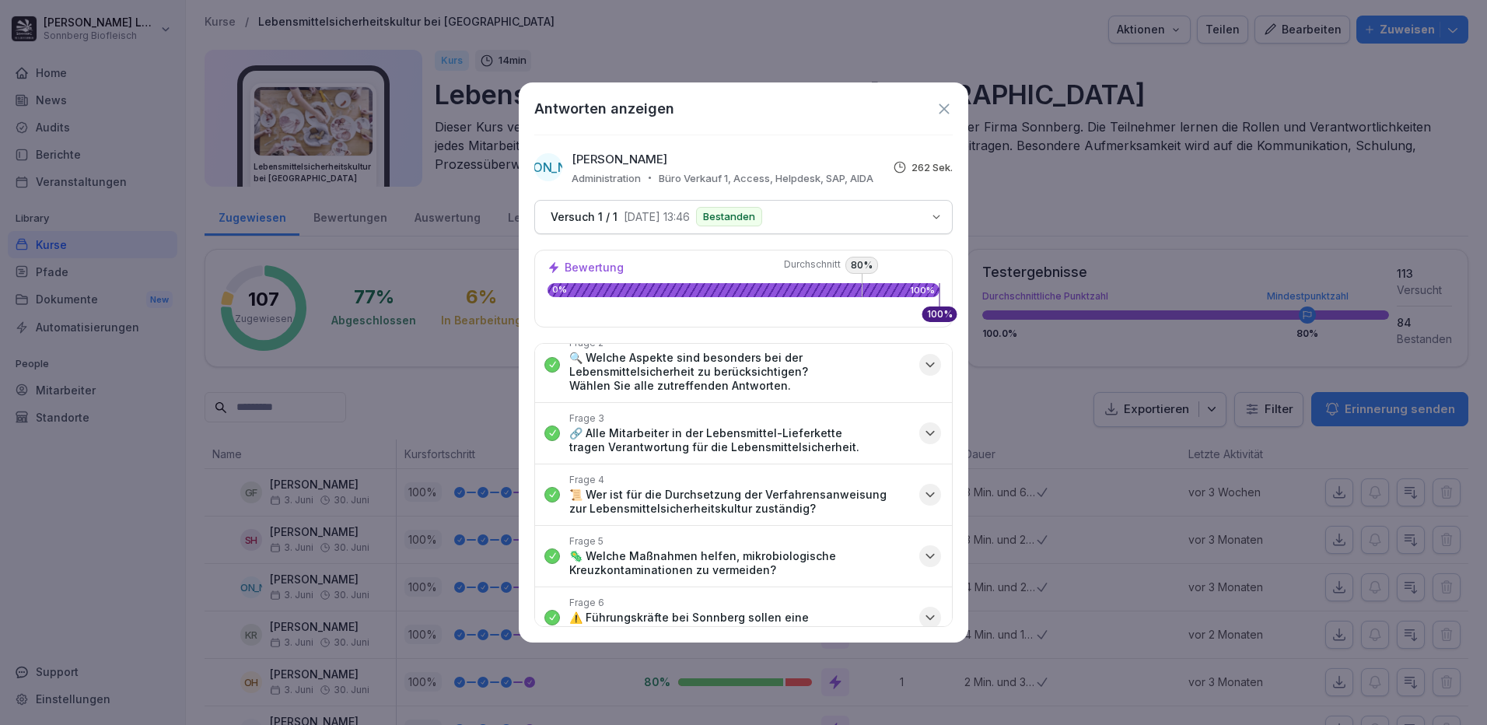
click at [922, 555] on icon "button" at bounding box center [930, 556] width 16 height 16
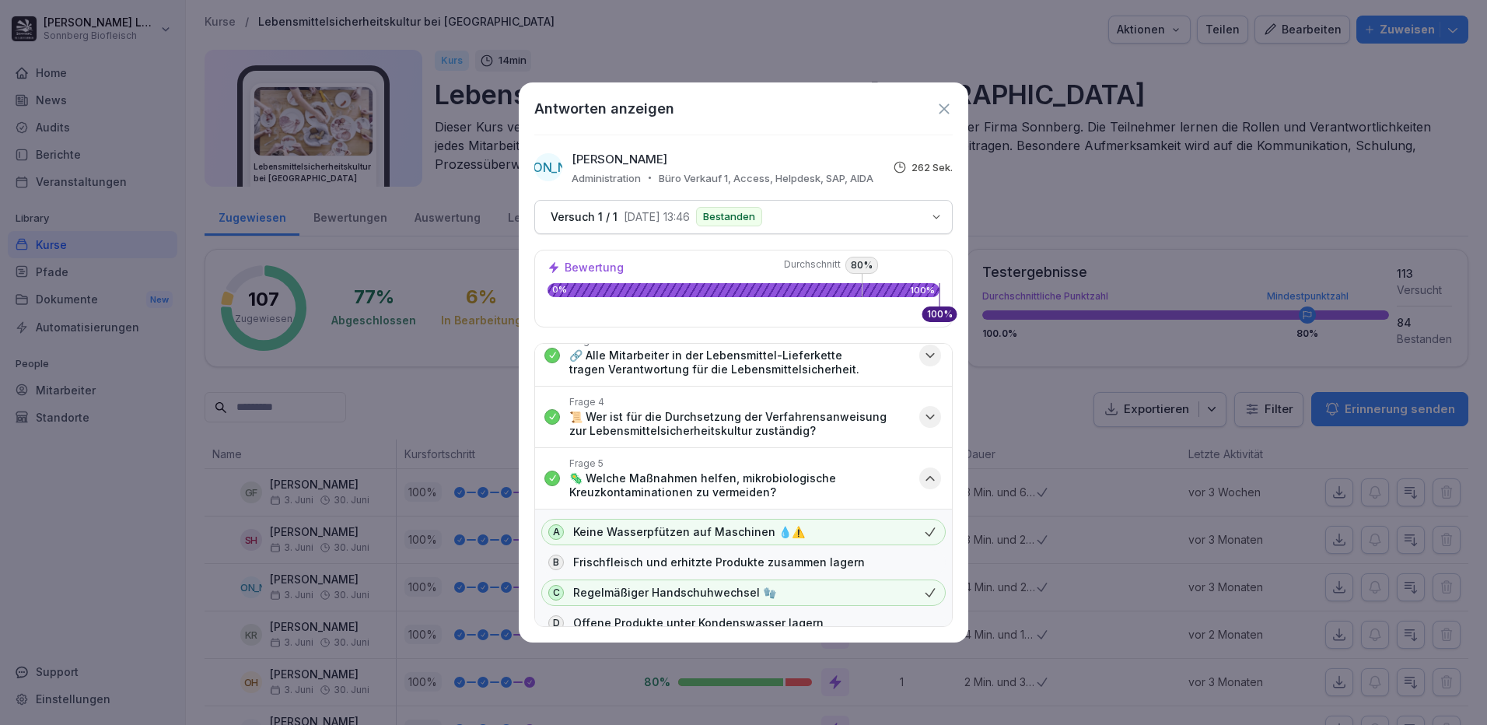
scroll to position [233, 0]
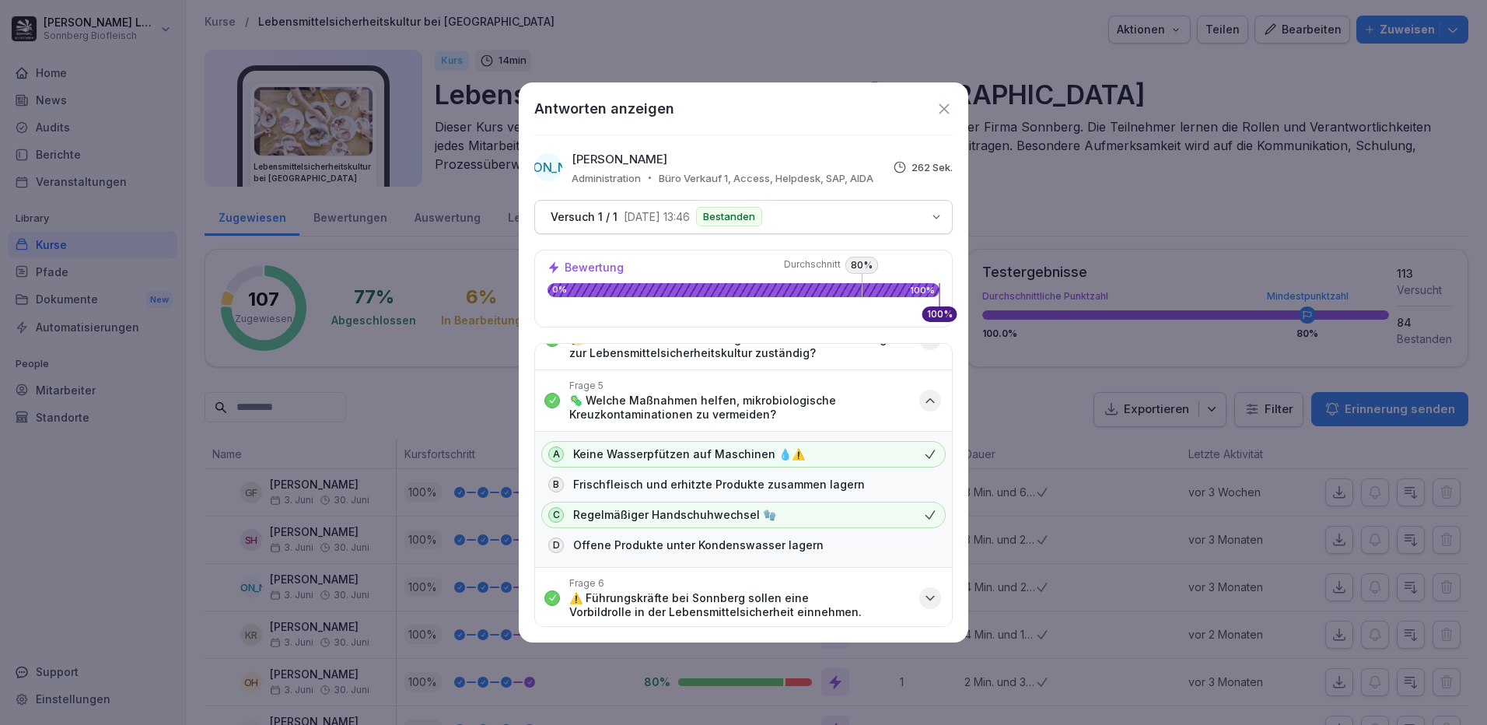
click at [926, 397] on icon "button" at bounding box center [930, 401] width 16 height 16
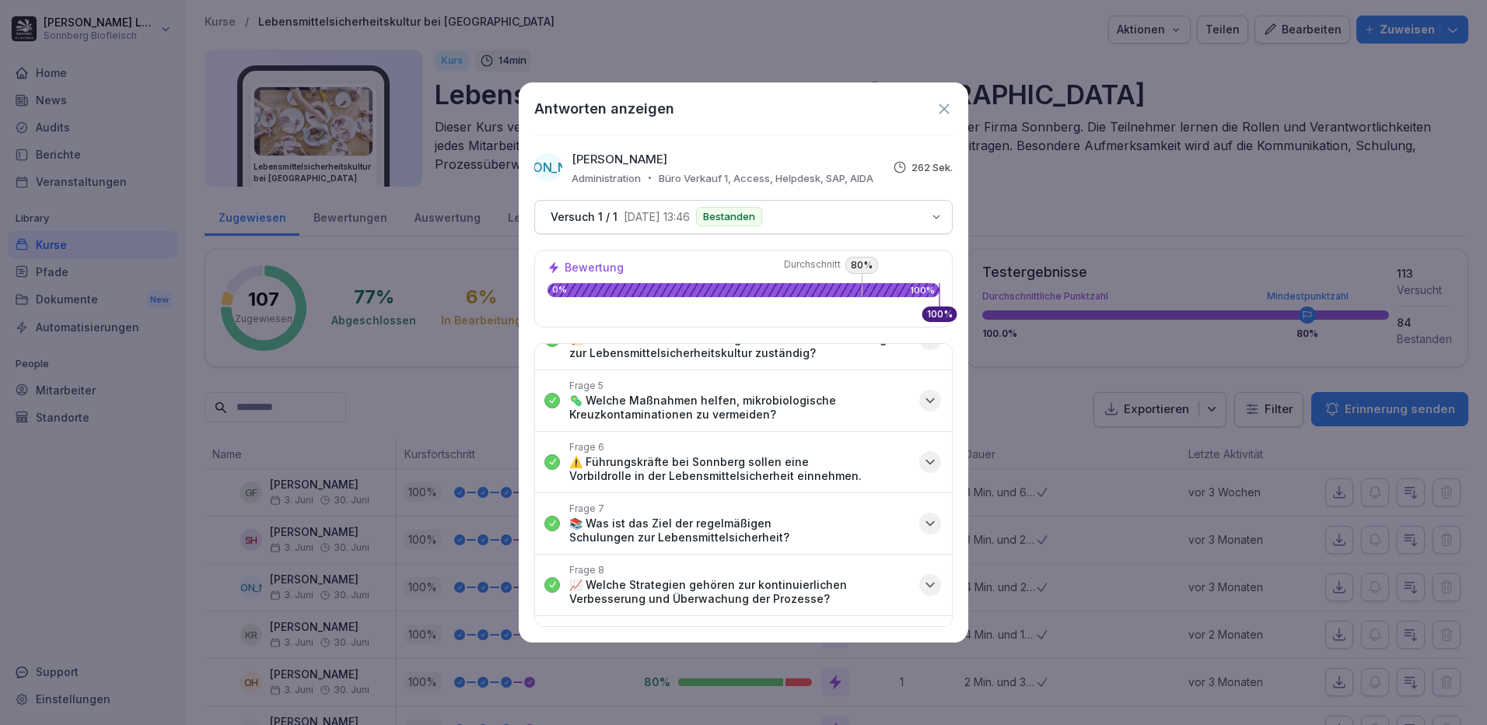
click at [862, 538] on p "📚 Was ist das Ziel der regelmäßigen Schulungen zur Lebensmittelsicherheit?" at bounding box center [739, 530] width 341 height 28
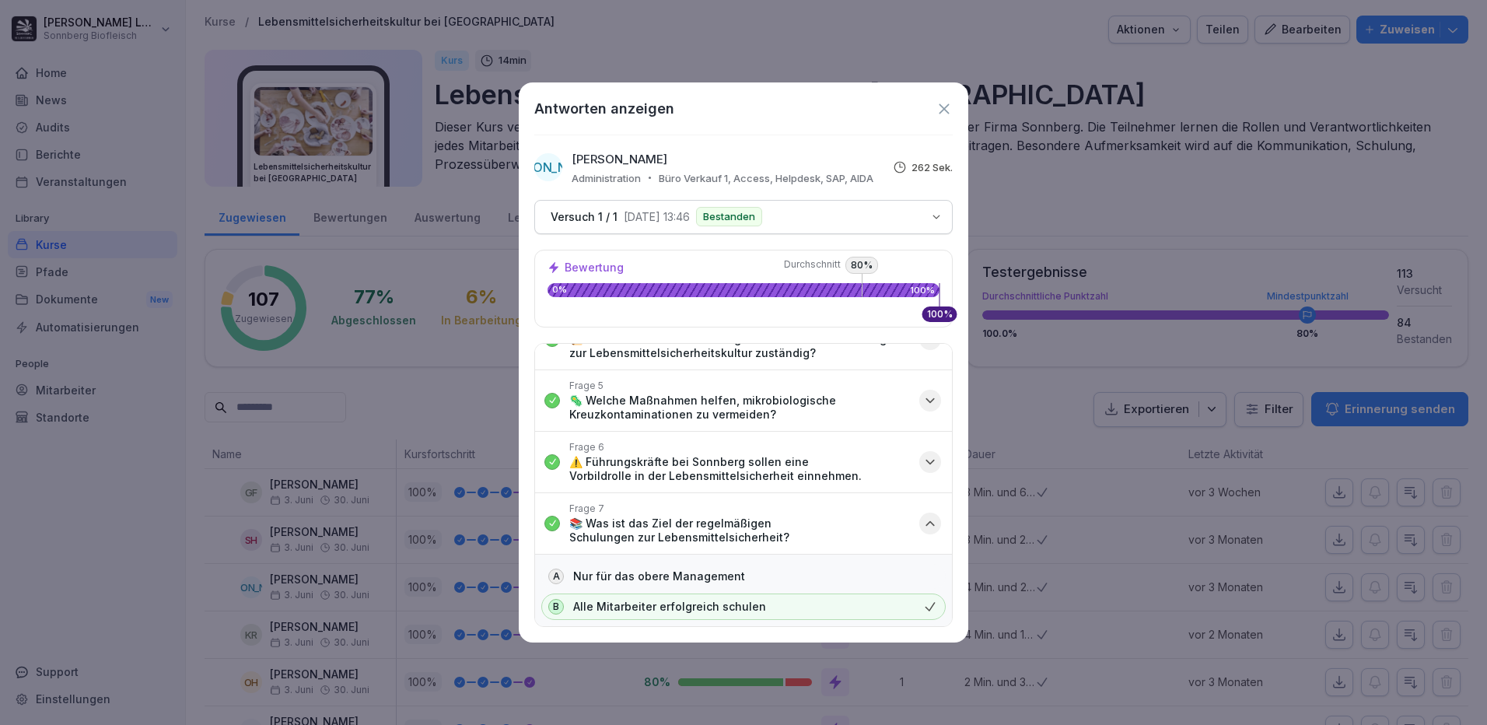
click at [862, 538] on p "📚 Was ist das Ziel der regelmäßigen Schulungen zur Lebensmittelsicherheit?" at bounding box center [739, 530] width 341 height 28
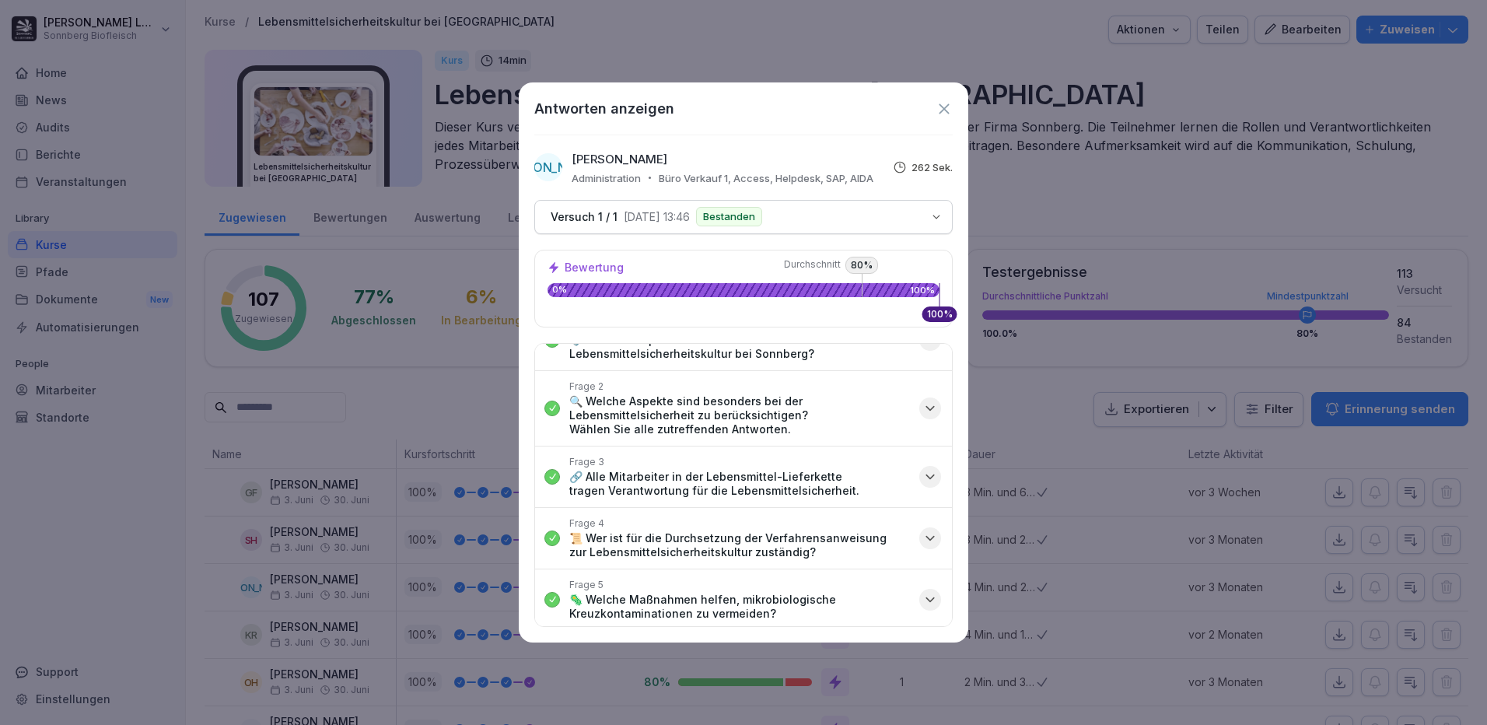
scroll to position [0, 0]
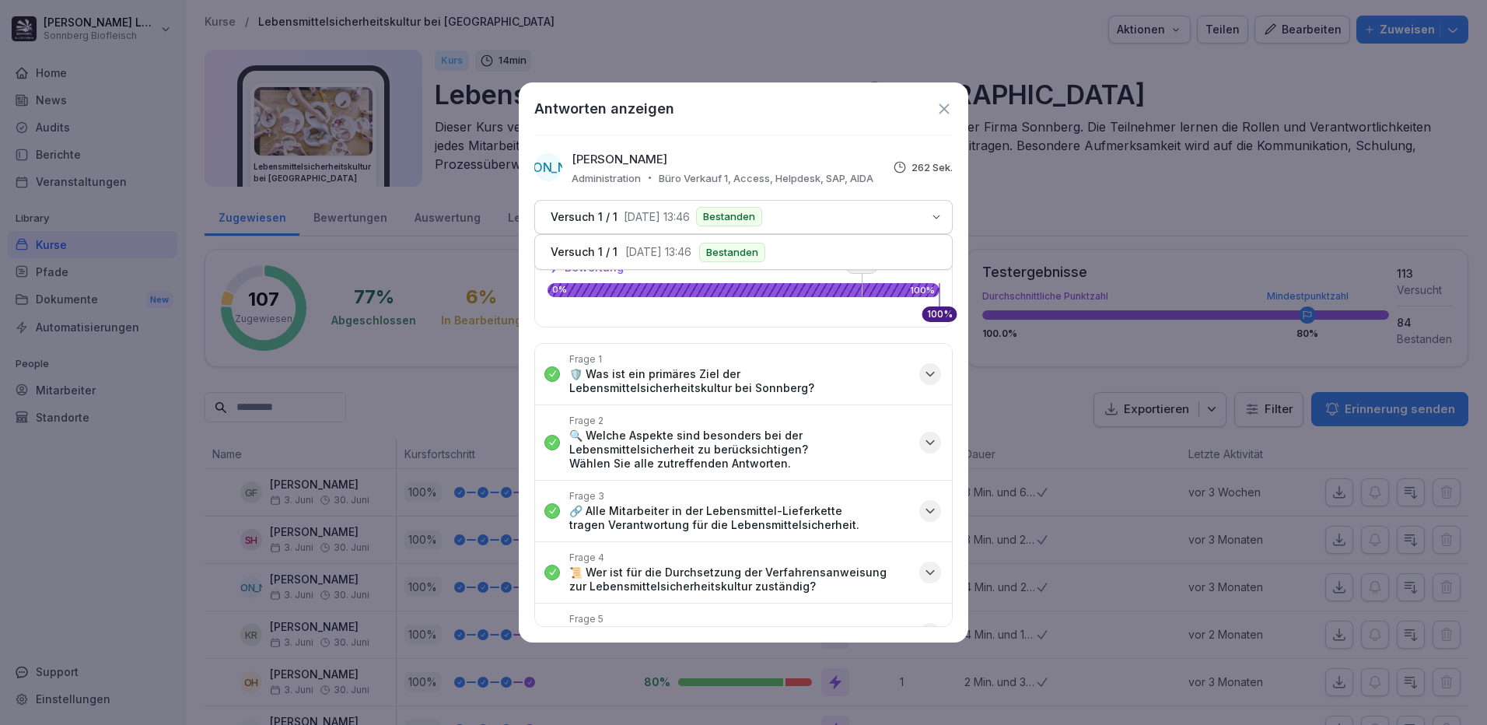
click at [939, 216] on icon "button" at bounding box center [936, 216] width 6 height 3
click at [803, 380] on p "🛡️ Was ist ein primäres Ziel der Lebensmittelsicherheitskultur bei Sonnberg?" at bounding box center [739, 381] width 341 height 28
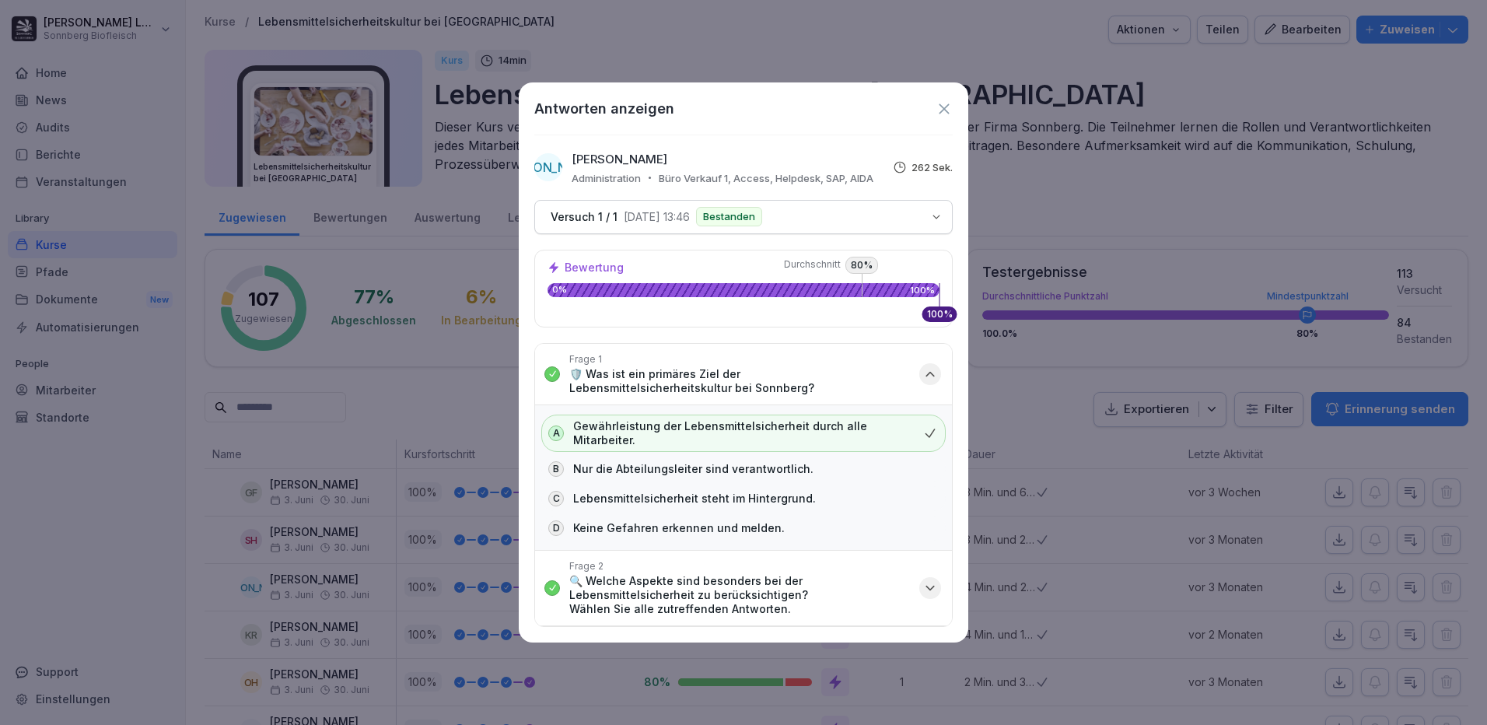
scroll to position [78, 0]
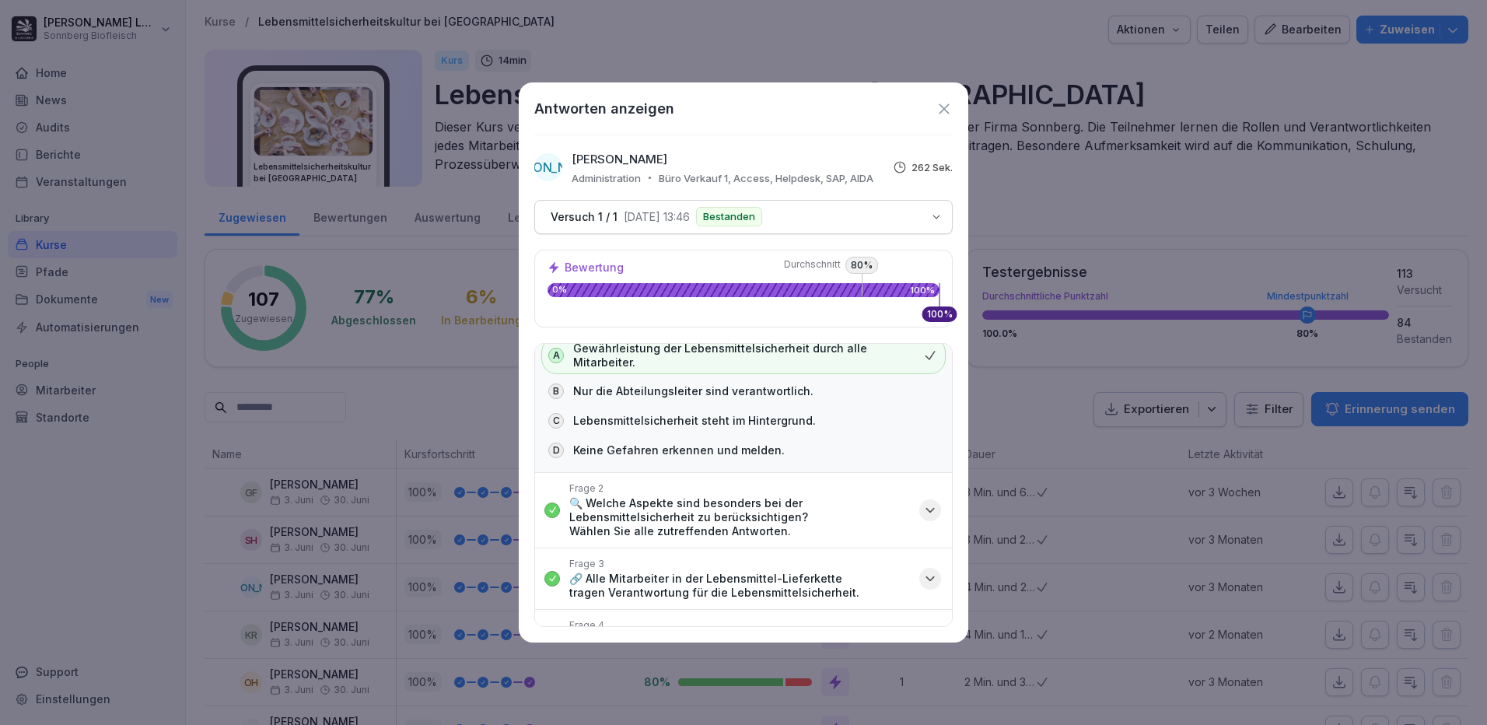
click at [762, 510] on p "🔍 Welche Aspekte sind besonders bei der Lebensmittelsicherheit zu berücksichtig…" at bounding box center [739, 517] width 341 height 42
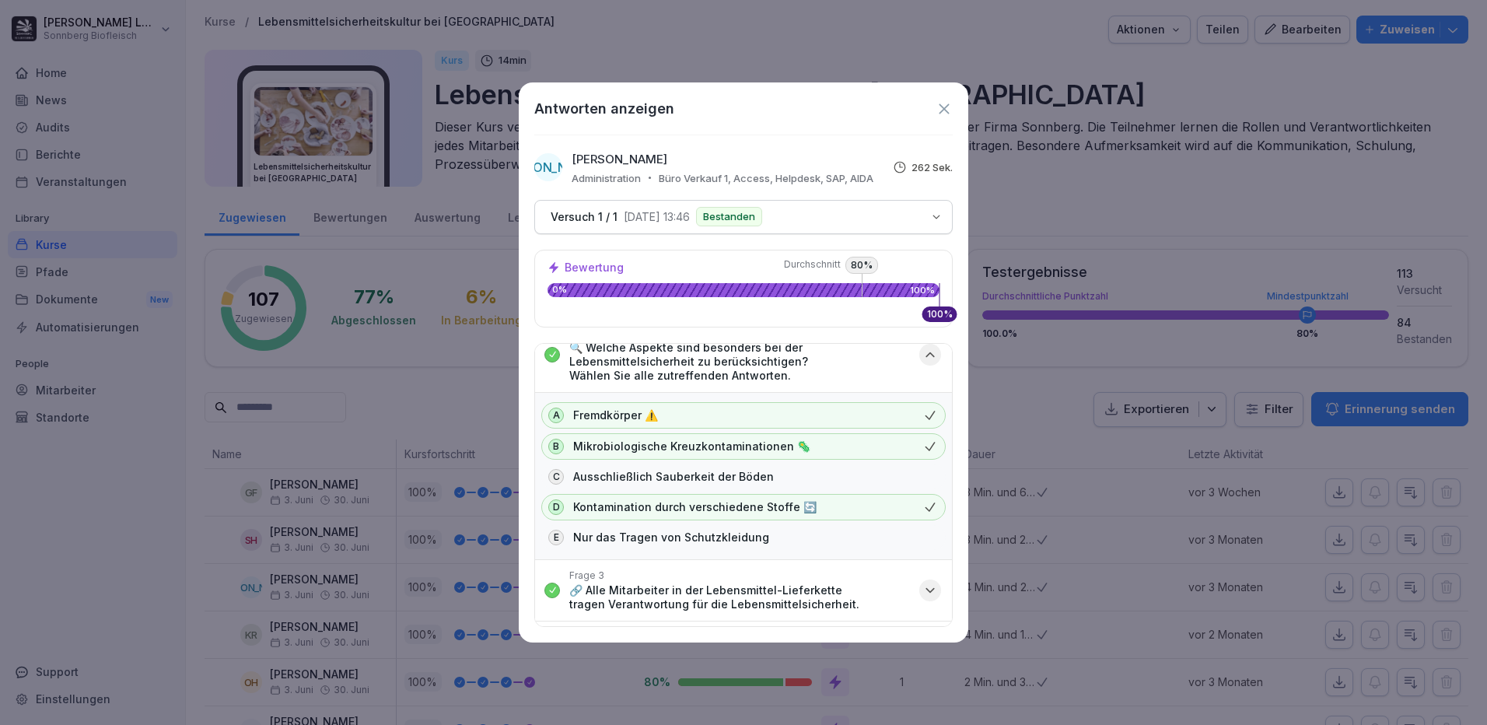
scroll to position [389, 0]
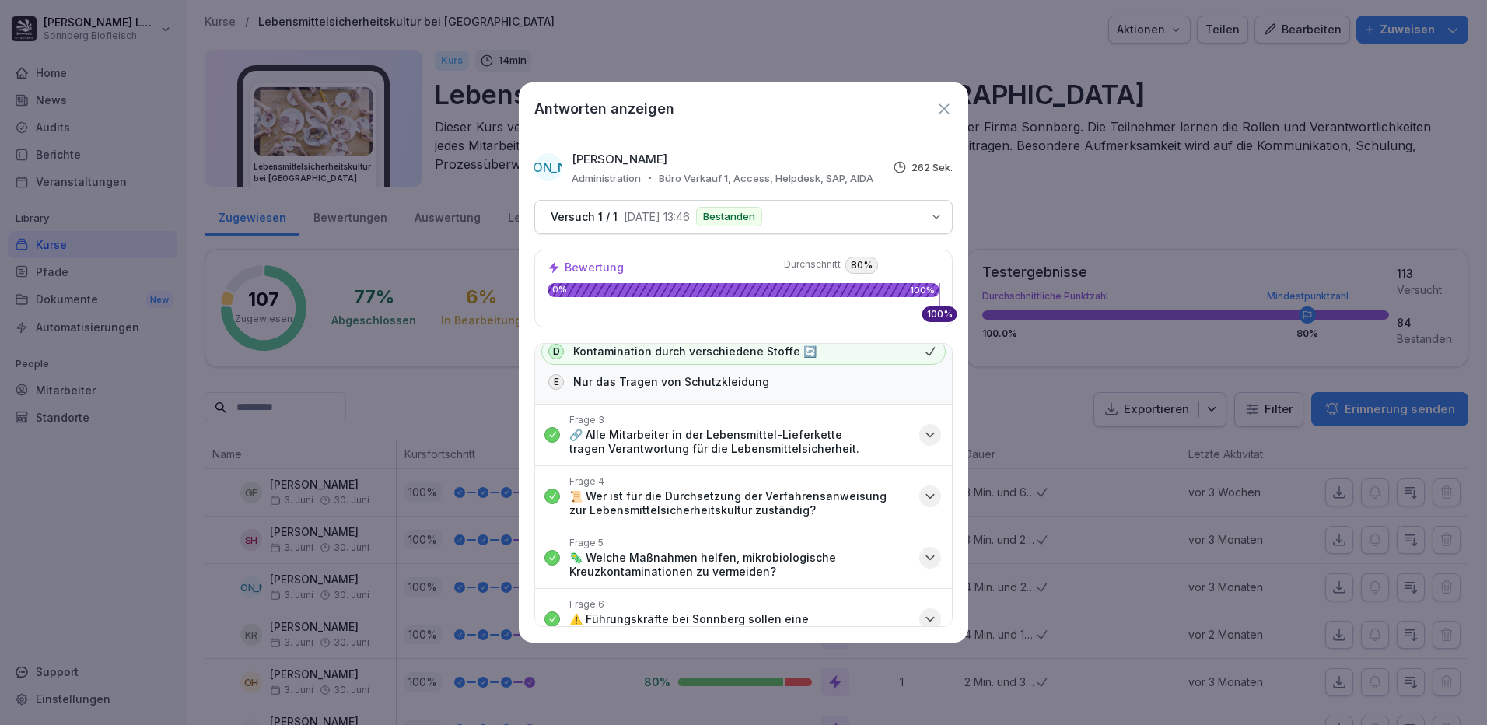
click at [745, 436] on p "🔗 Alle Mitarbeiter in der Lebensmittel-Lieferkette tragen Verantwortung für die…" at bounding box center [739, 442] width 341 height 28
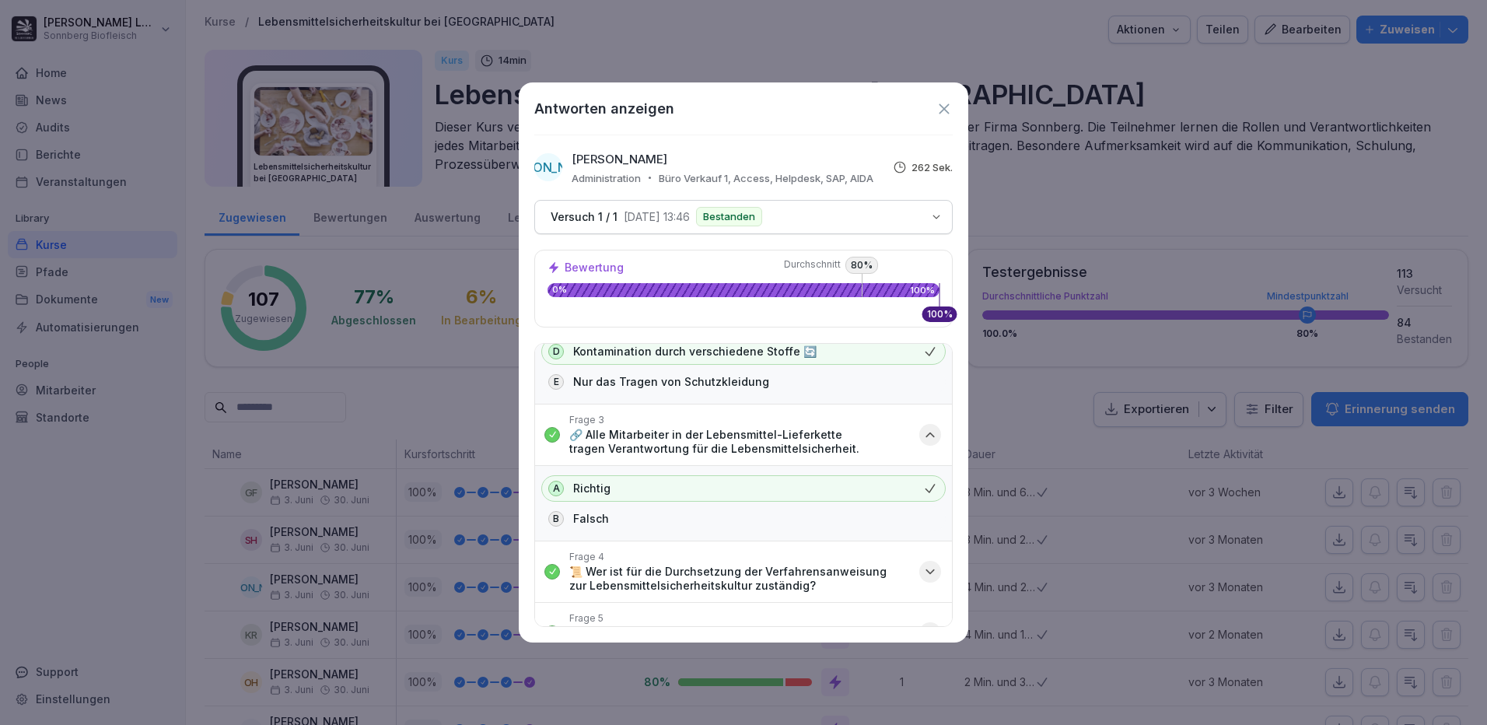
scroll to position [467, 0]
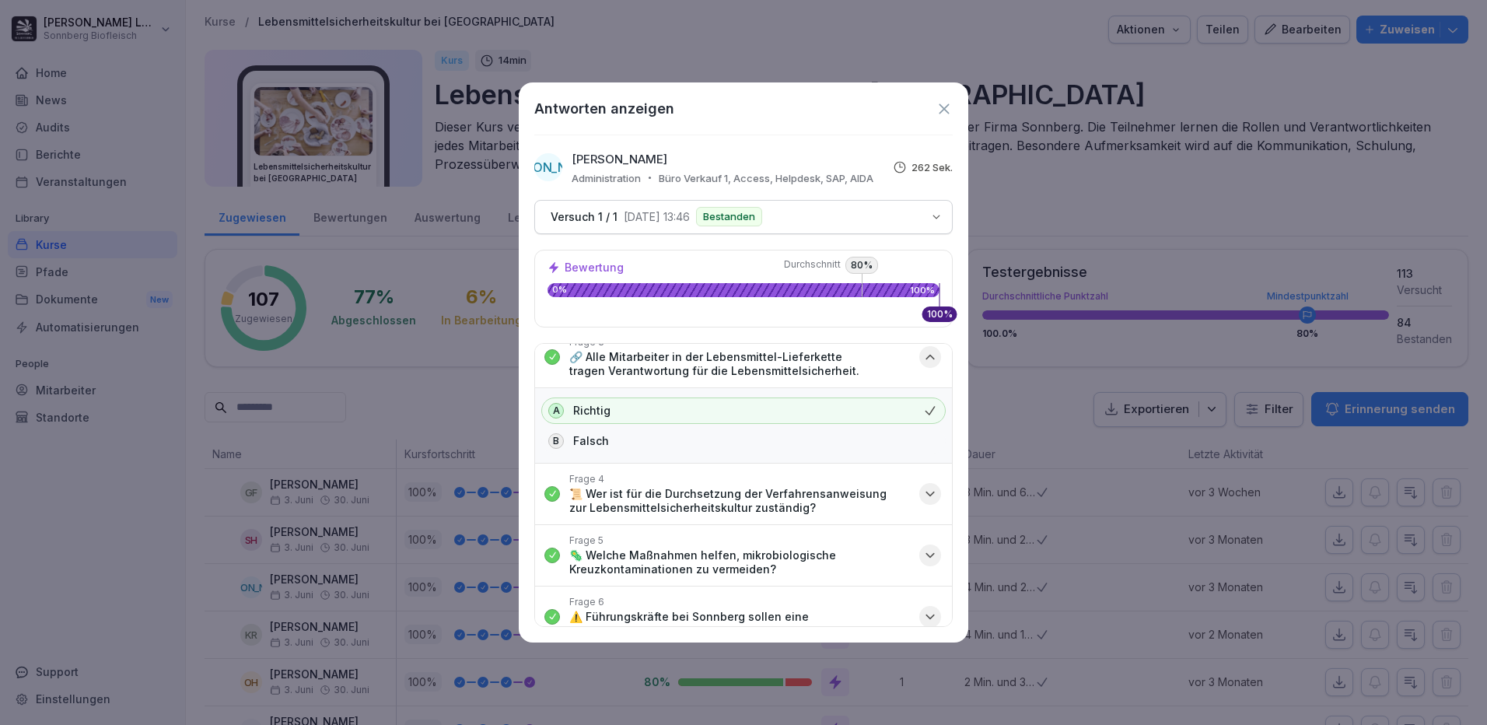
click at [784, 509] on p "📜 Wer ist für die Durchsetzung der Verfahrensanweisung zur Lebensmittelsicherhe…" at bounding box center [739, 501] width 341 height 28
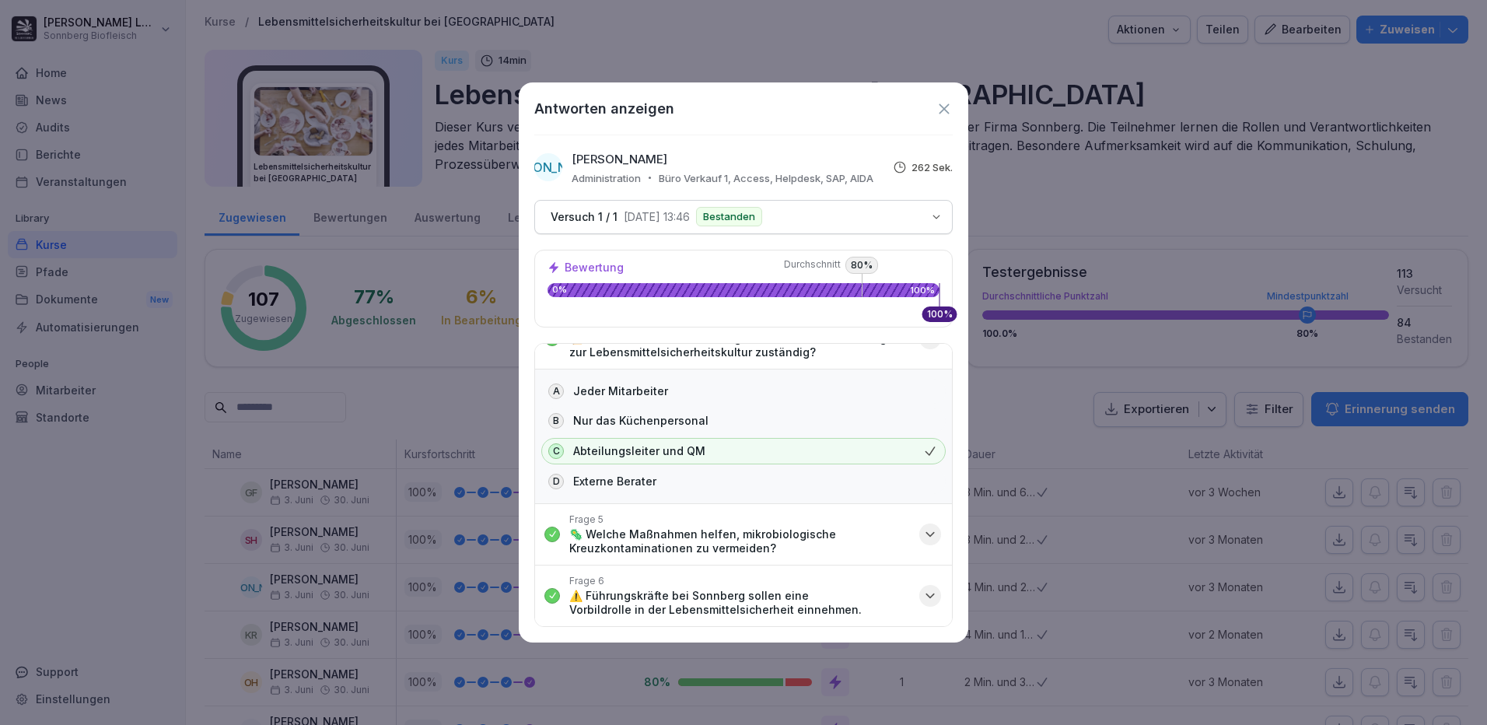
scroll to position [700, 0]
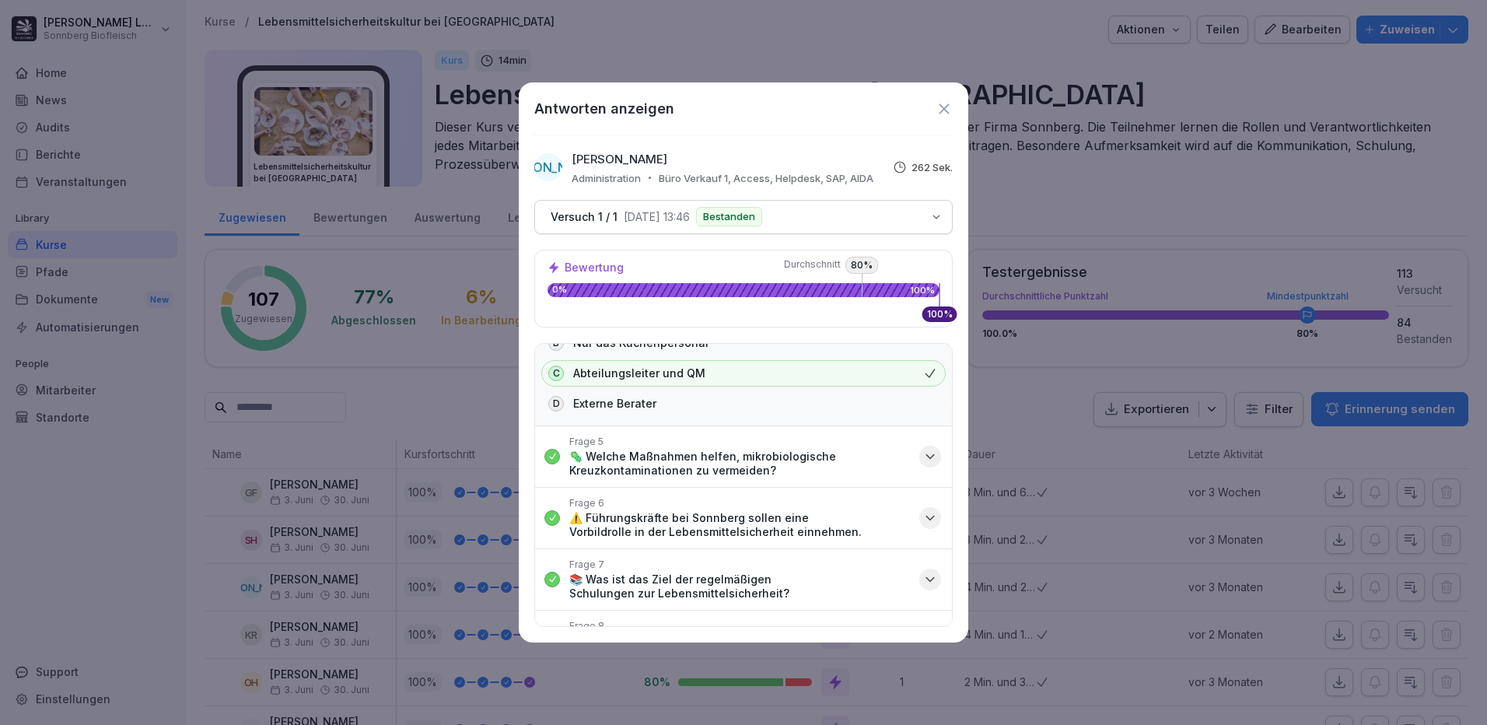
click at [760, 460] on p "🦠 Welche Maßnahmen helfen, mikrobiologische Kreuzkontaminationen zu vermeiden?" at bounding box center [739, 464] width 341 height 28
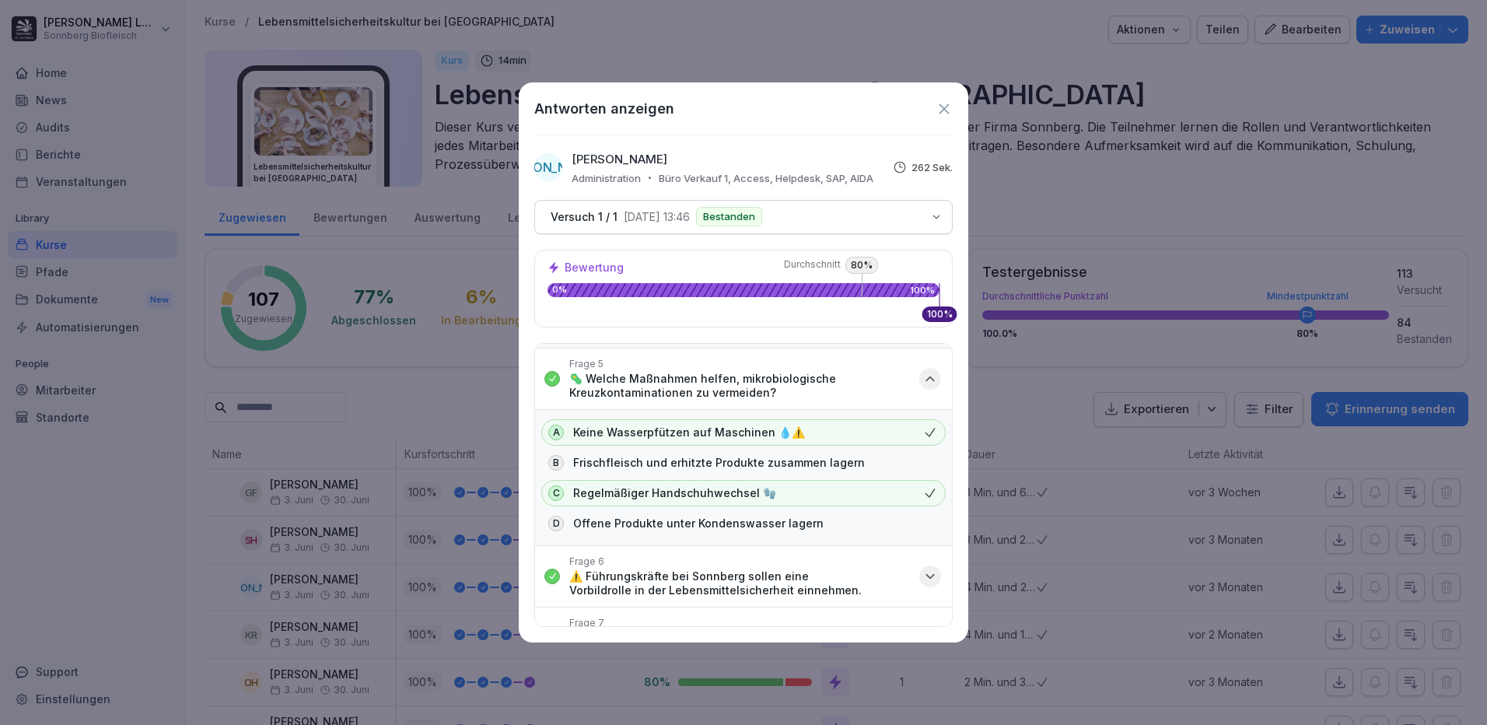
scroll to position [856, 0]
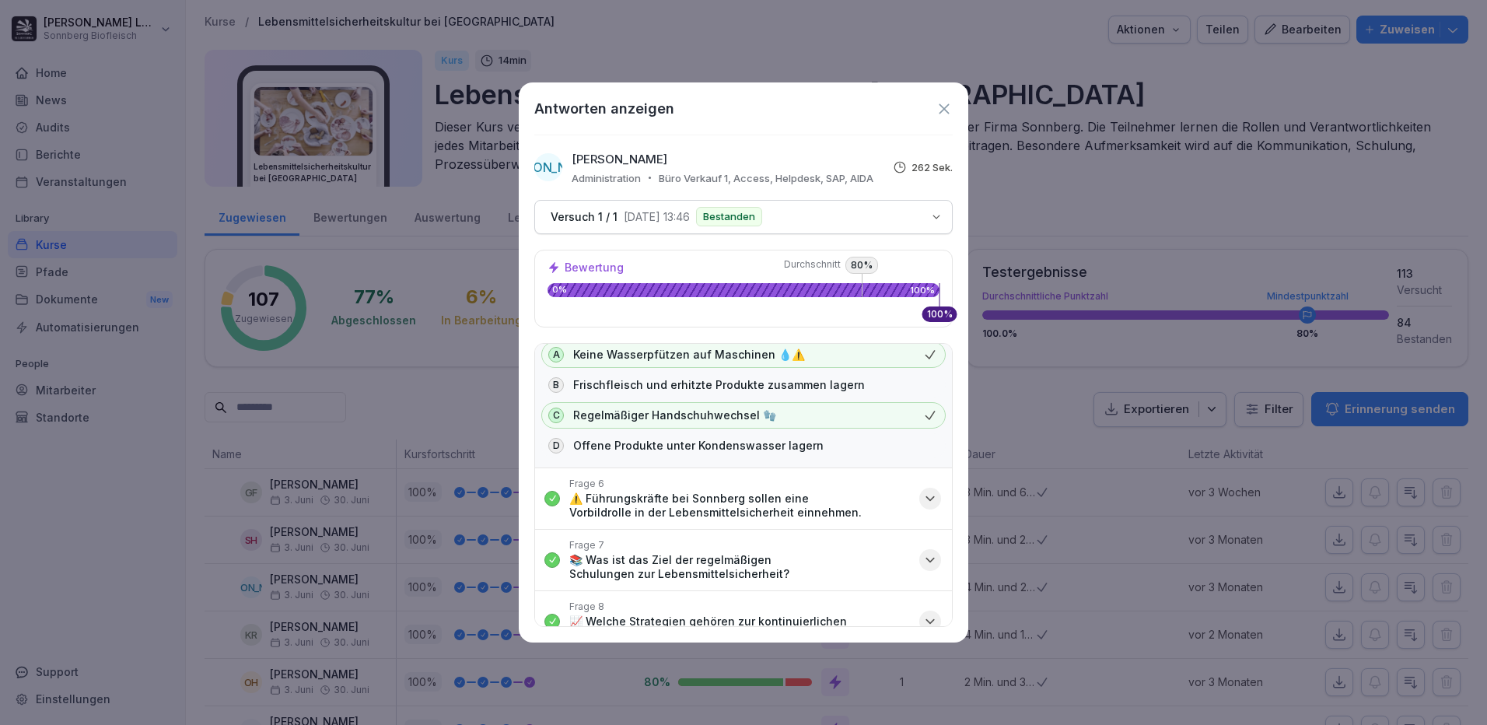
click at [761, 502] on p "⚠️ Führungskräfte bei Sonnberg sollen eine Vorbildrolle in der Lebensmittelsich…" at bounding box center [739, 506] width 341 height 28
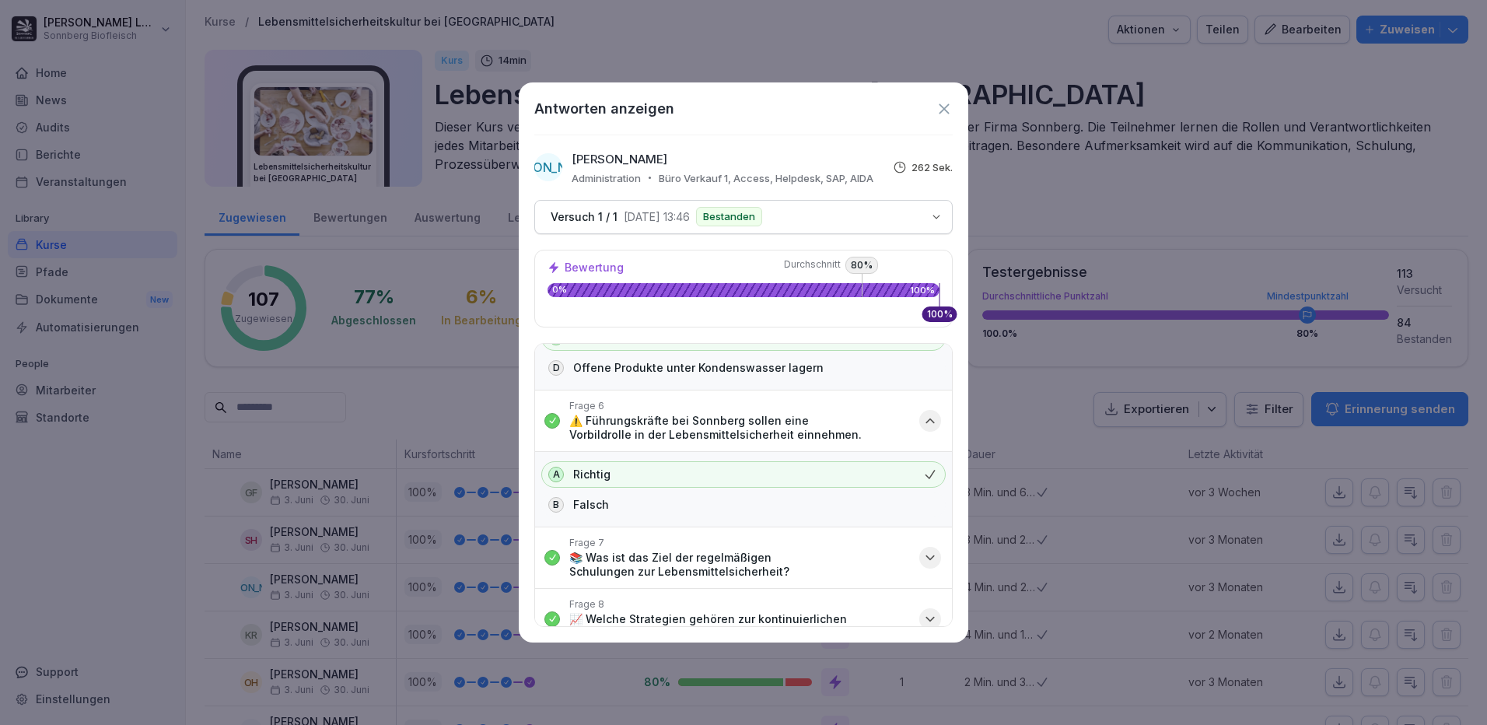
scroll to position [1011, 0]
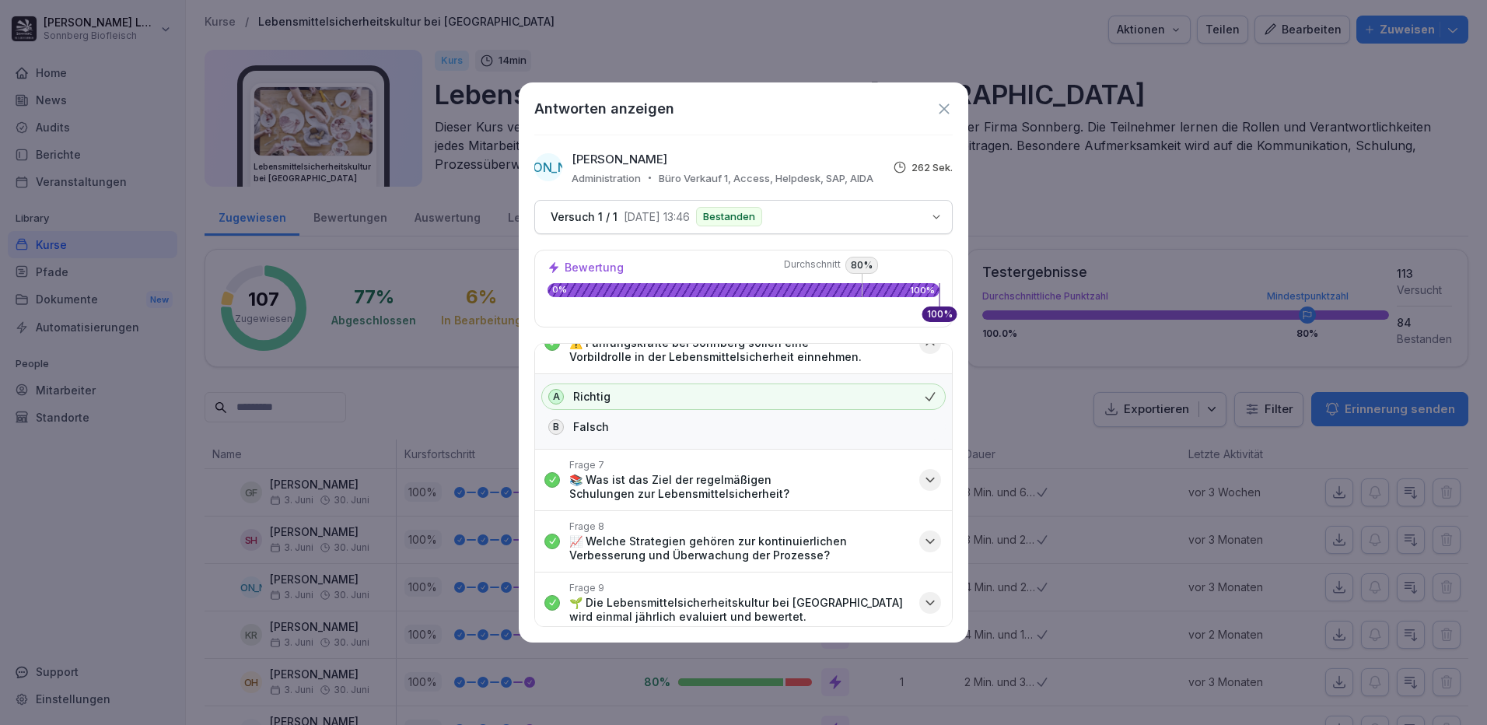
click at [761, 491] on p "📚 Was ist das Ziel der regelmäßigen Schulungen zur Lebensmittelsicherheit?" at bounding box center [739, 487] width 341 height 28
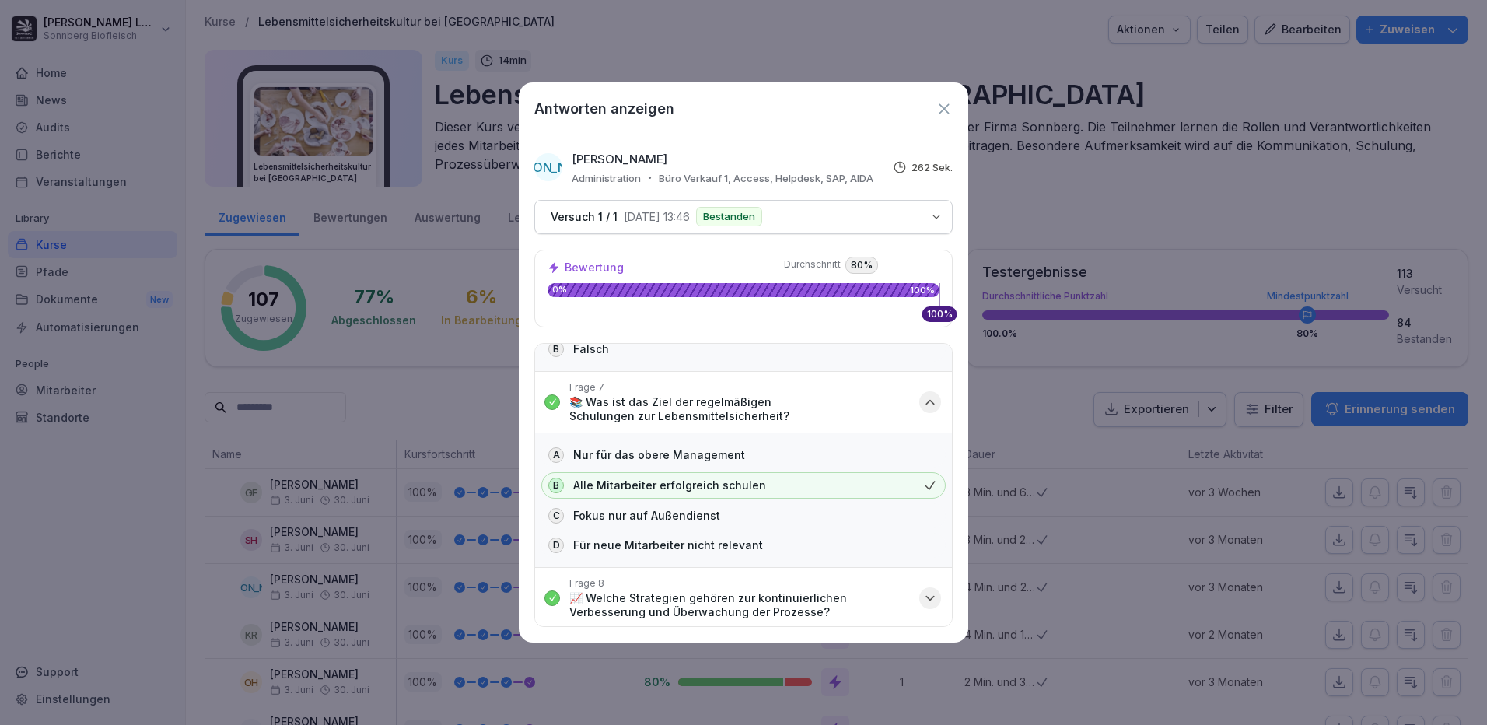
scroll to position [1167, 0]
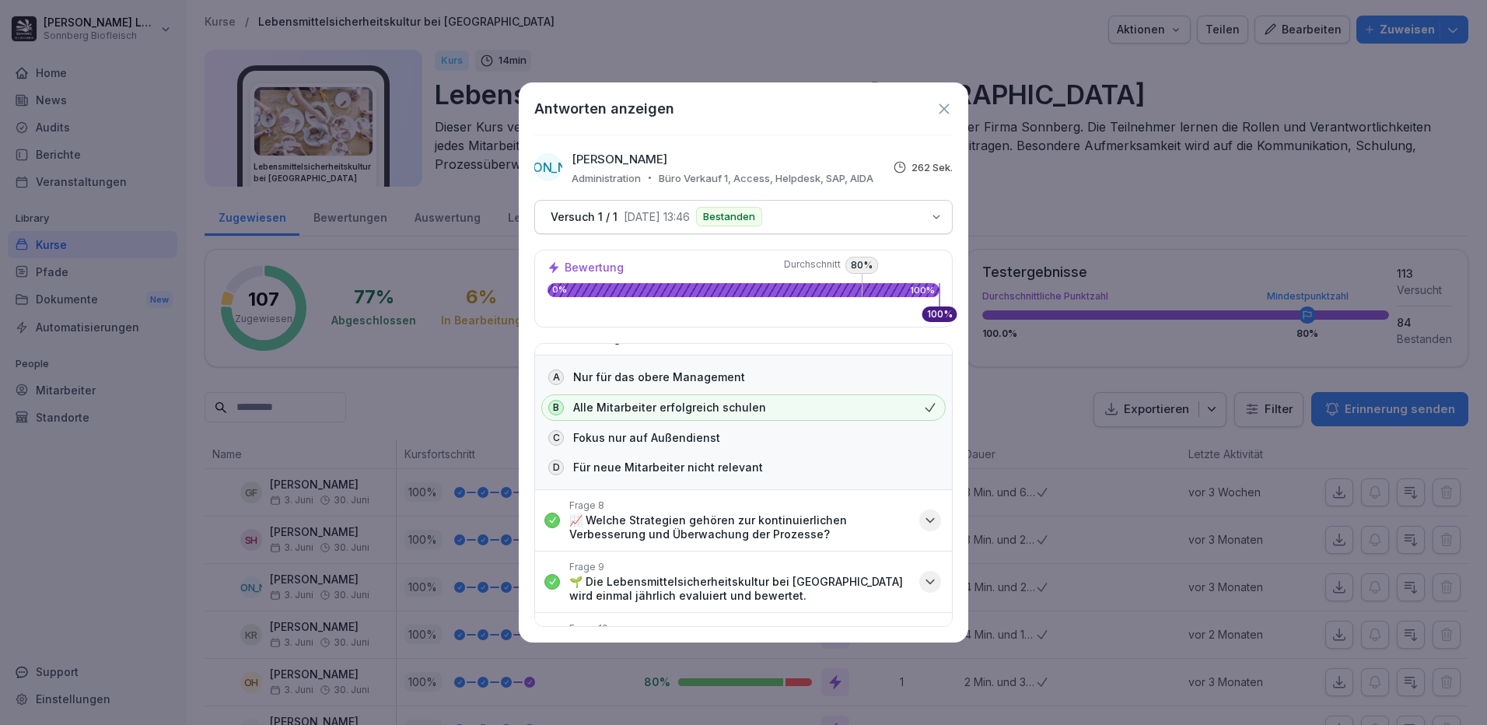
click at [764, 516] on p "📈 Welche Strategien gehören zur kontinuierlichen Verbesserung und Überwachung d…" at bounding box center [739, 527] width 341 height 28
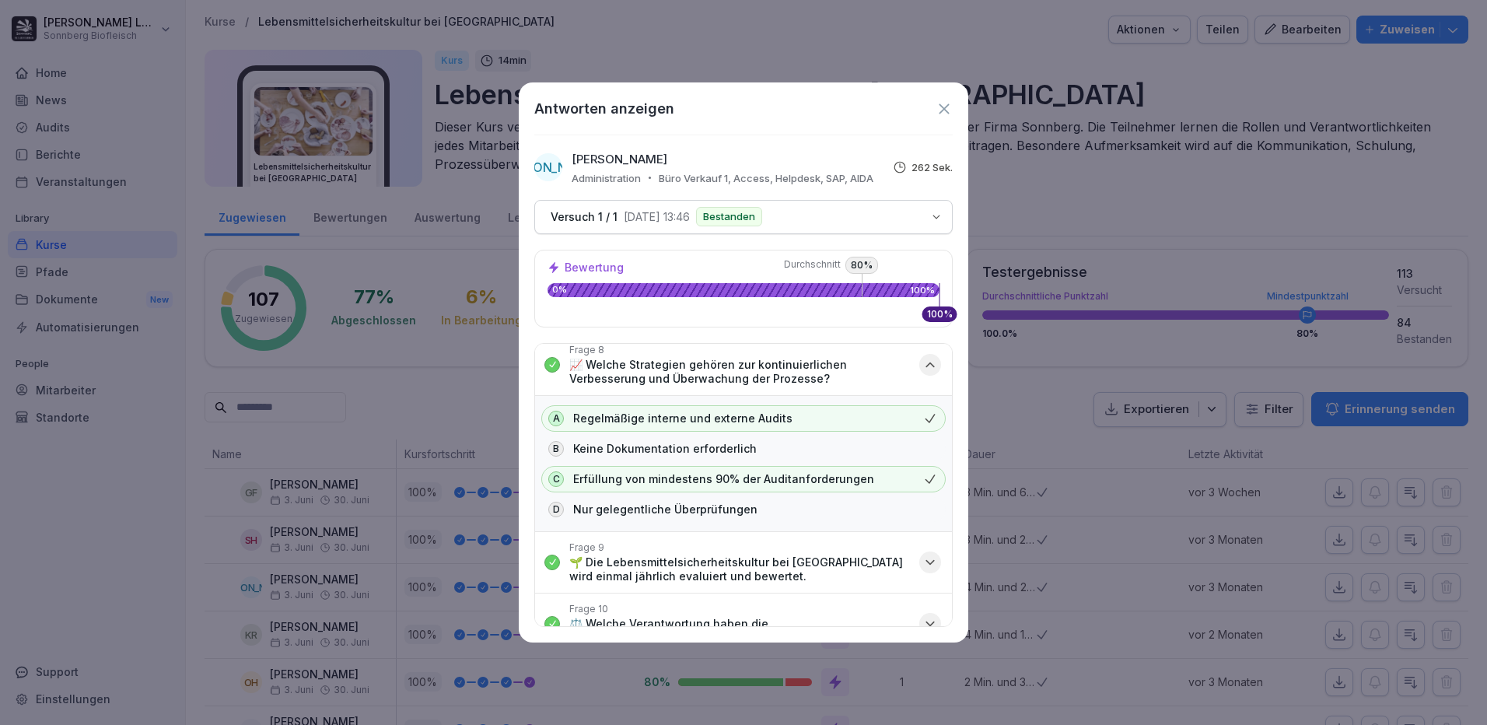
scroll to position [1349, 0]
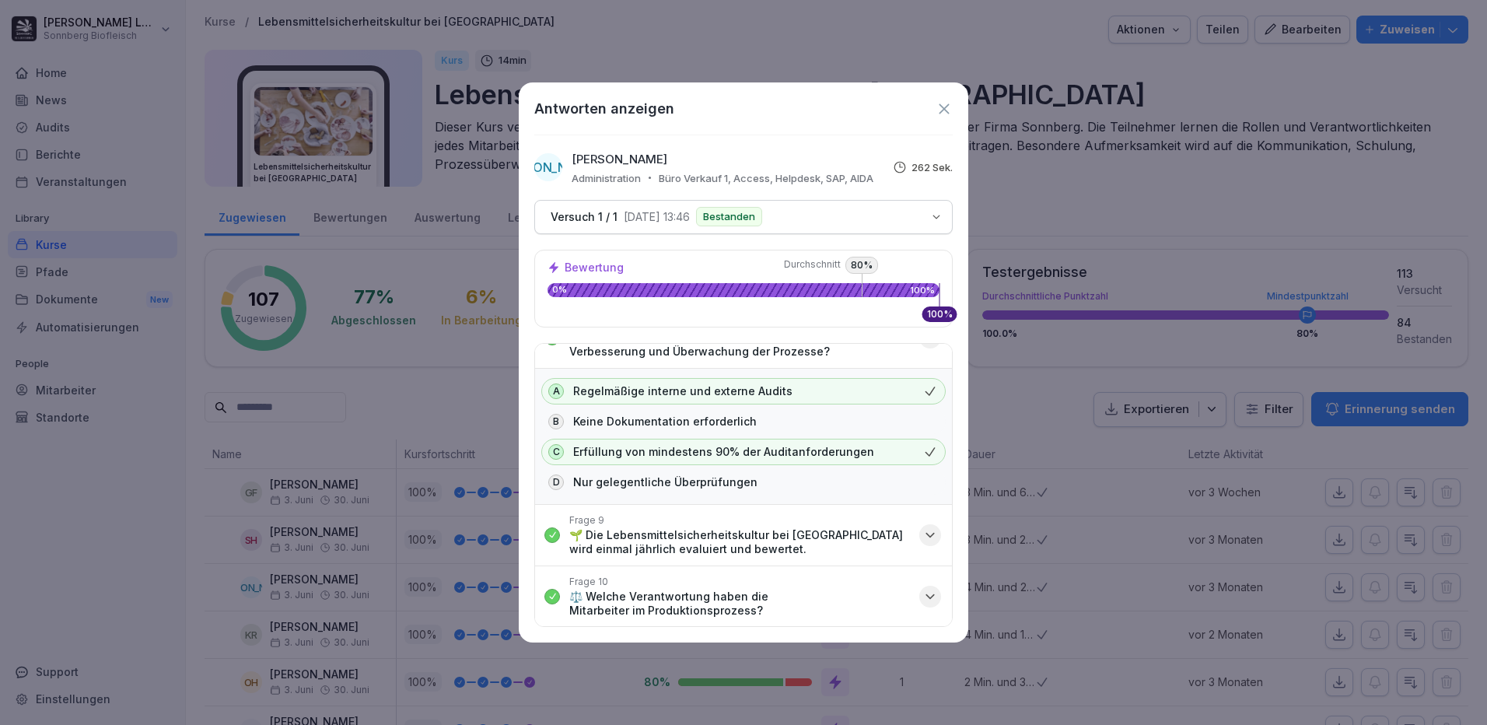
click at [765, 532] on p "🌱 Die Lebensmittelsicherheitskultur bei Sonnberg wird einmal jährlich evaluiert…" at bounding box center [739, 542] width 341 height 28
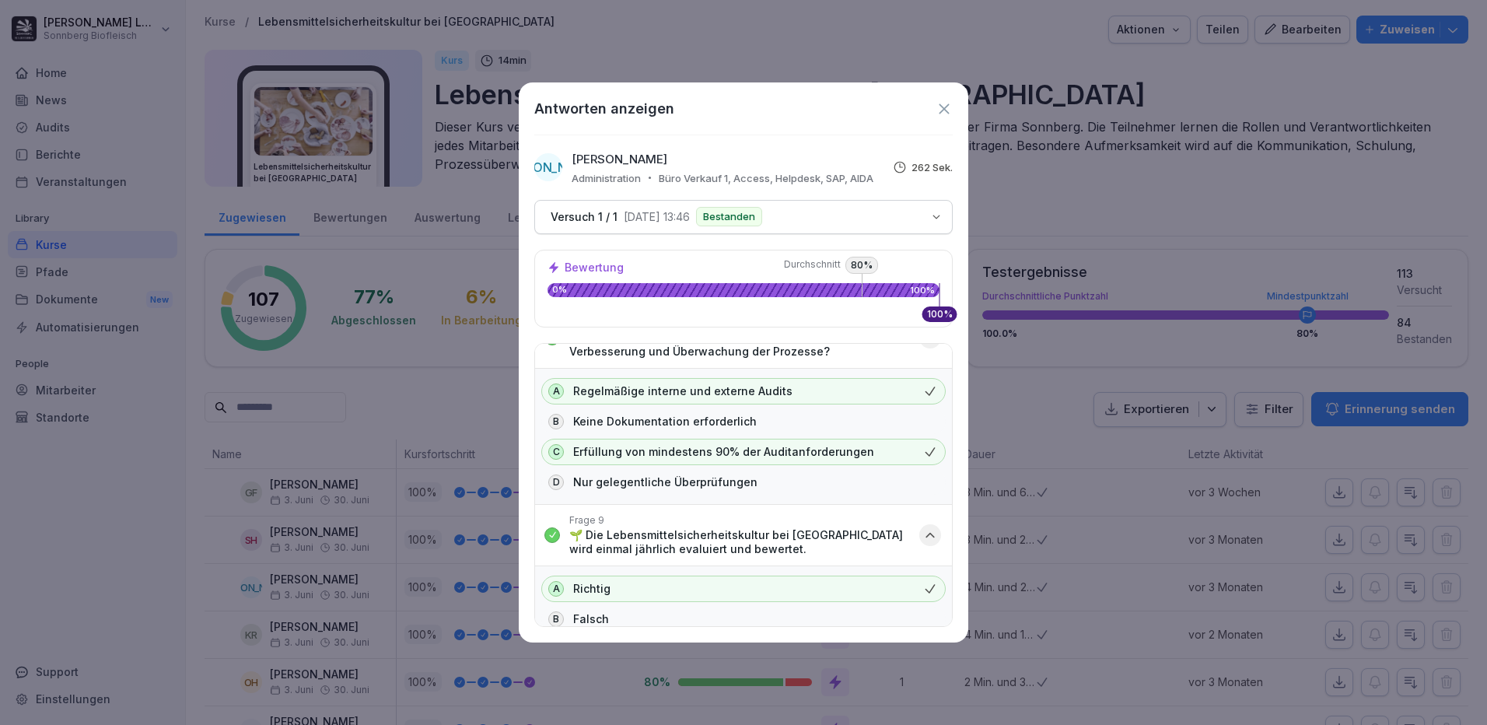
scroll to position [1425, 0]
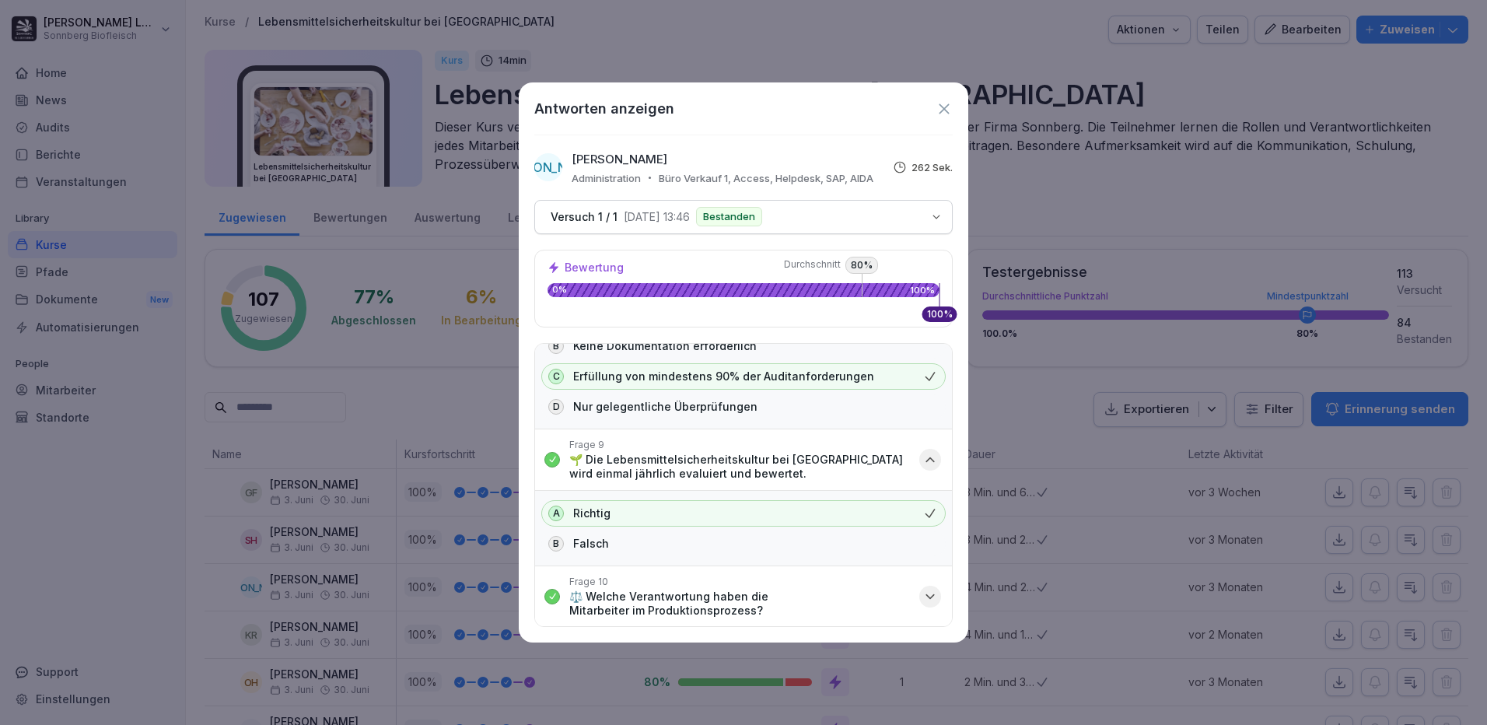
click at [796, 595] on p "⚖️ Welche Verantwortung haben die Mitarbeiter im Produktionsprozess?" at bounding box center [739, 604] width 341 height 28
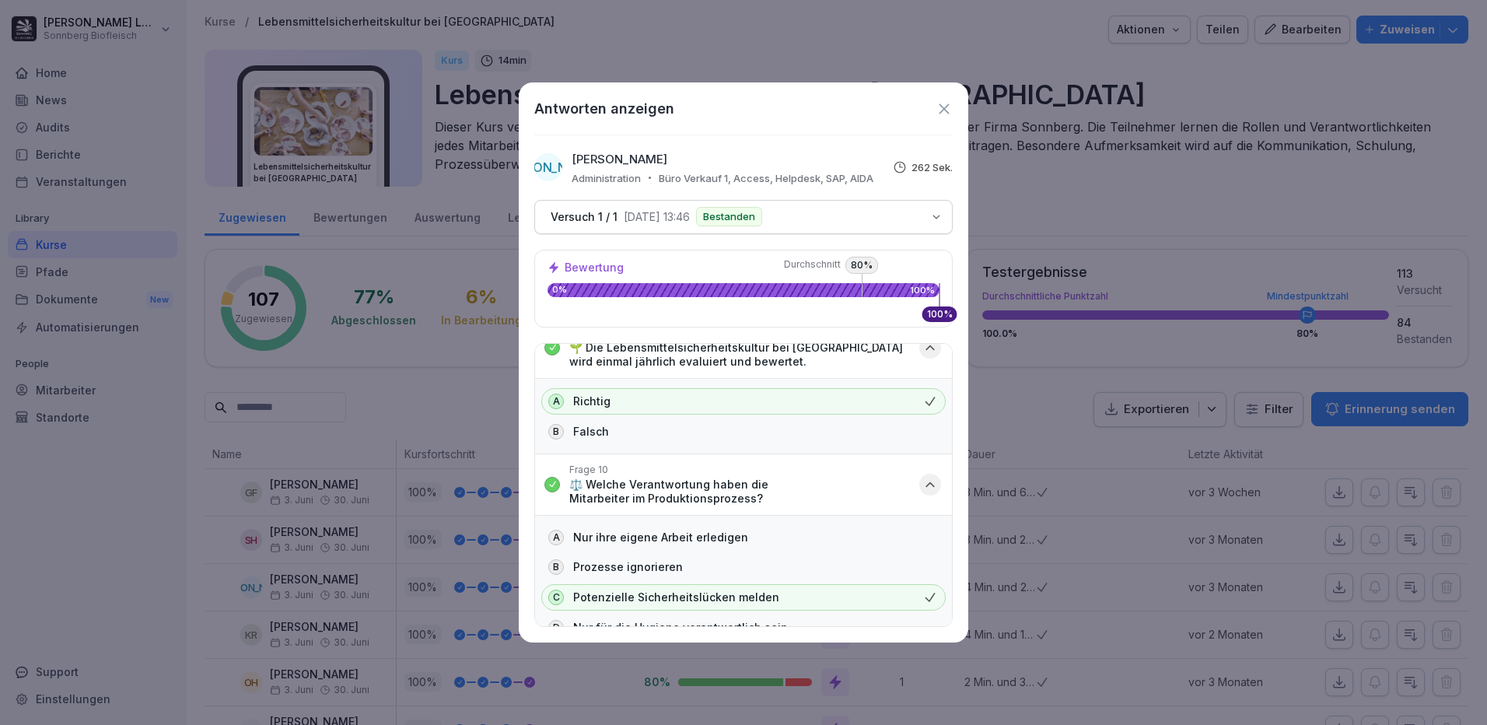
scroll to position [1560, 0]
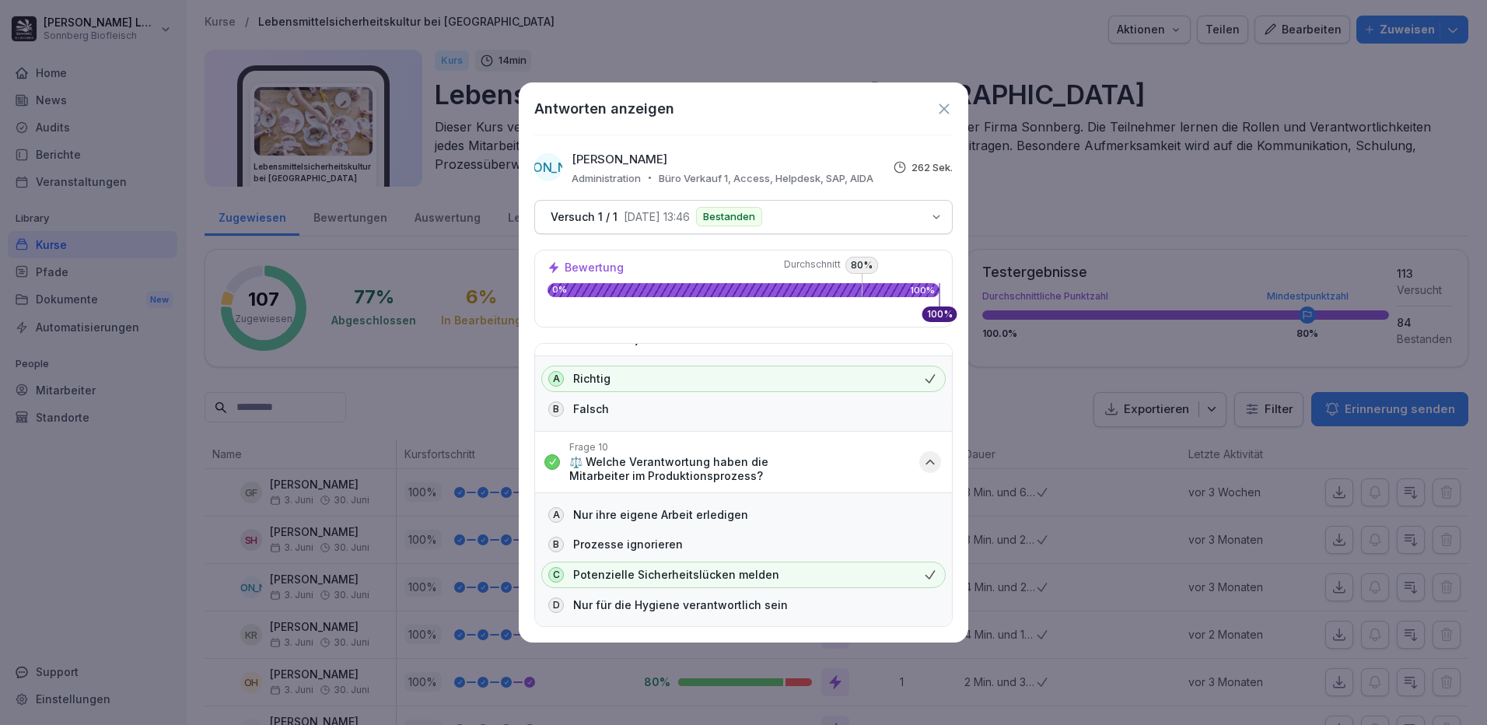
click at [943, 114] on icon at bounding box center [944, 108] width 17 height 17
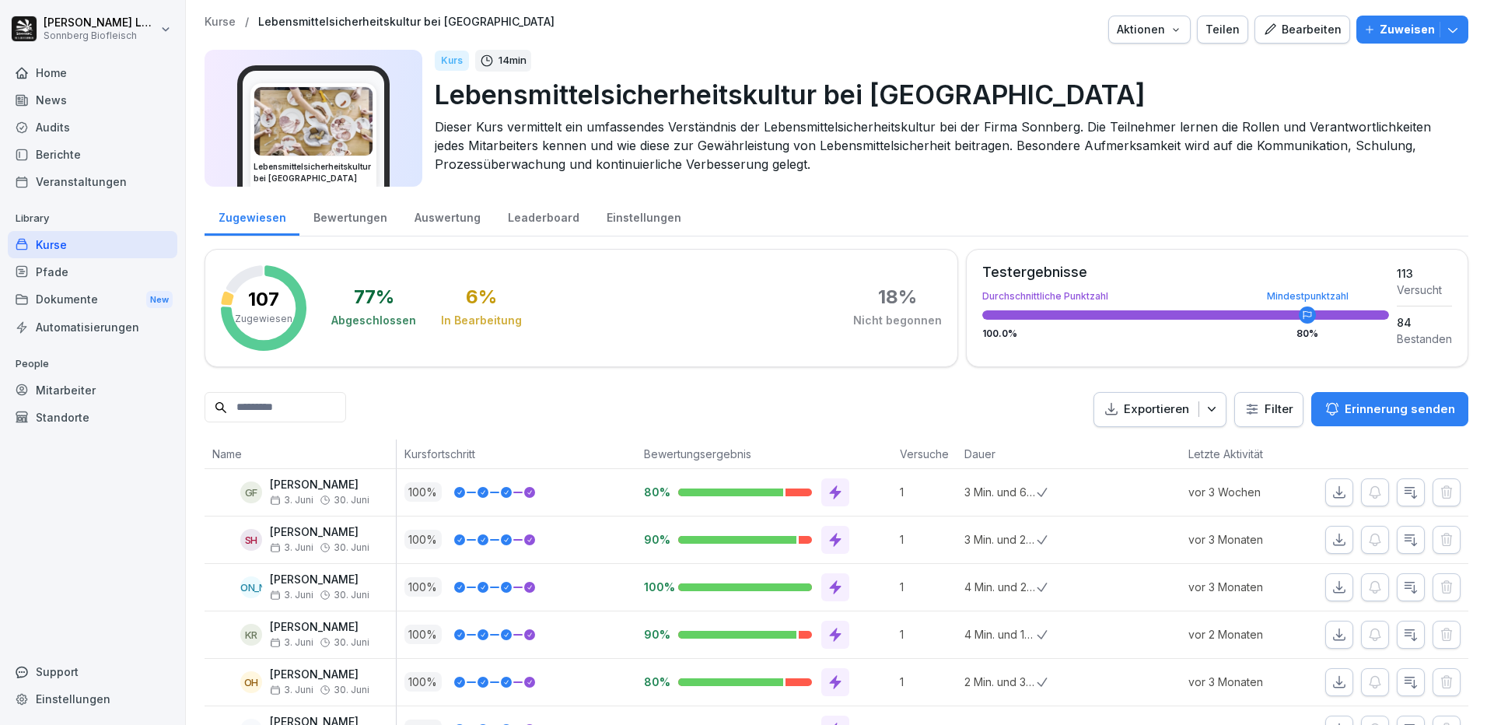
click at [71, 392] on div "Mitarbeiter" at bounding box center [93, 389] width 170 height 27
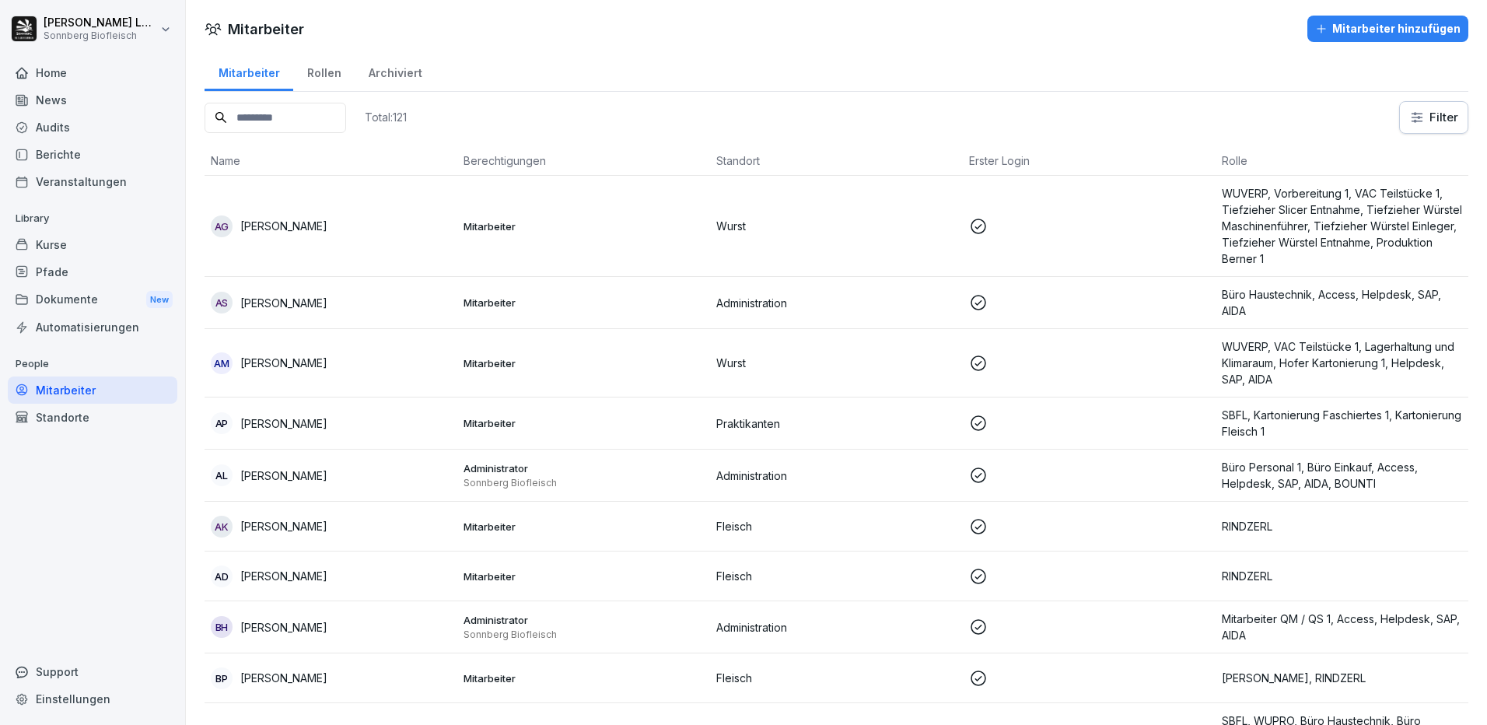
click at [71, 392] on div "Mitarbeiter" at bounding box center [93, 389] width 170 height 27
click at [282, 120] on input at bounding box center [276, 118] width 142 height 30
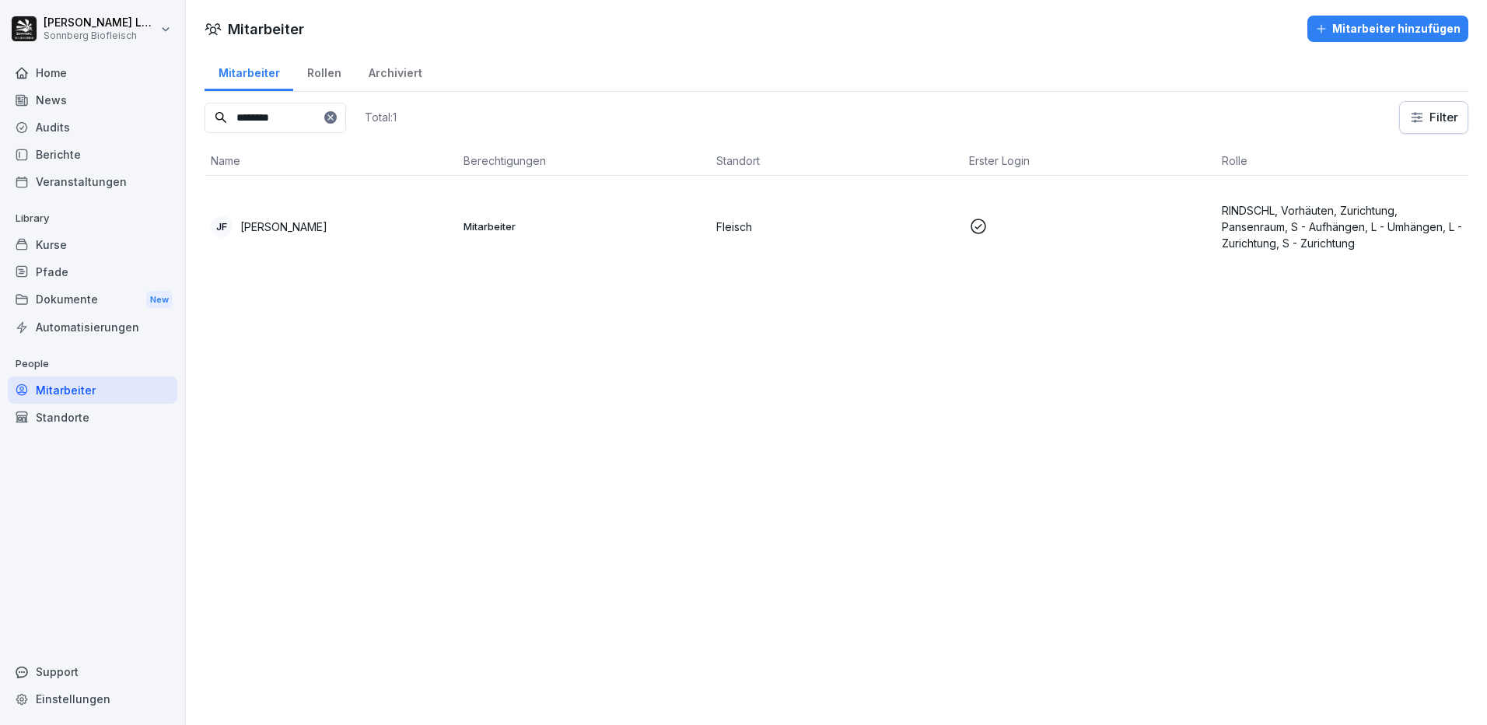
type input "********"
click at [378, 239] on td "JF Josef Fleischman" at bounding box center [331, 226] width 253 height 101
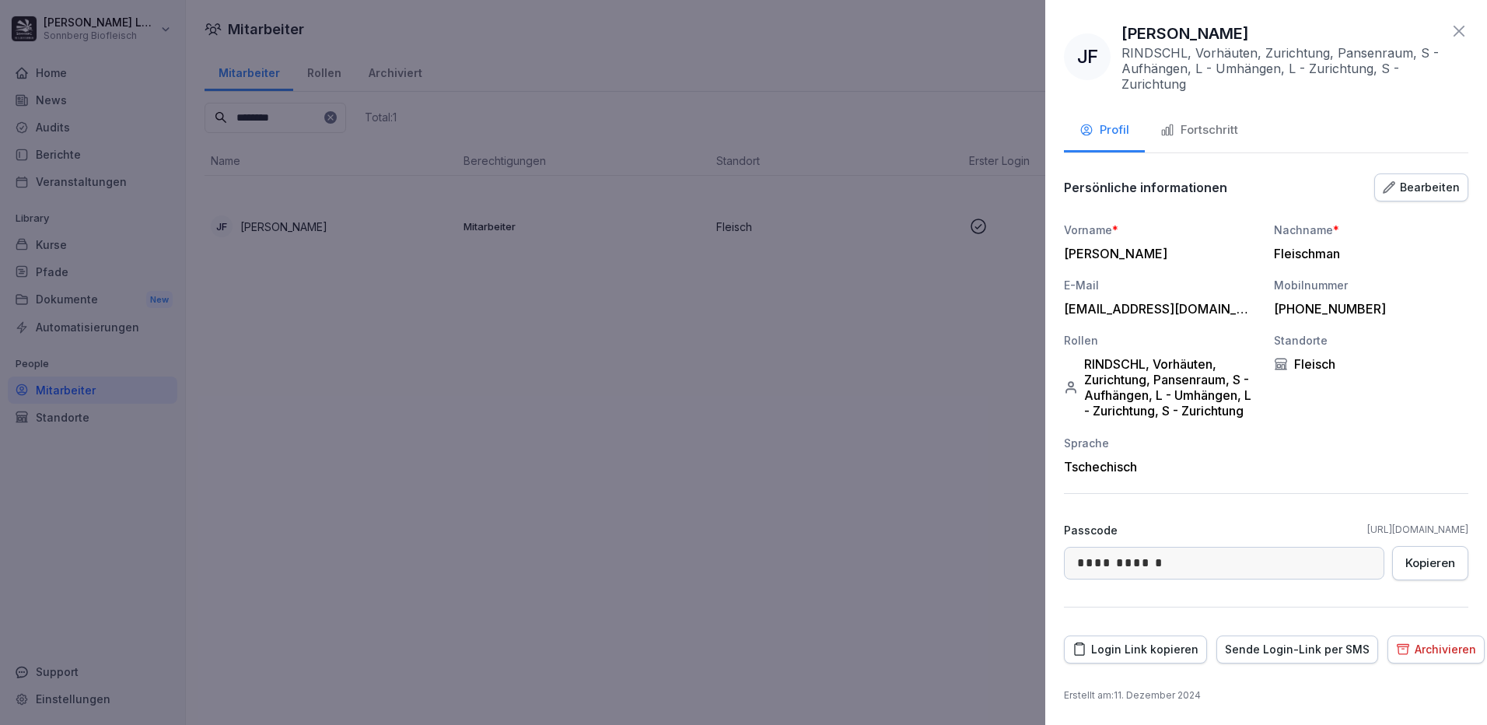
click at [1191, 132] on div "Fortschritt" at bounding box center [1199, 130] width 78 height 18
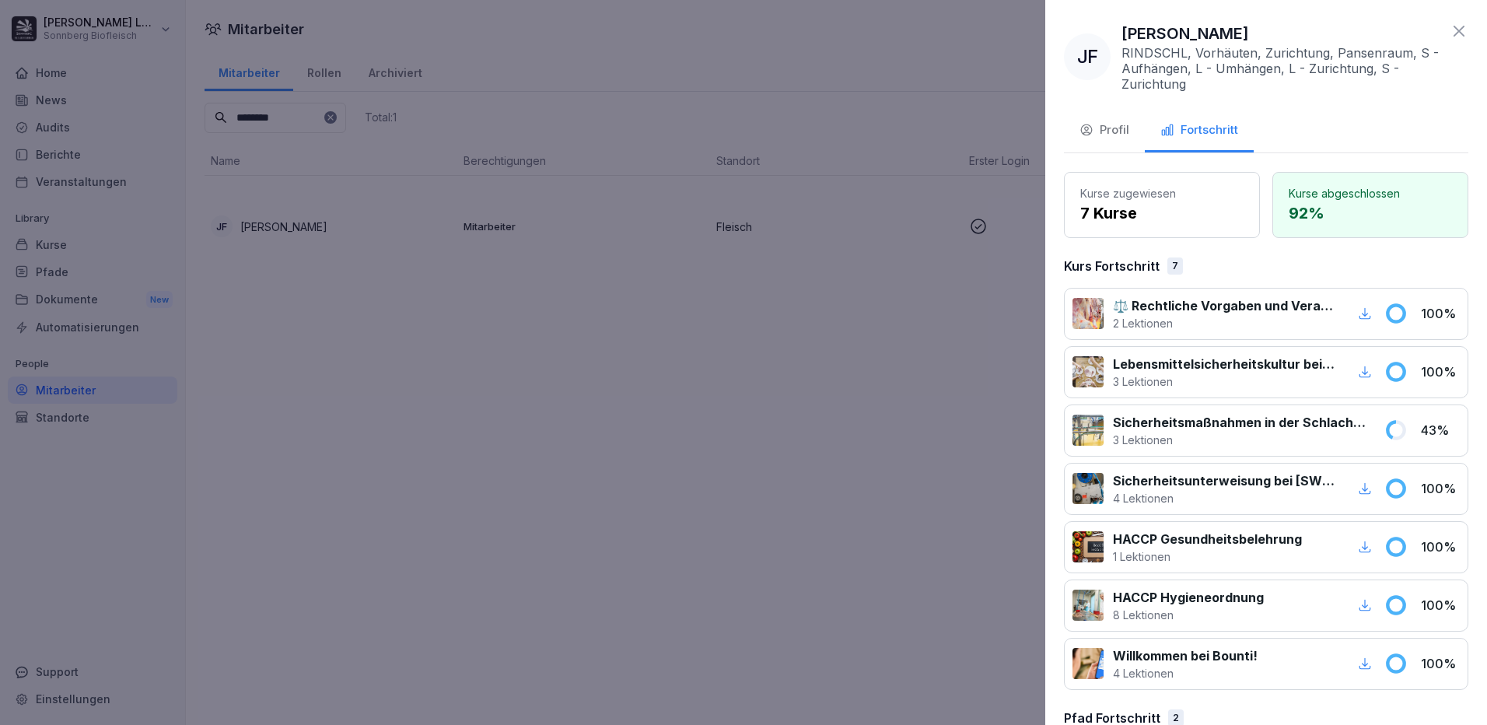
click at [1248, 426] on p "Sicherheitsmaßnahmen in der Schlachtung und Zerlegung" at bounding box center [1239, 422] width 253 height 19
copy p "Sicherheitsmaßnahmen in der Schlachtung und Zerlegung"
drag, startPoint x: 287, startPoint y: 424, endPoint x: 114, endPoint y: 310, distance: 207.3
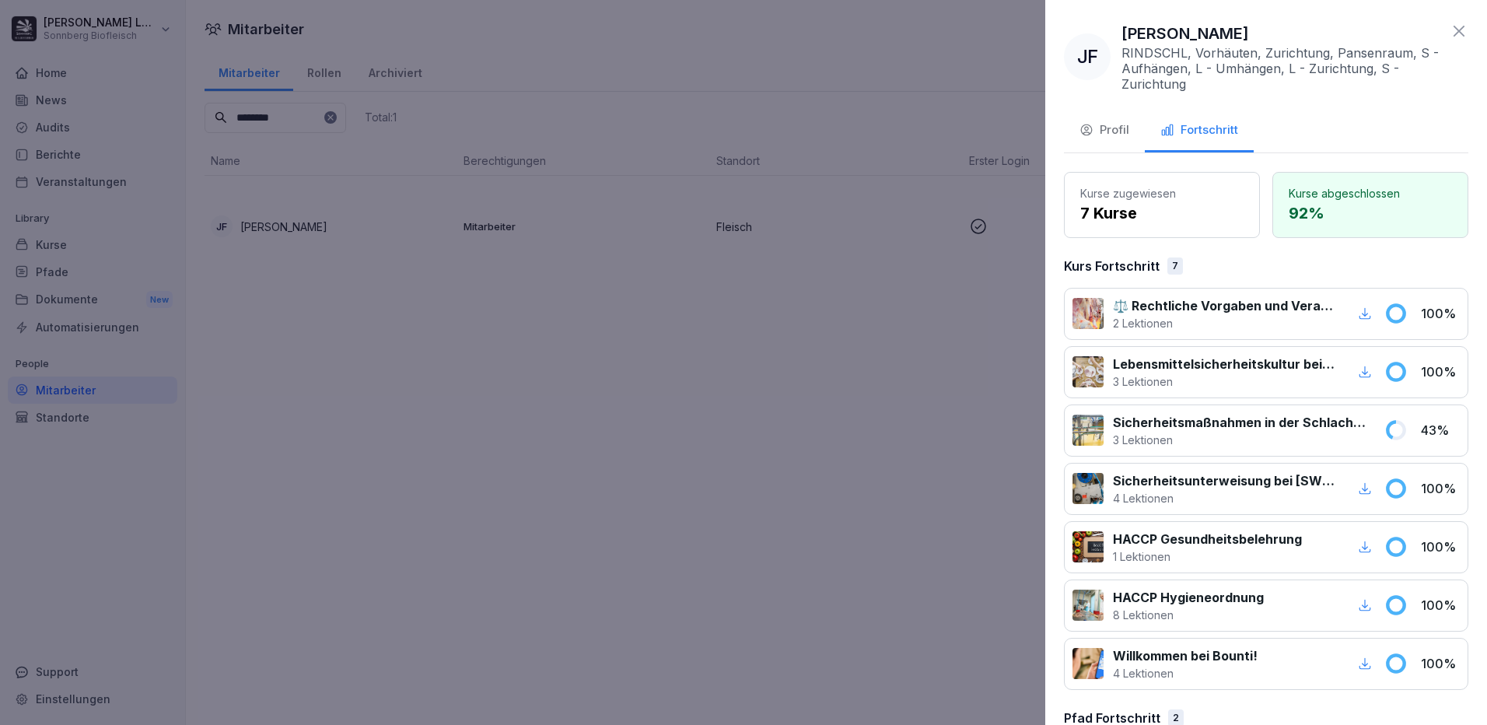
click at [283, 419] on div at bounding box center [743, 362] width 1487 height 725
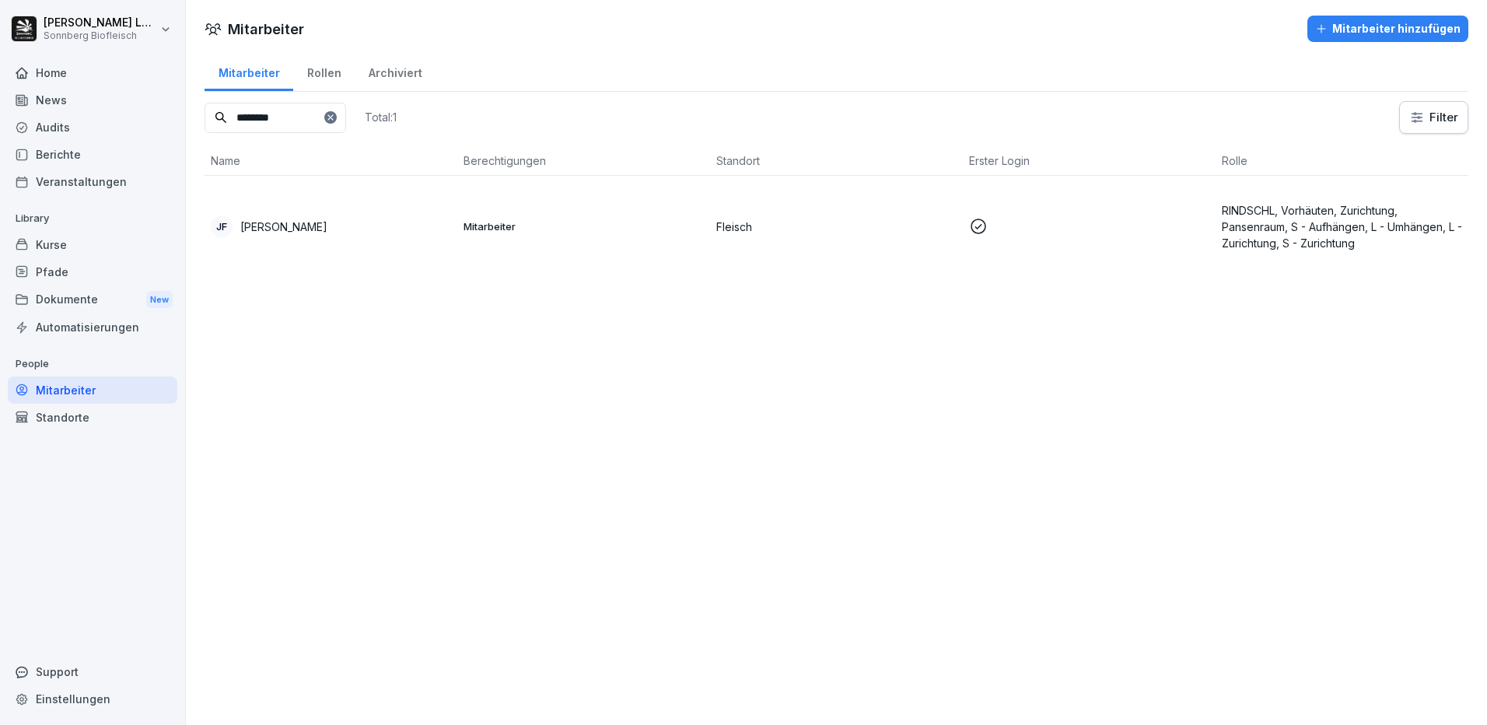
click at [50, 243] on div "Kurse" at bounding box center [93, 244] width 170 height 27
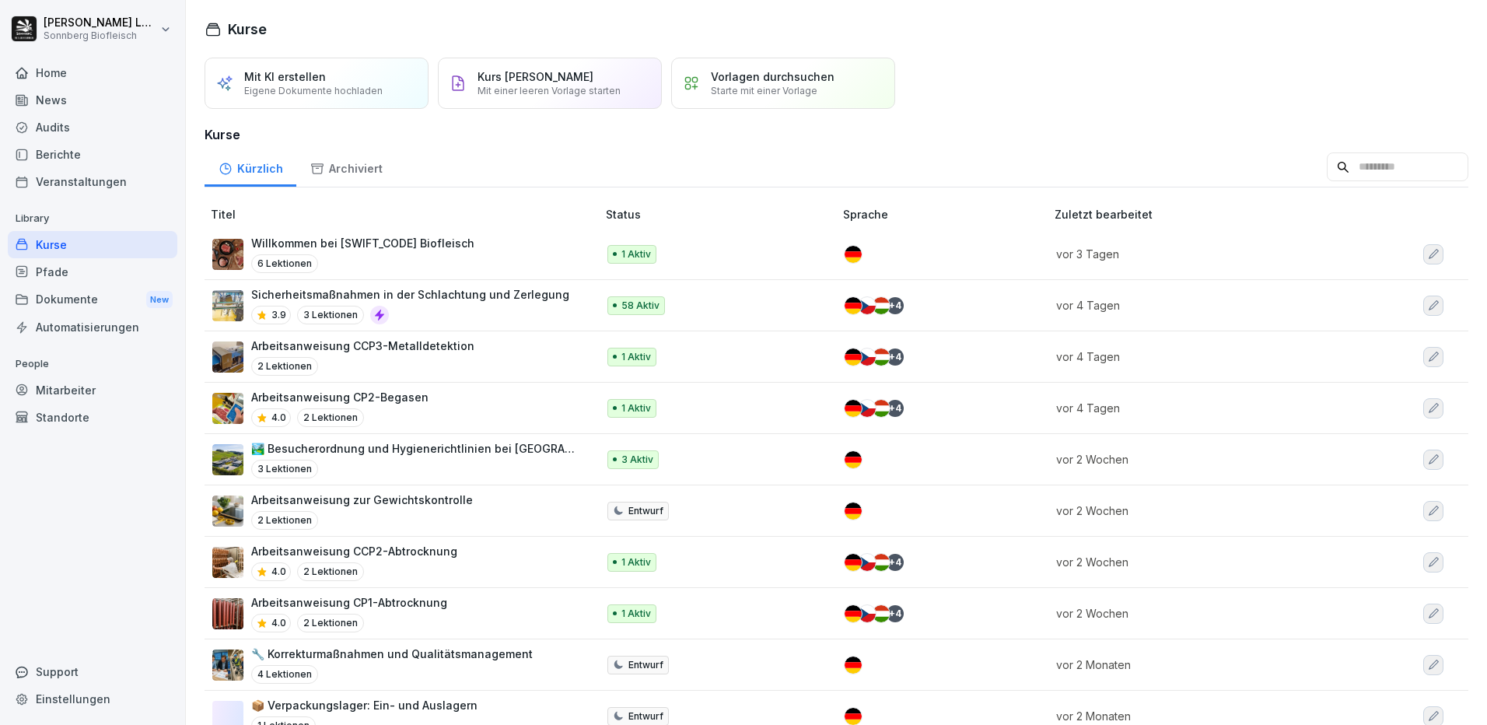
click at [1335, 182] on input at bounding box center [1398, 167] width 142 height 30
paste input "**********"
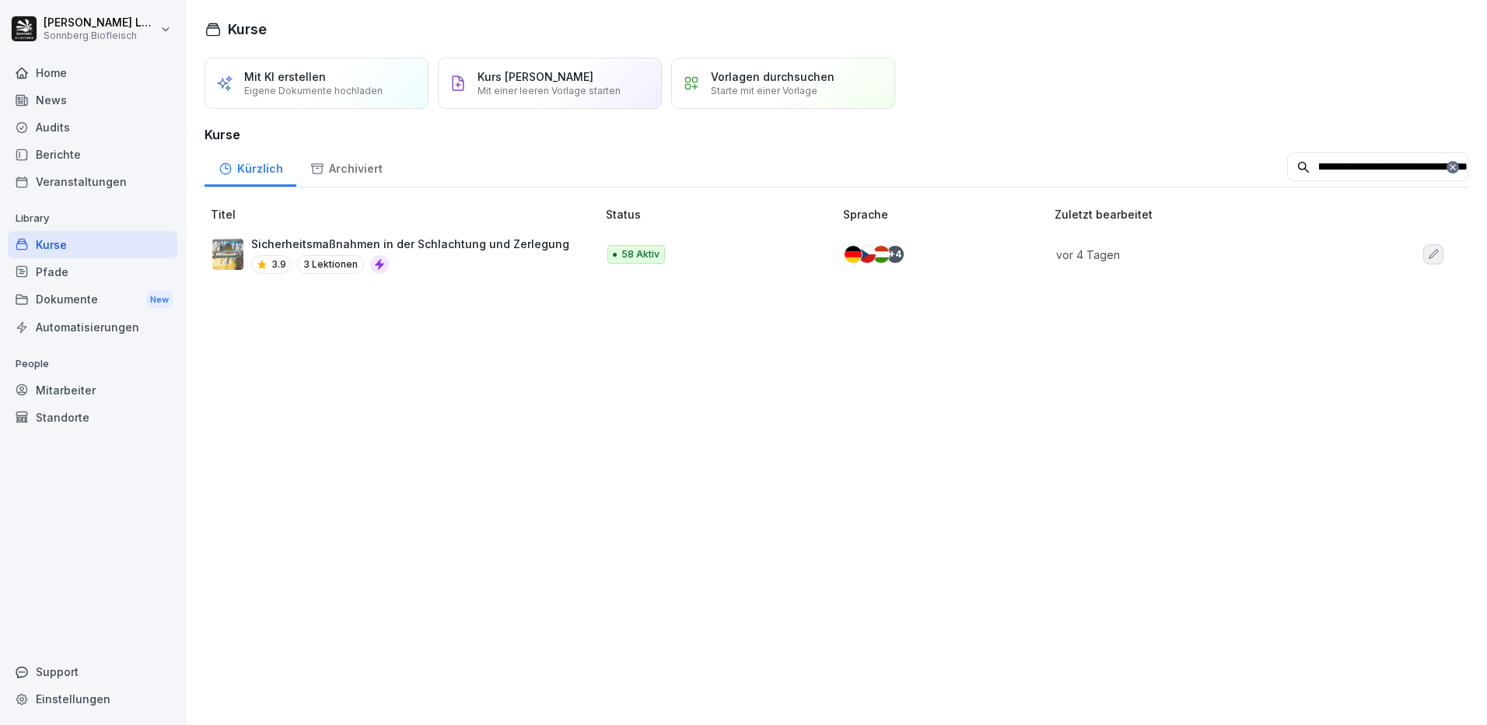
type input "**********"
click at [530, 252] on p "Sicherheitsmaßnahmen in der Schlachtung und Zerlegung" at bounding box center [410, 244] width 318 height 16
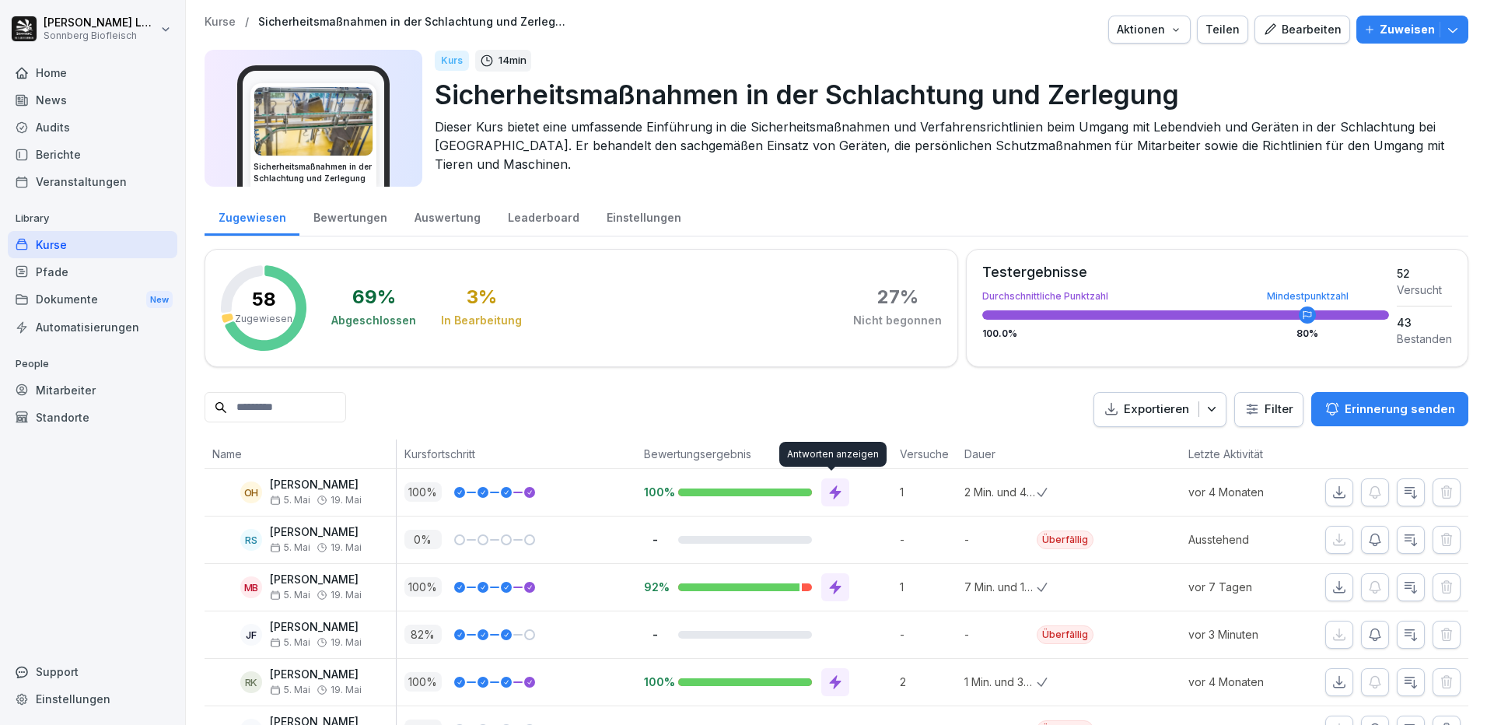
click at [285, 400] on input at bounding box center [276, 407] width 142 height 30
type input "*"
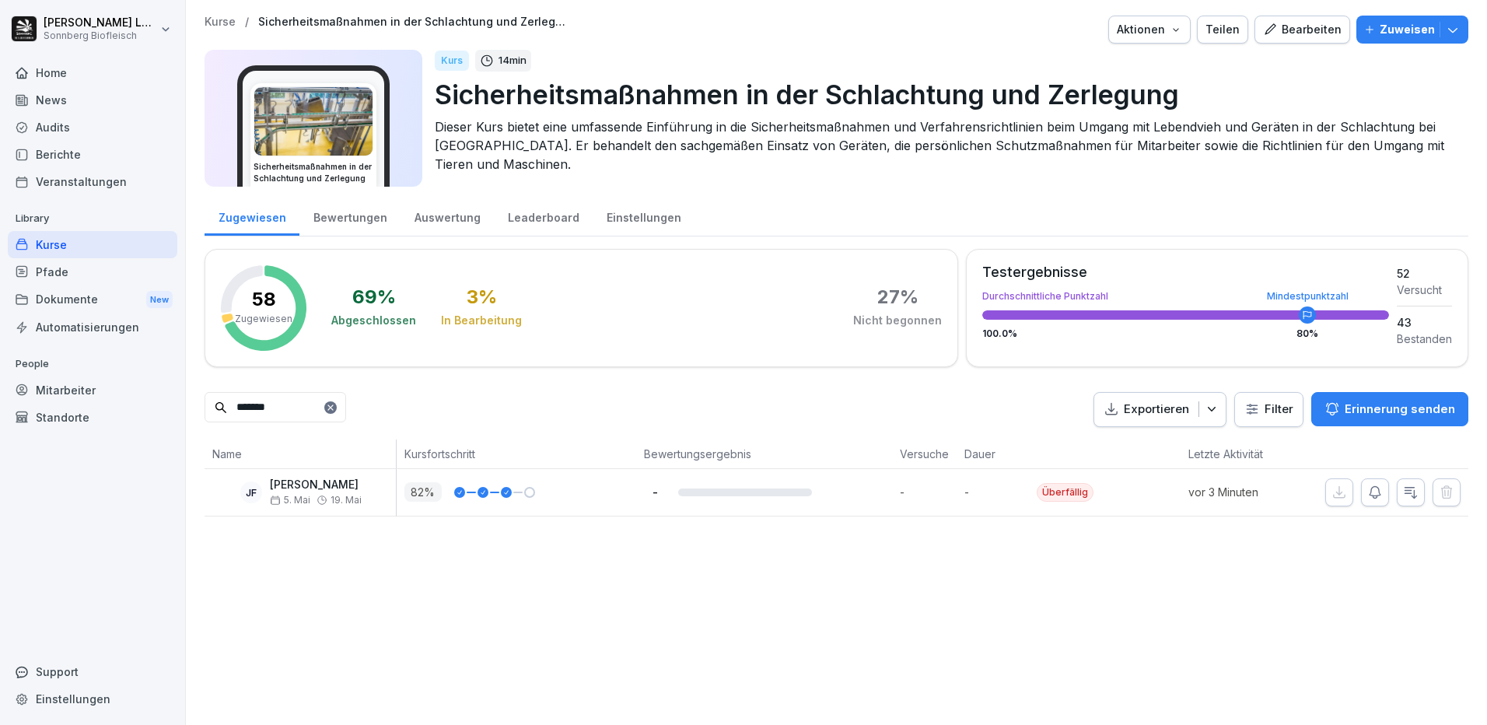
type input "*******"
click at [335, 408] on icon at bounding box center [330, 407] width 9 height 9
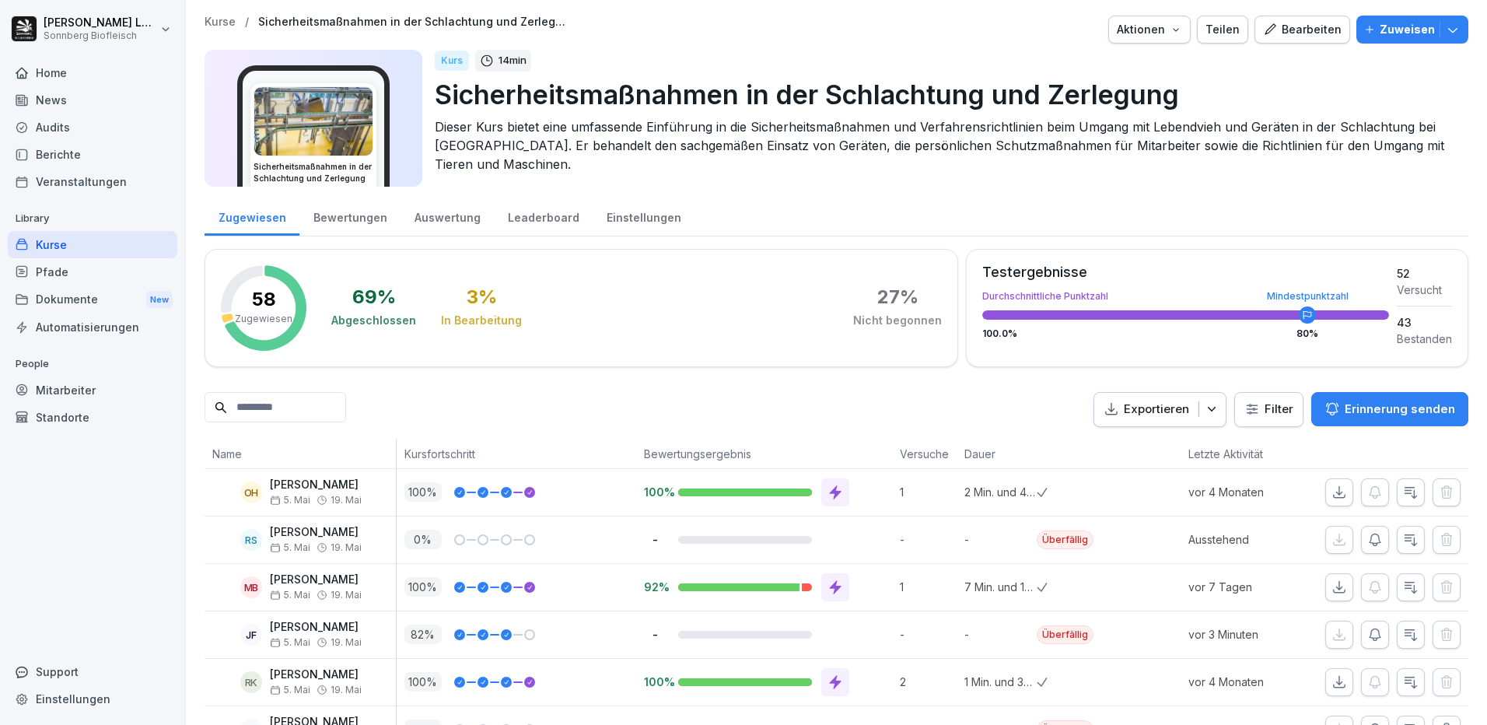
click at [823, 587] on div at bounding box center [835, 587] width 28 height 28
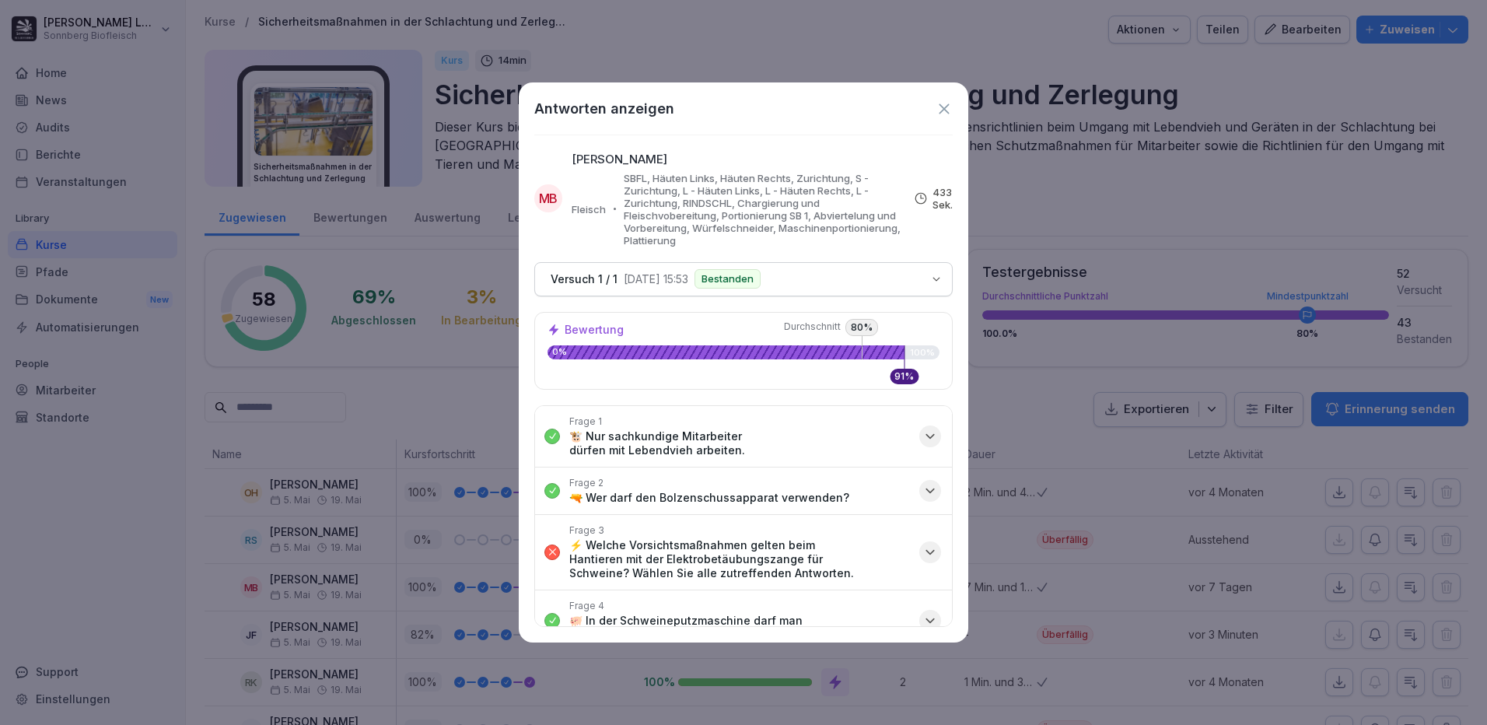
click at [933, 544] on button "Frage 3 ⚡ Welche Vorsichtsmaßnahmen gelten beim Hantieren mit der Elektrobetäub…" at bounding box center [743, 552] width 417 height 75
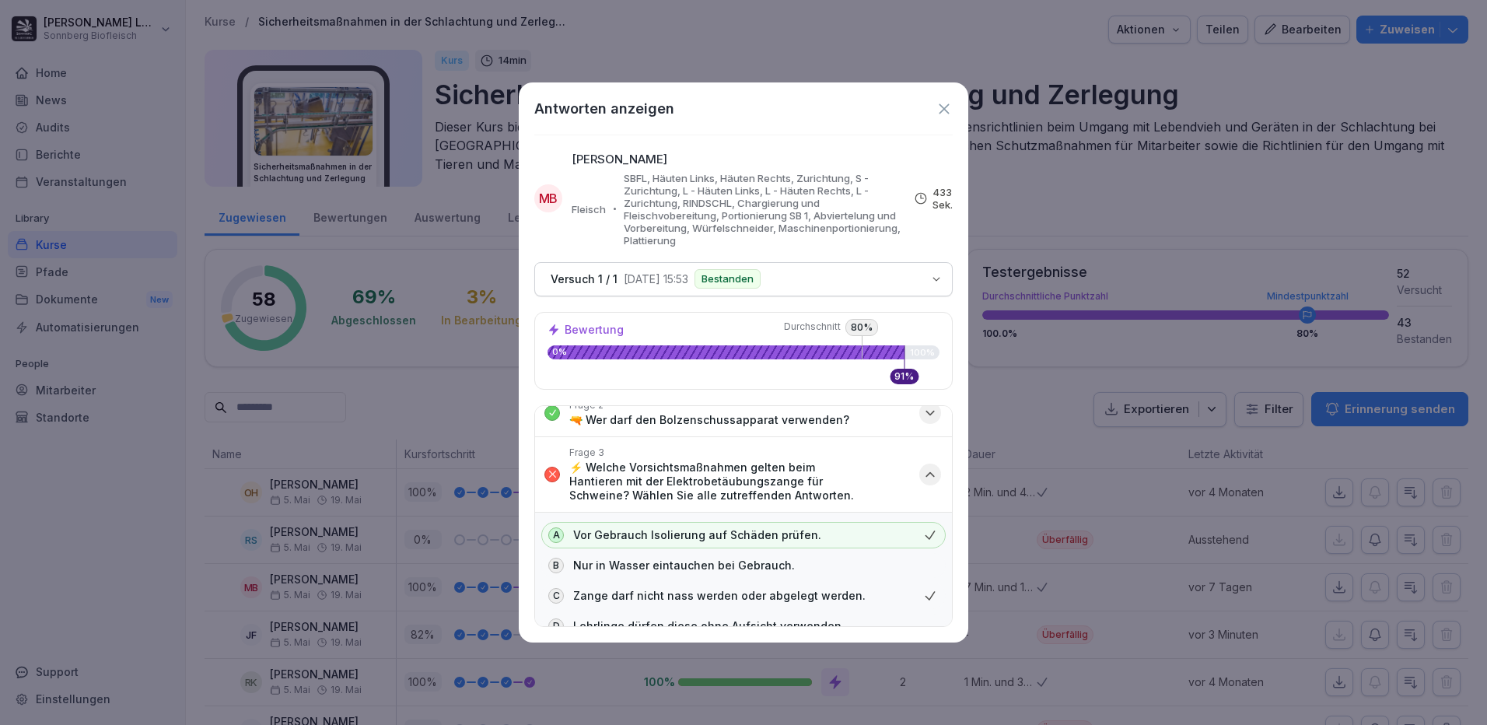
scroll to position [156, 0]
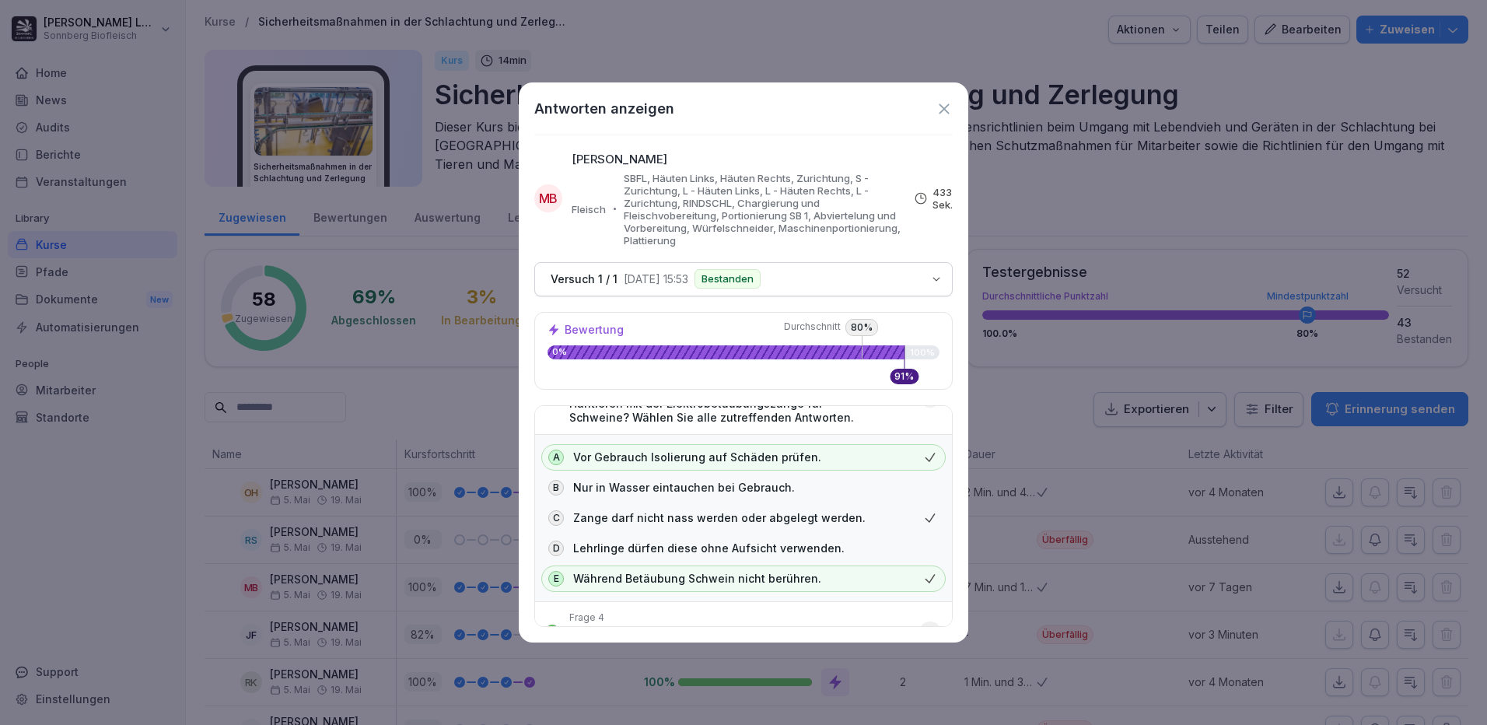
click at [946, 108] on icon at bounding box center [944, 108] width 17 height 17
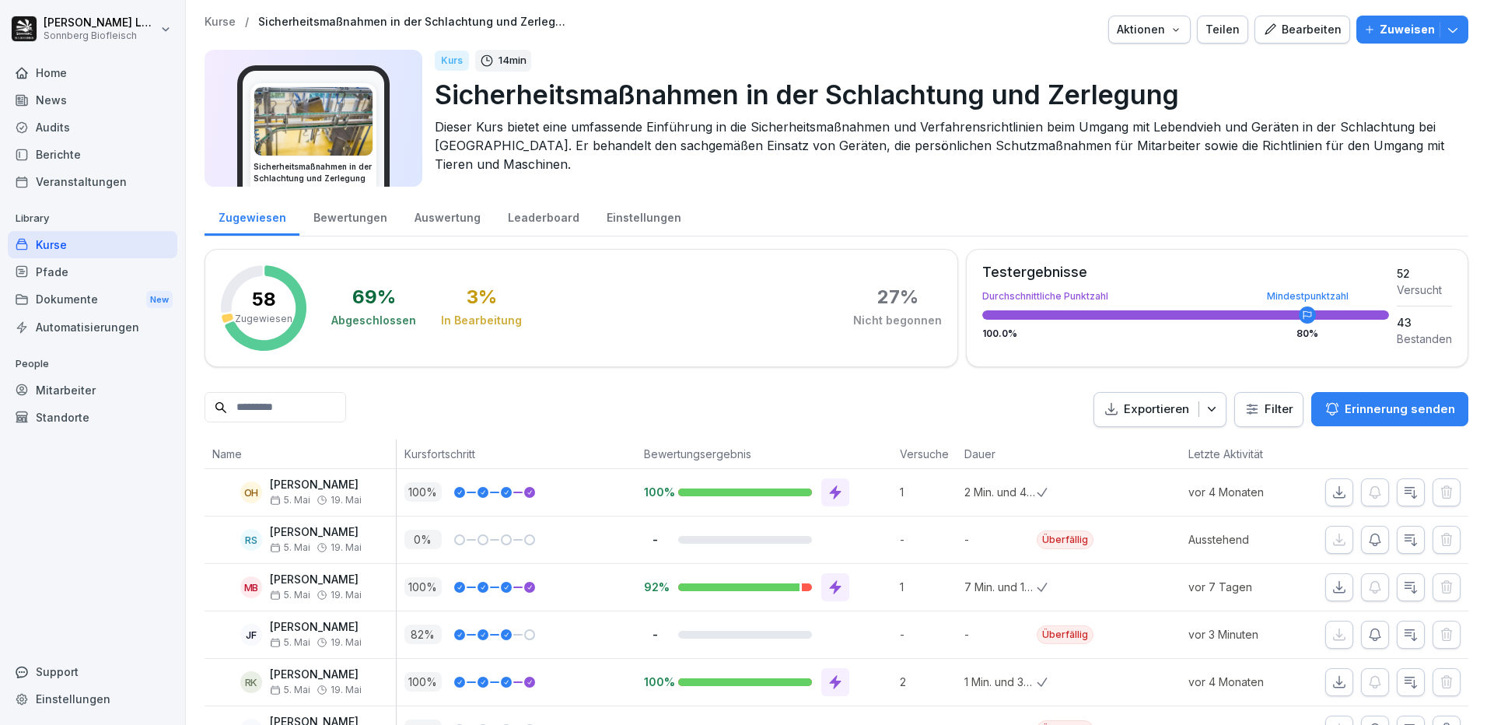
click at [326, 415] on input at bounding box center [276, 407] width 142 height 30
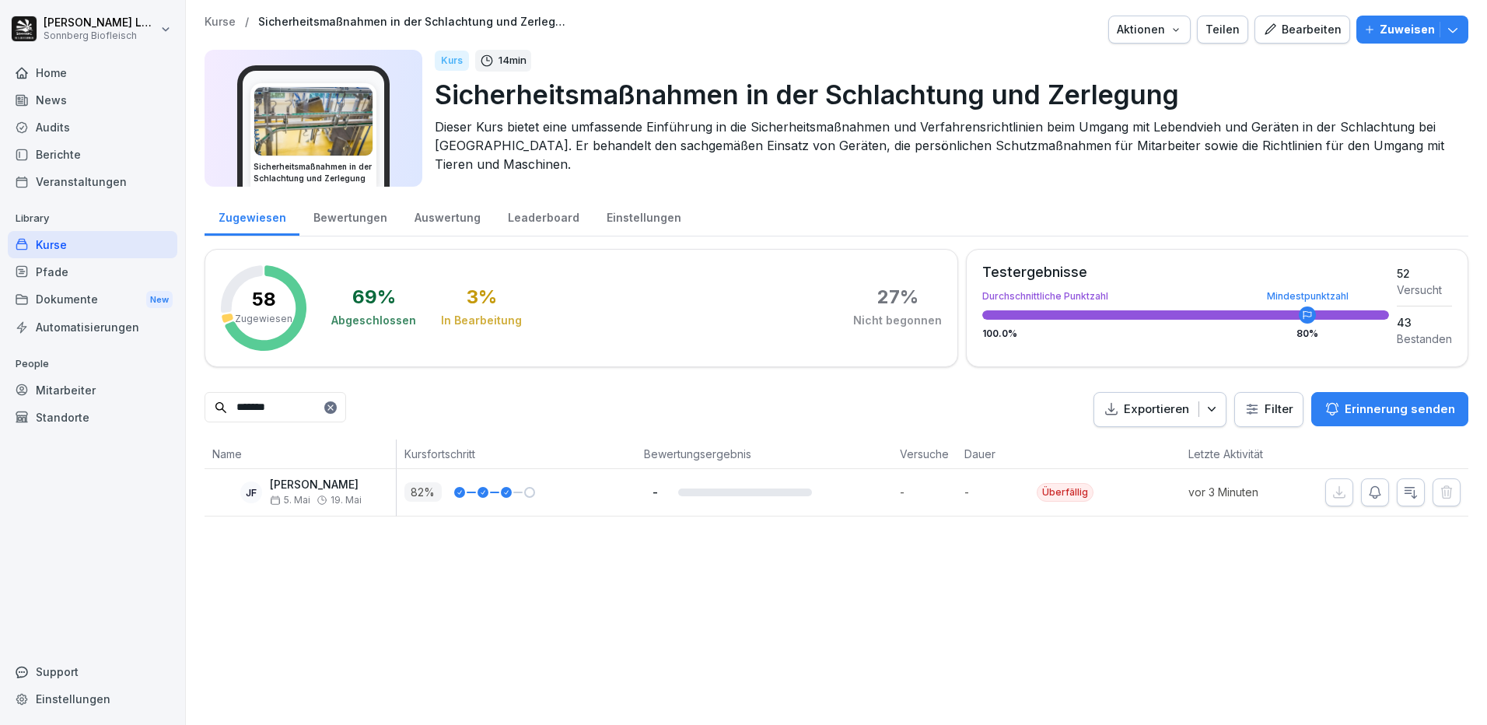
type input "*******"
click at [339, 485] on p "[PERSON_NAME]" at bounding box center [316, 484] width 92 height 13
click at [1397, 501] on button "button" at bounding box center [1411, 492] width 28 height 28
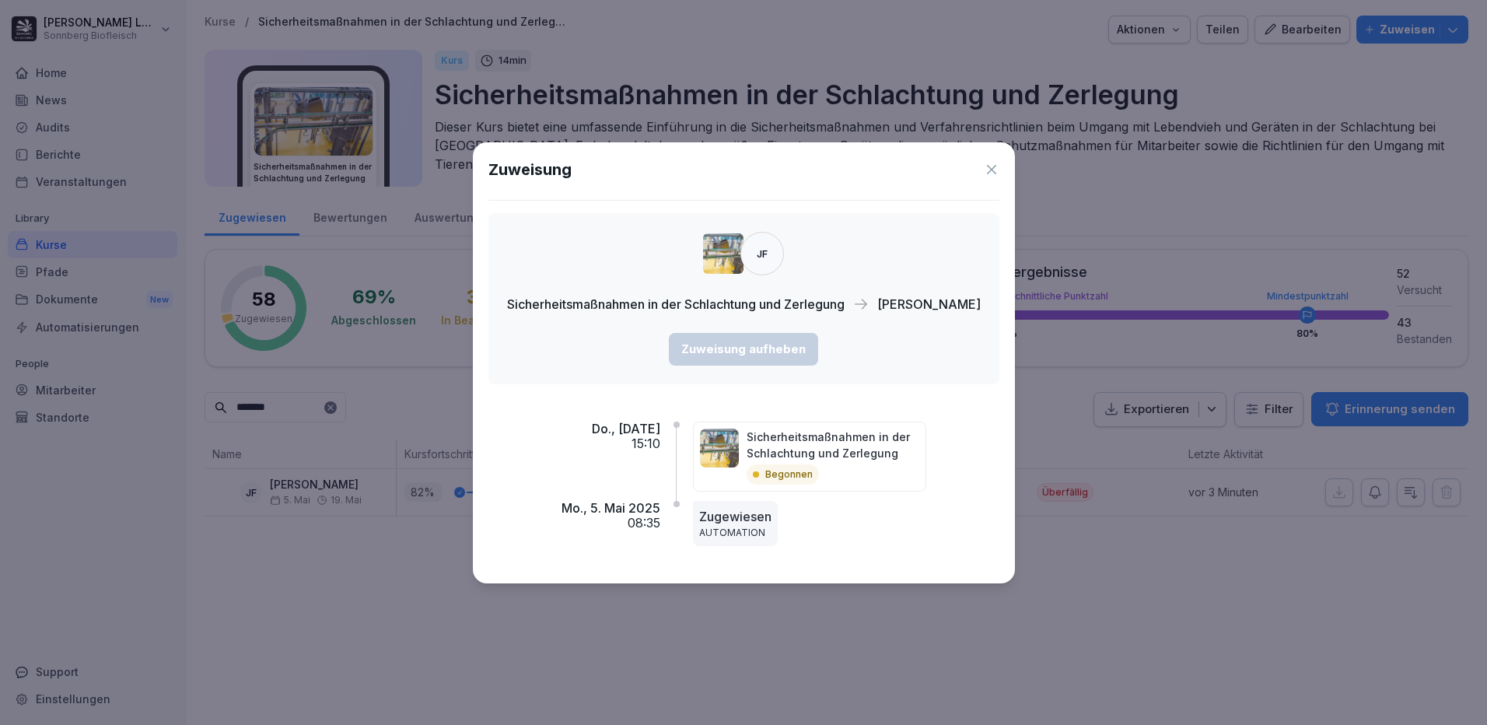
drag, startPoint x: 996, startPoint y: 174, endPoint x: 1038, endPoint y: 327, distance: 158.1
click at [996, 174] on icon at bounding box center [992, 170] width 16 height 16
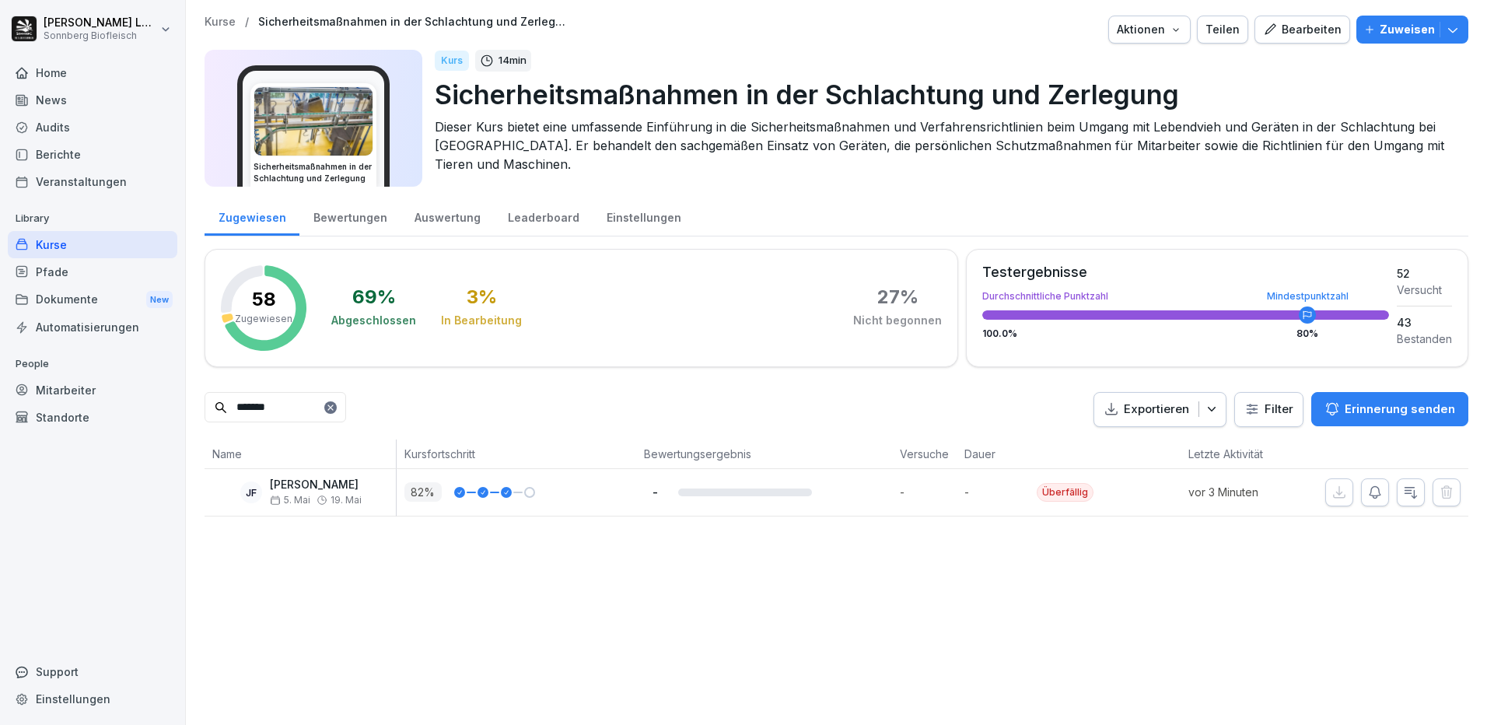
click at [815, 636] on div "Kurse / Sicherheitsmaßnahmen in der Schlachtung und Zerlegung Aktionen Teilen B…" at bounding box center [836, 362] width 1301 height 725
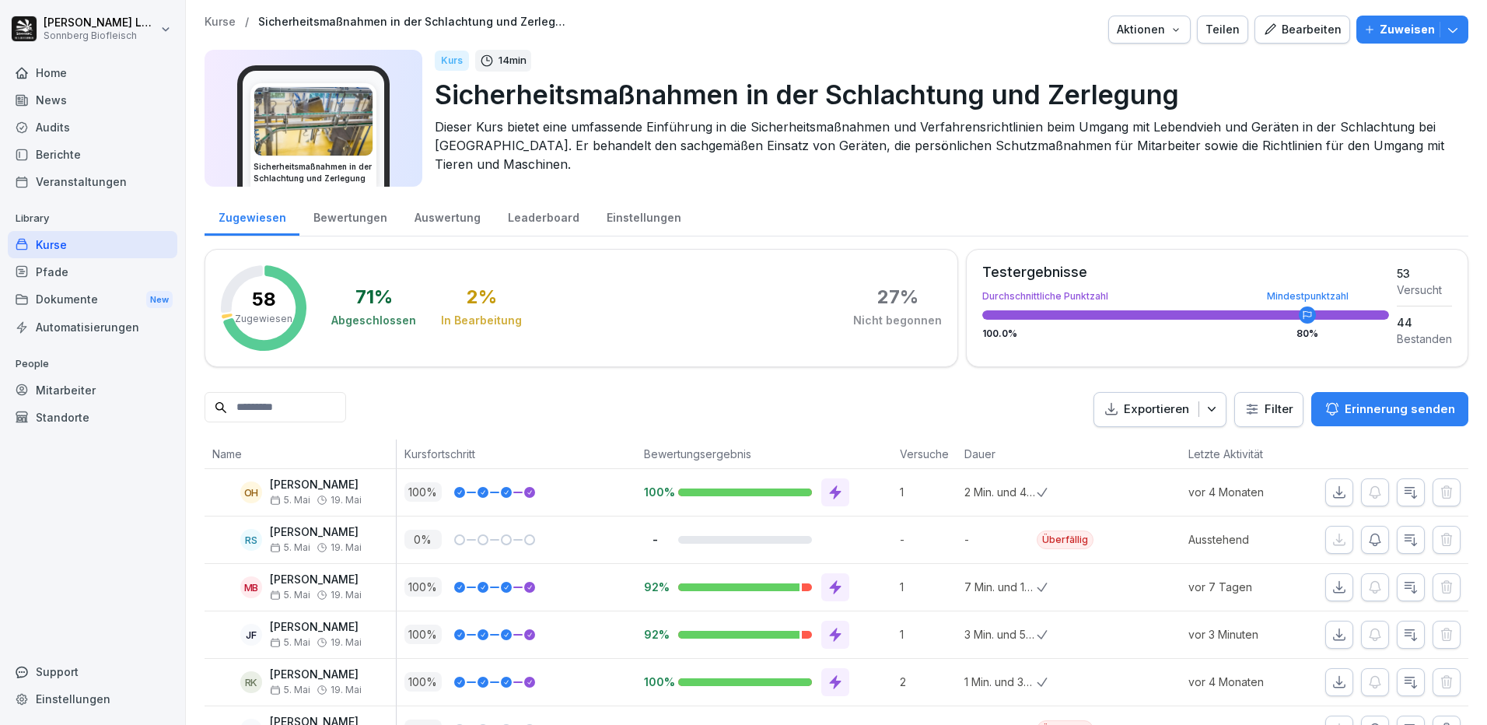
click at [77, 404] on div "Standorte" at bounding box center [93, 417] width 170 height 27
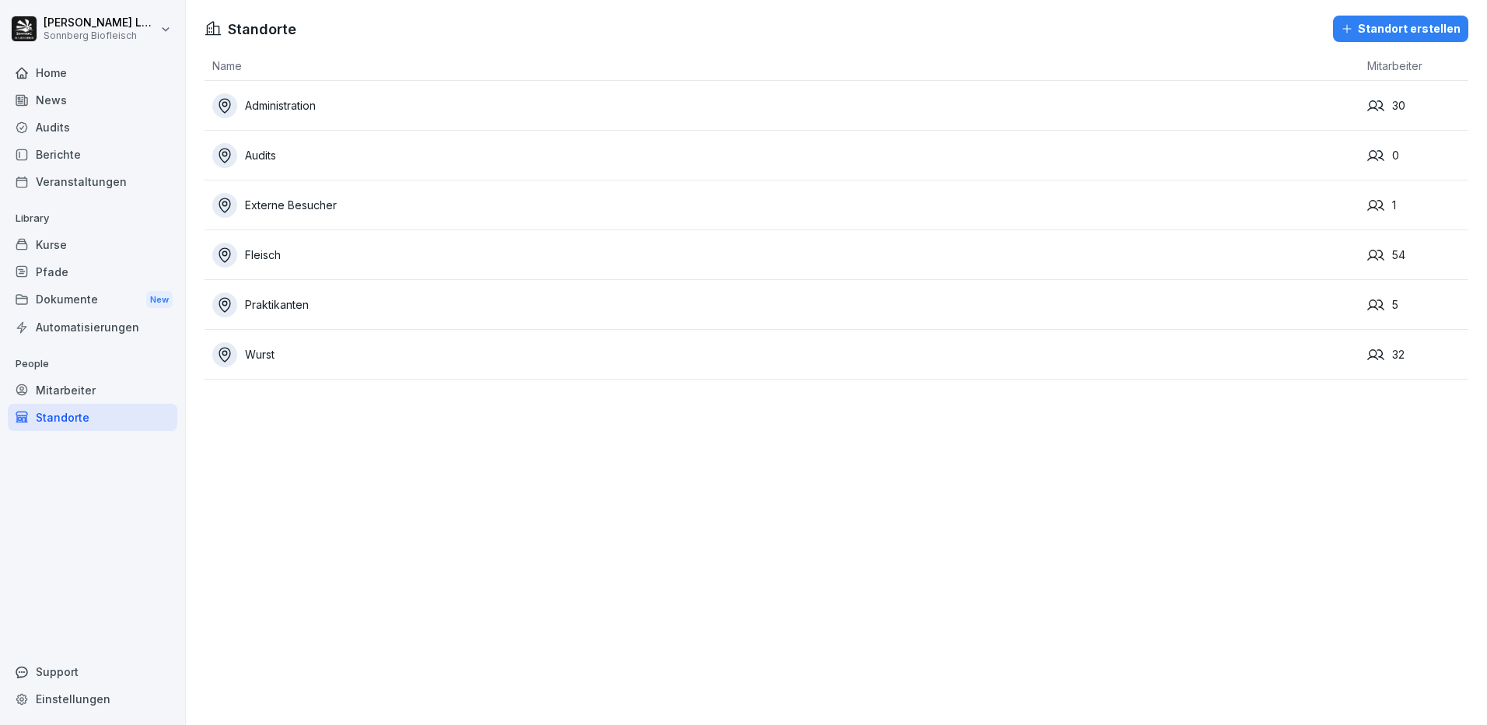
click at [77, 394] on div "Mitarbeiter" at bounding box center [93, 389] width 170 height 27
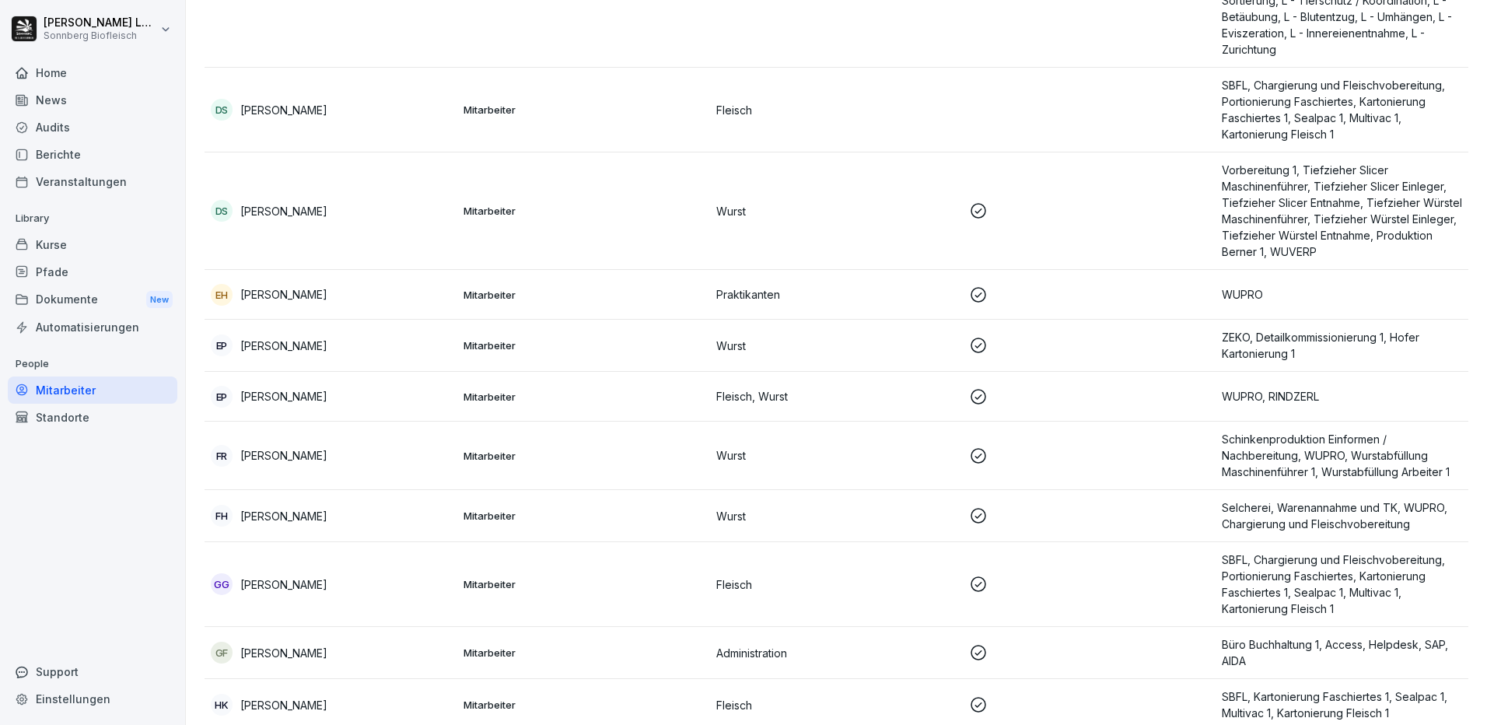
scroll to position [1711, 0]
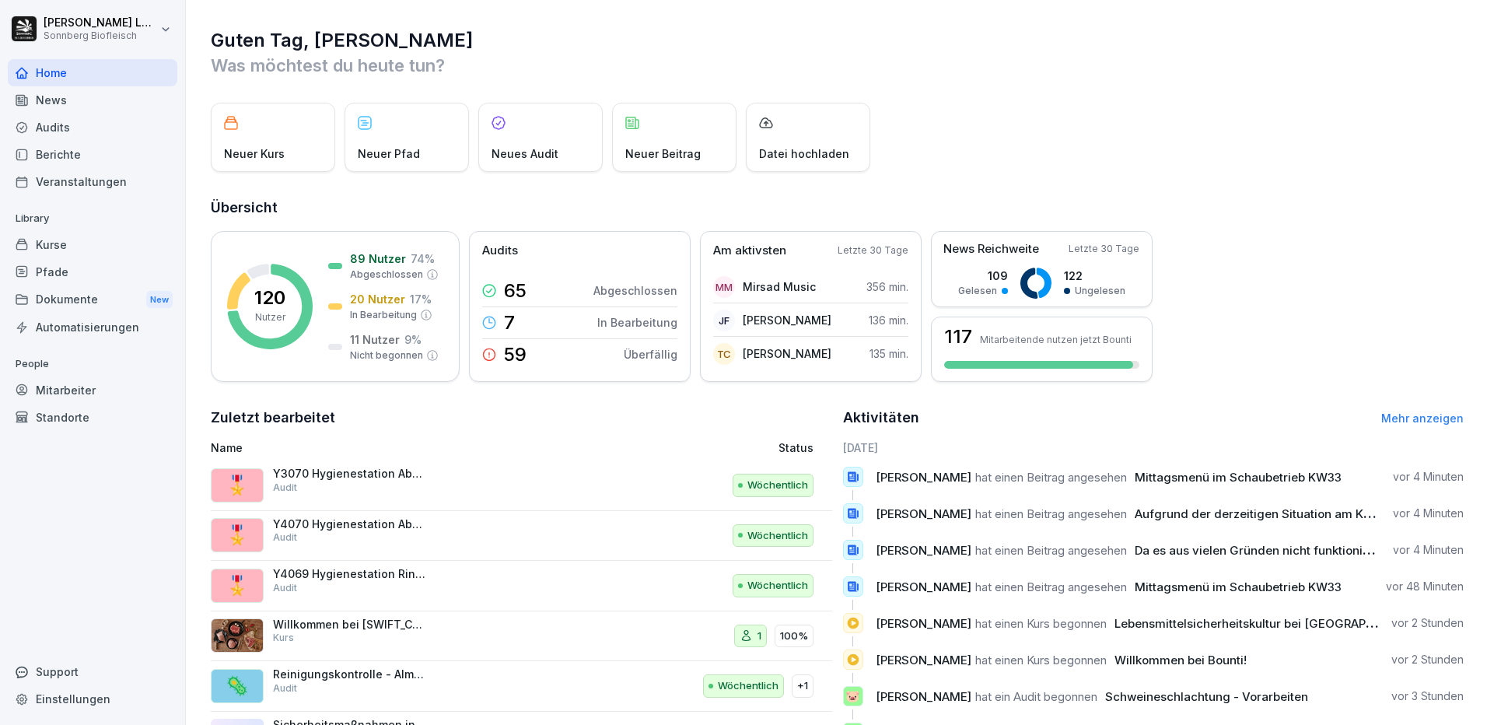
click at [97, 397] on div "Mitarbeiter" at bounding box center [93, 389] width 170 height 27
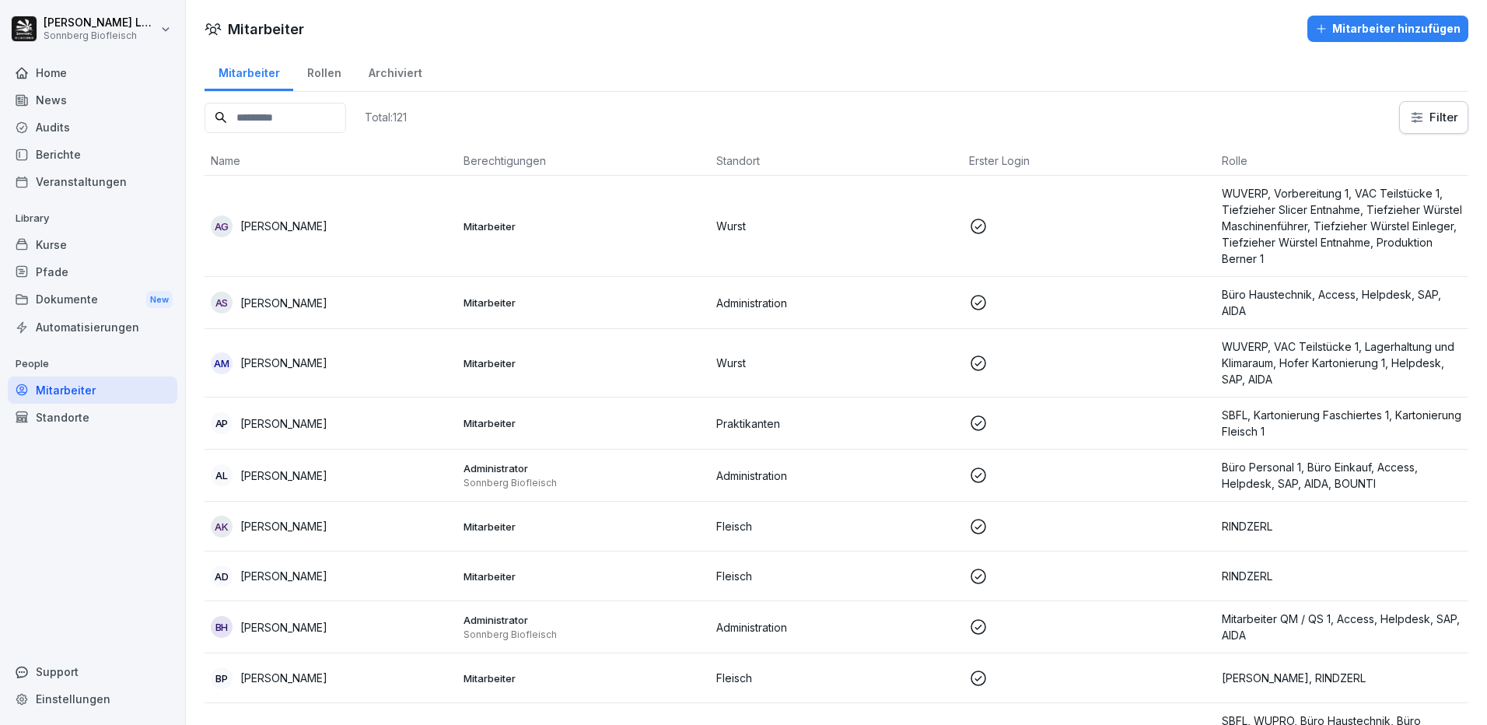
click at [282, 124] on input at bounding box center [276, 118] width 142 height 30
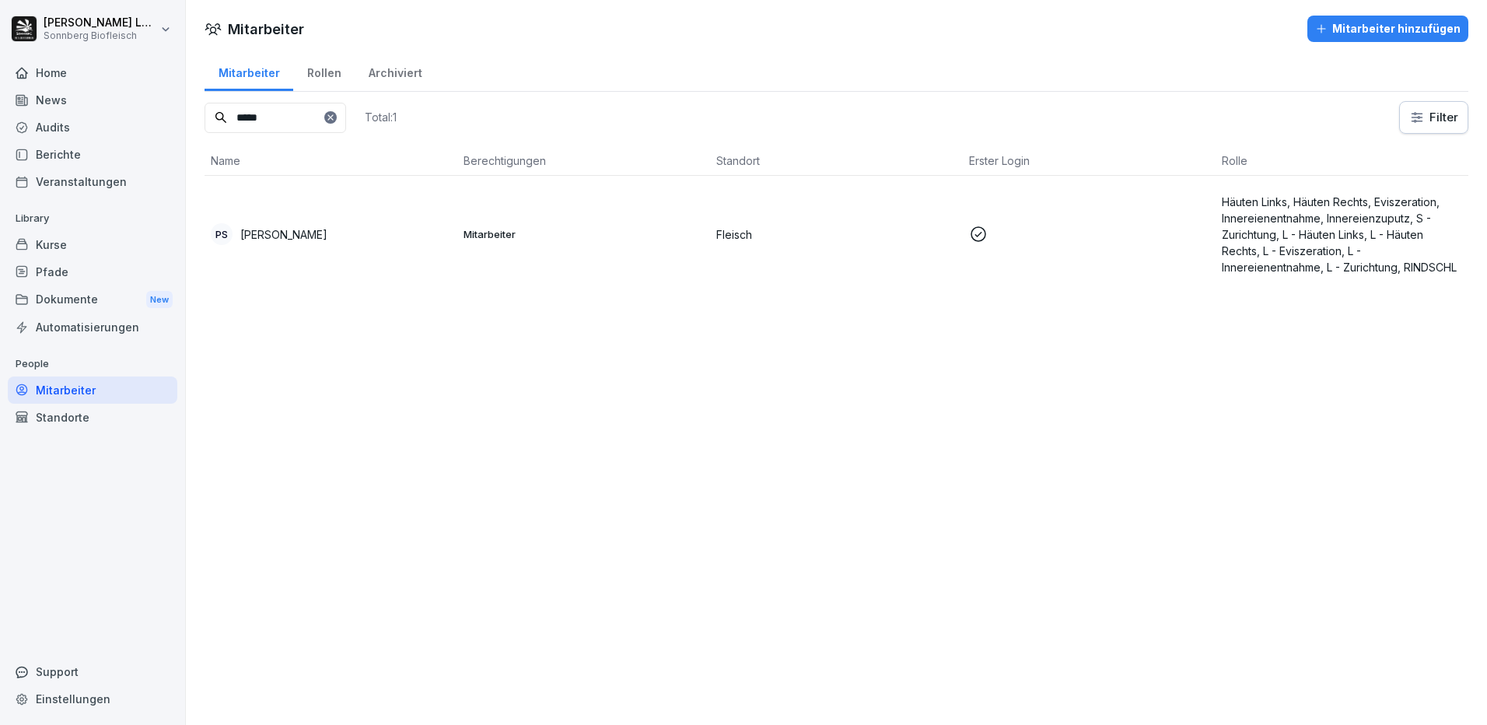
type input "*****"
click at [333, 223] on div "[PERSON_NAME]" at bounding box center [331, 234] width 240 height 22
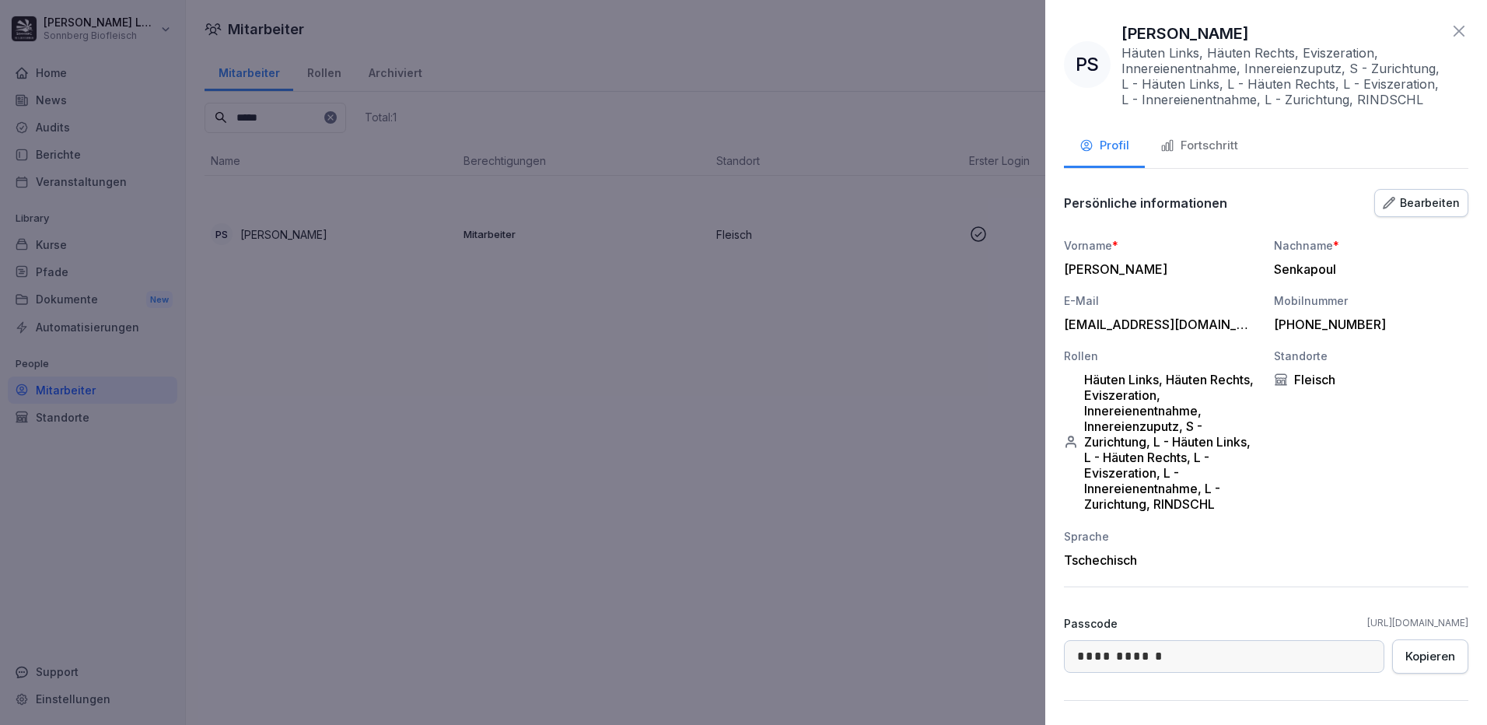
click at [1164, 152] on icon "button" at bounding box center [1167, 146] width 11 height 11
